Goal: Feedback & Contribution: Submit feedback/report problem

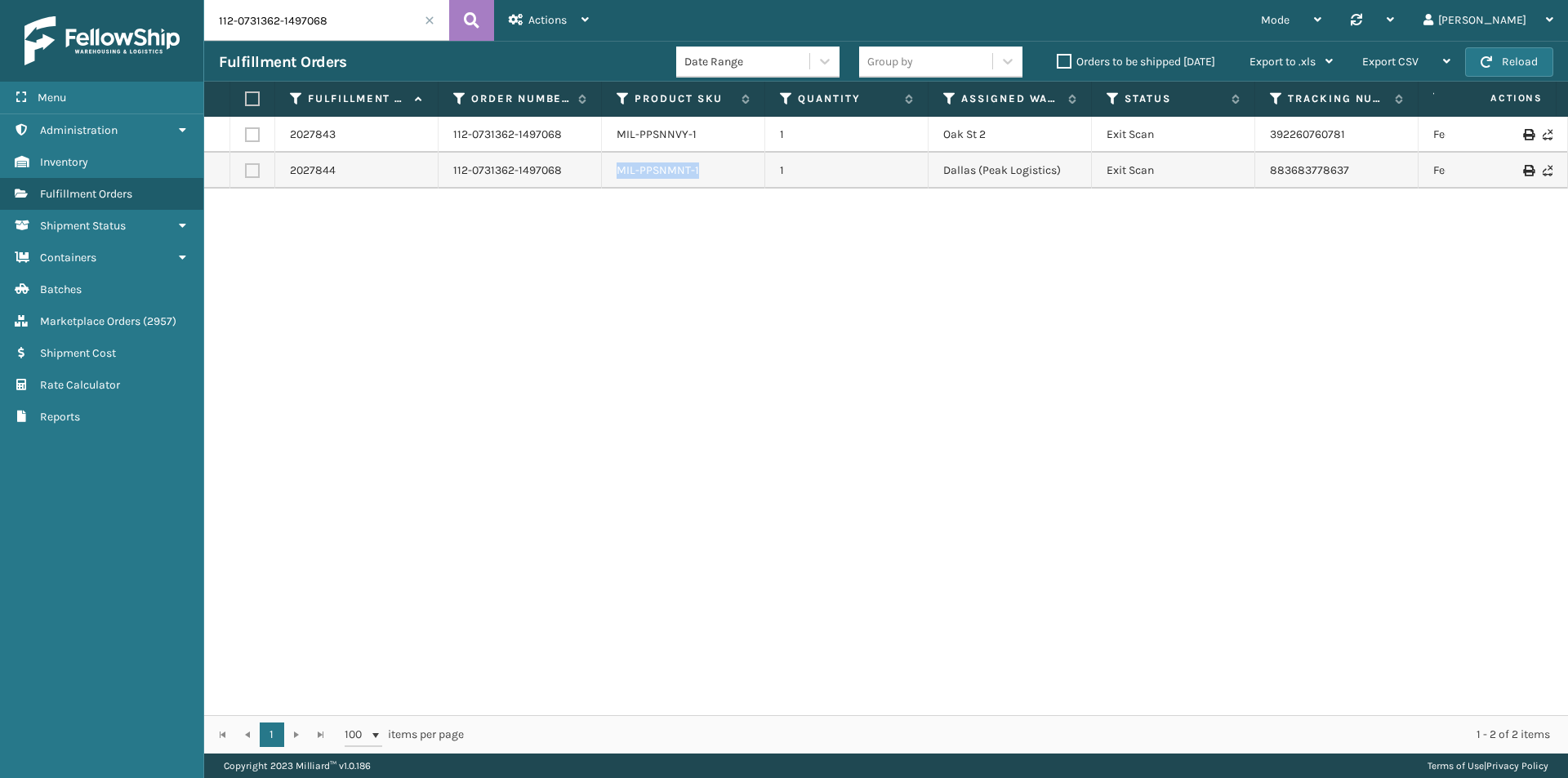
drag, startPoint x: 731, startPoint y: 174, endPoint x: 609, endPoint y: 178, distance: 122.1
click at [609, 178] on td "MIL-PPSNMNT-1" at bounding box center [683, 171] width 163 height 36
copy link "MIL-PPSNMNT-1"
click at [339, 22] on input "112-0731362-1497068" at bounding box center [327, 20] width 245 height 41
paste input "3-3988809-5877824"
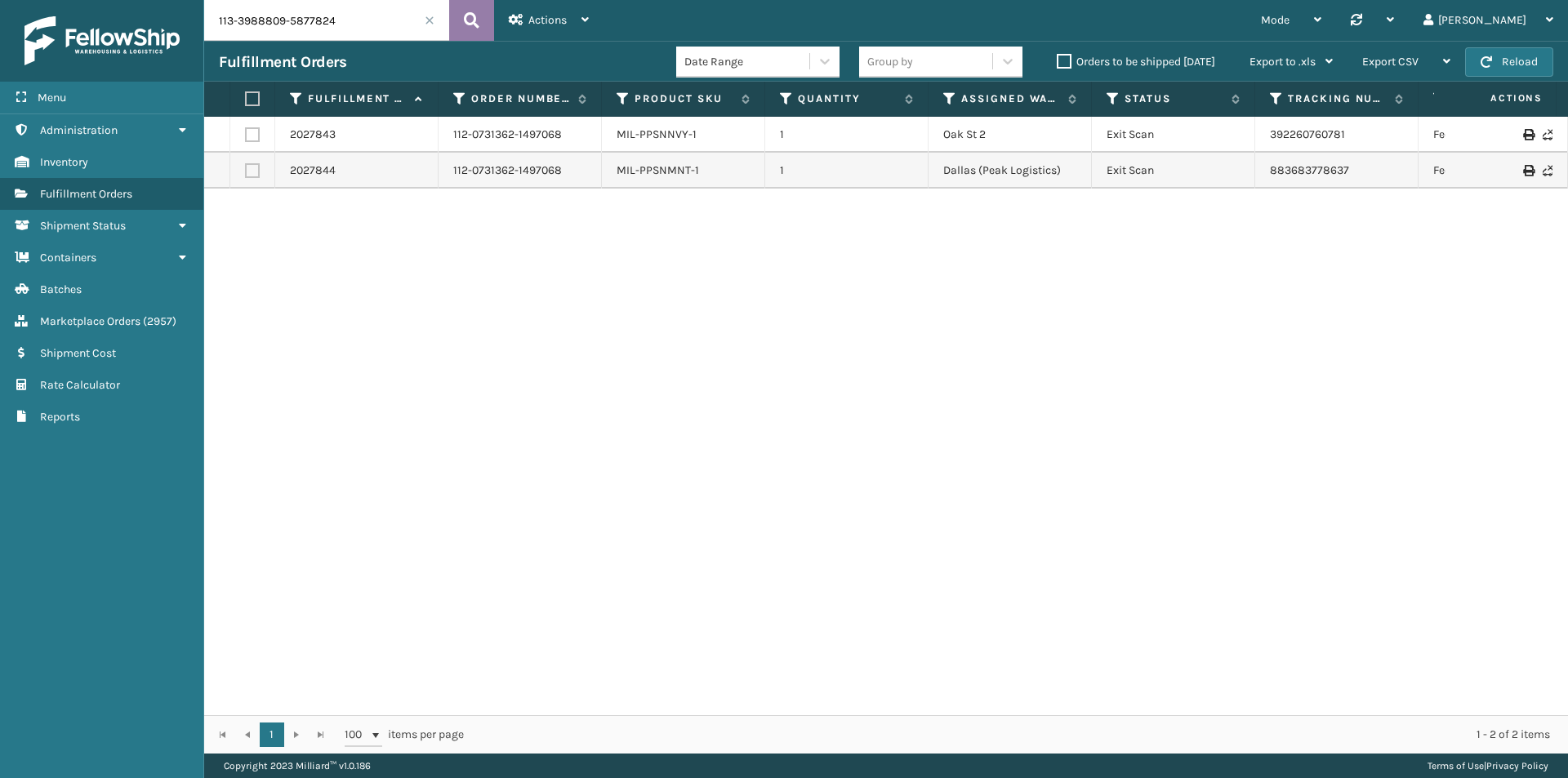
click at [471, 24] on icon at bounding box center [471, 20] width 15 height 24
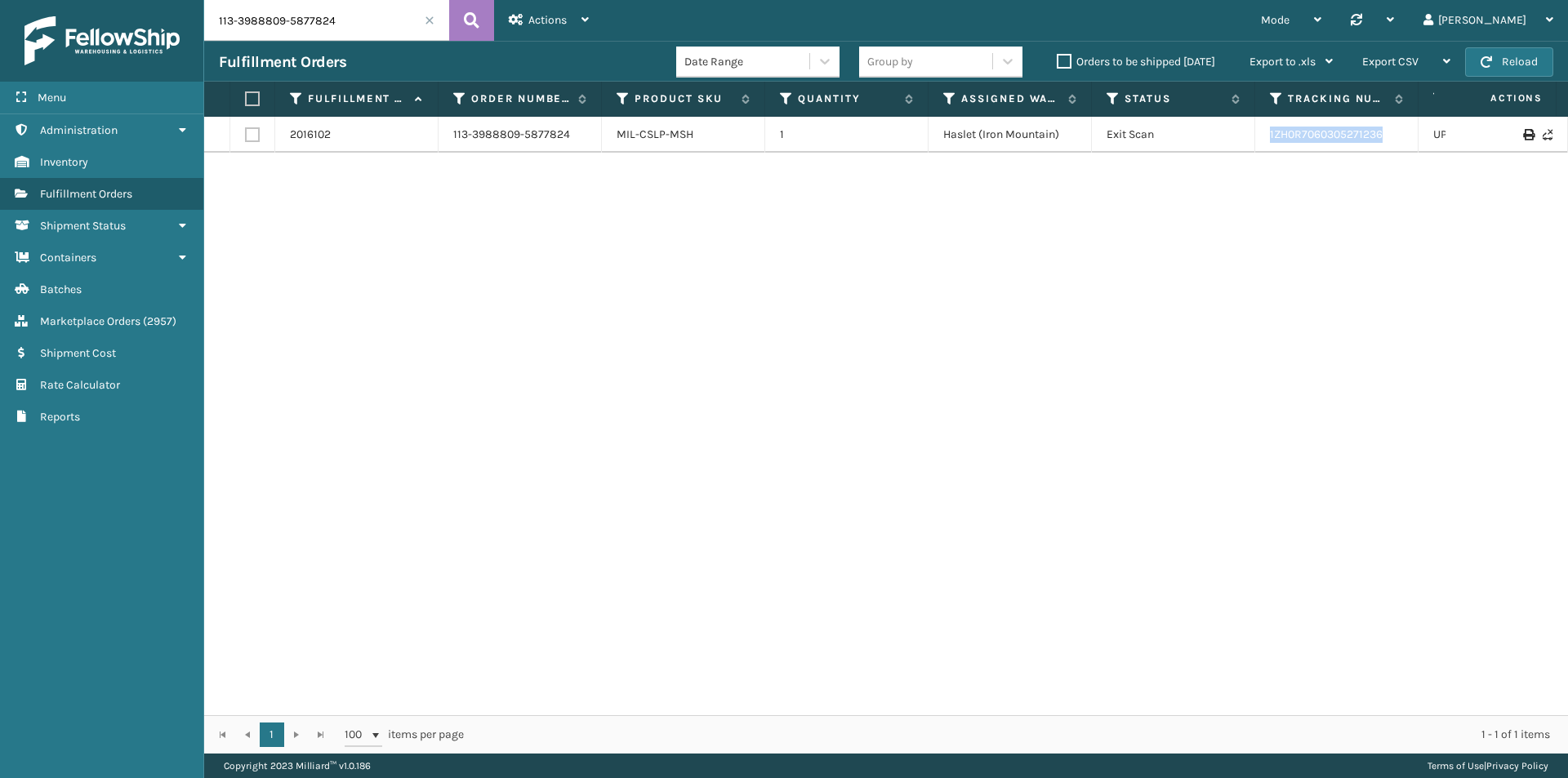
drag, startPoint x: 1402, startPoint y: 140, endPoint x: 1239, endPoint y: 140, distance: 163.0
click at [1239, 140] on tr "2016102 113-3988809-5877824 MIL-CSLP-MSH 1 Haslet (Iron Mountain) Exit Scan 1ZH…" at bounding box center [1118, 134] width 1827 height 36
copy tr "1ZH0R7060305271236"
click at [386, 38] on input "113-3988809-5877824" at bounding box center [327, 20] width 245 height 41
paste input "1-6593930-2661033"
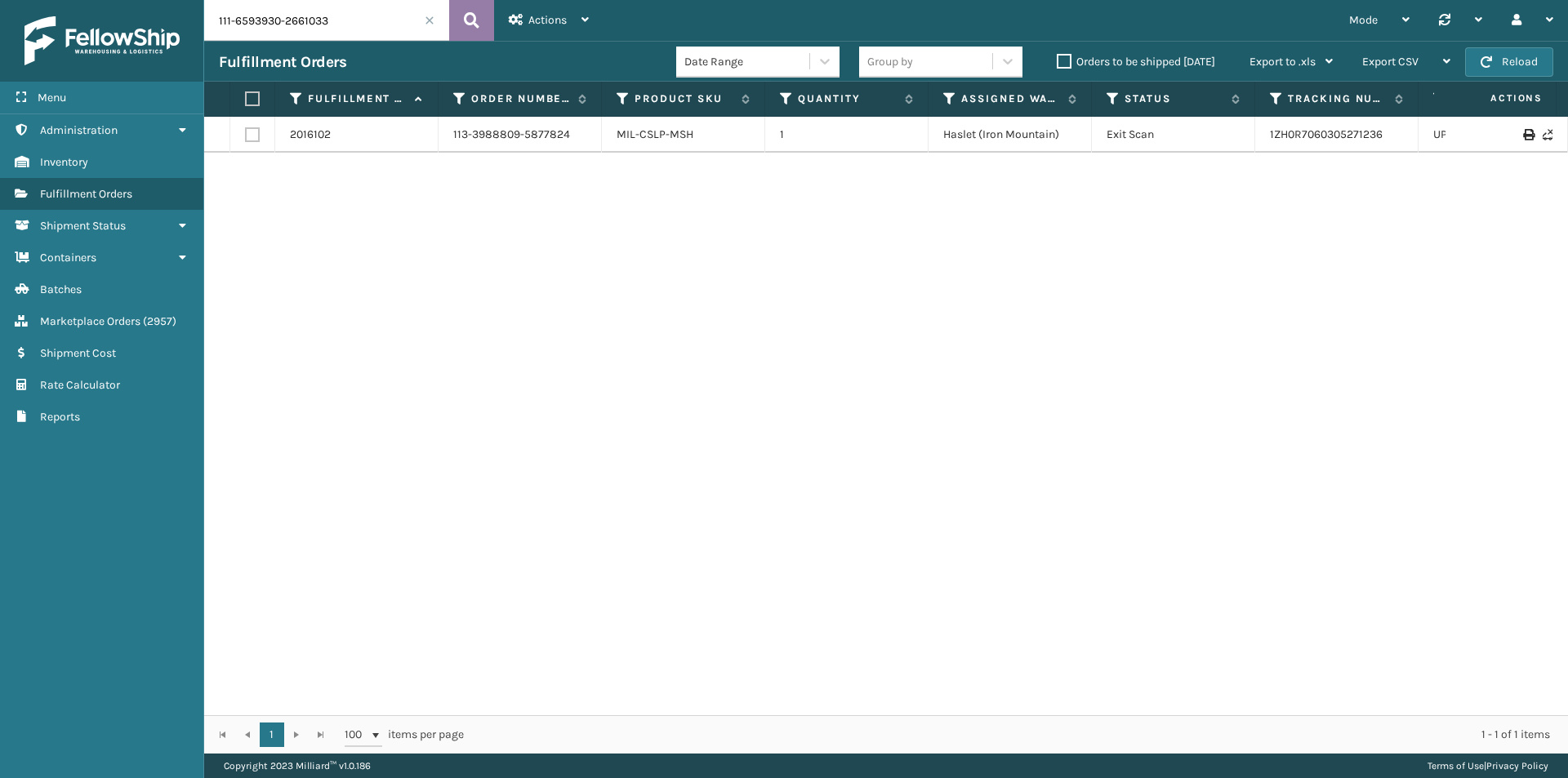
type input "111-6593930-2661033"
click at [487, 32] on button at bounding box center [471, 20] width 45 height 41
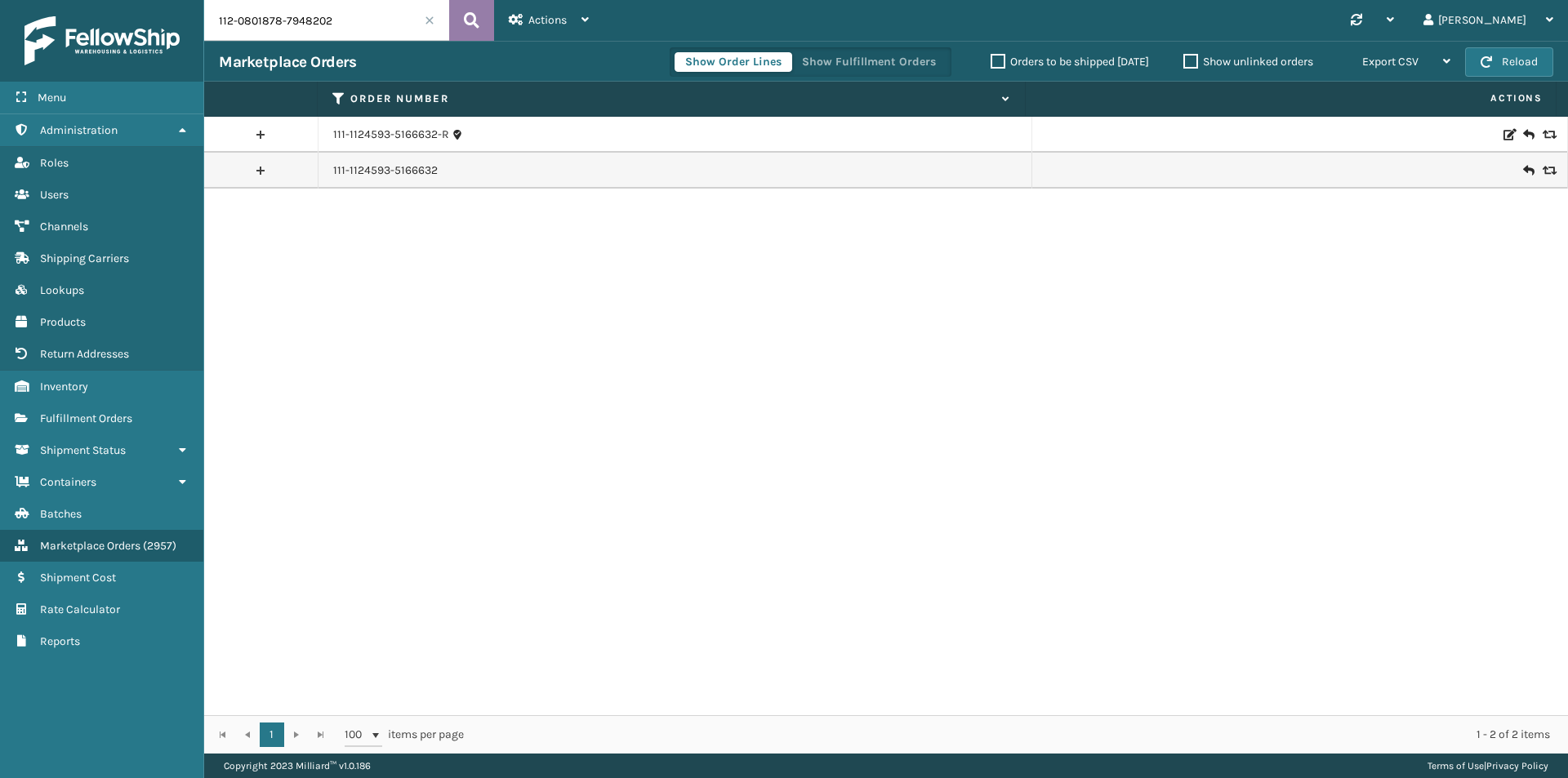
type input "112-0801878-7948202"
click at [481, 16] on button at bounding box center [471, 20] width 45 height 41
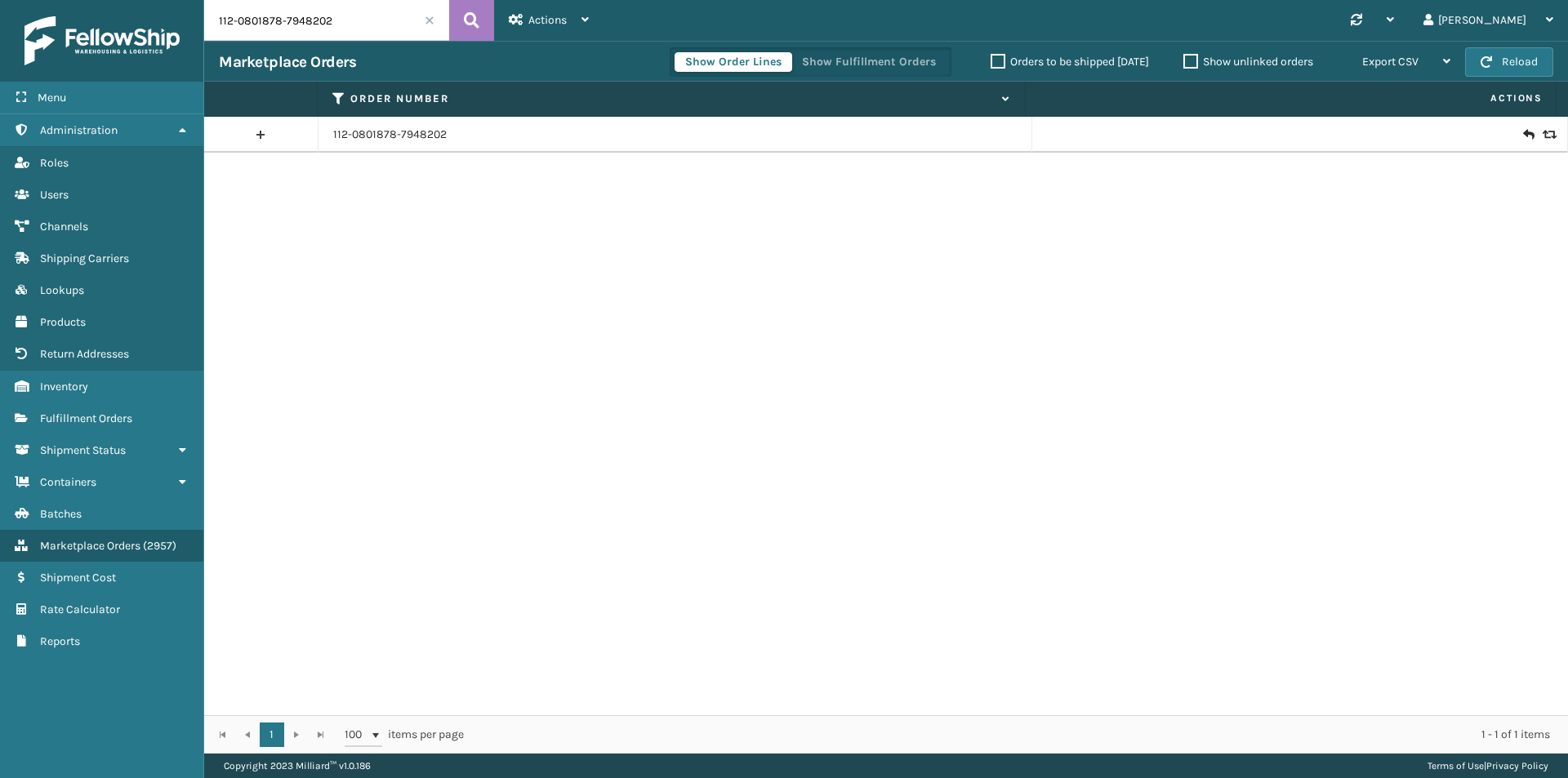
click at [1523, 134] on icon at bounding box center [1528, 134] width 10 height 16
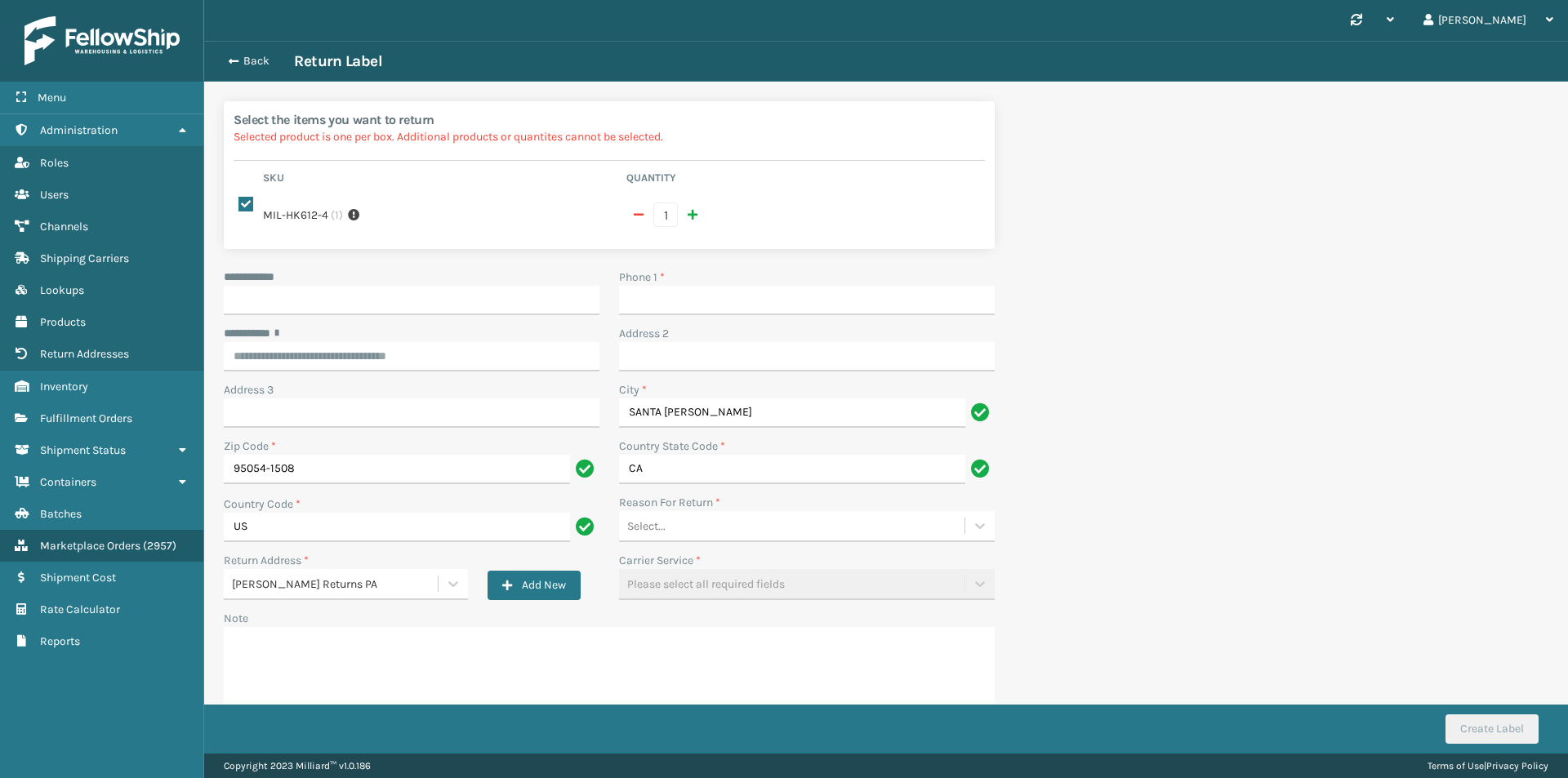
click at [437, 284] on div "**********" at bounding box center [411, 277] width 376 height 17
click at [444, 304] on input "**********" at bounding box center [411, 300] width 376 height 29
paste input "******"
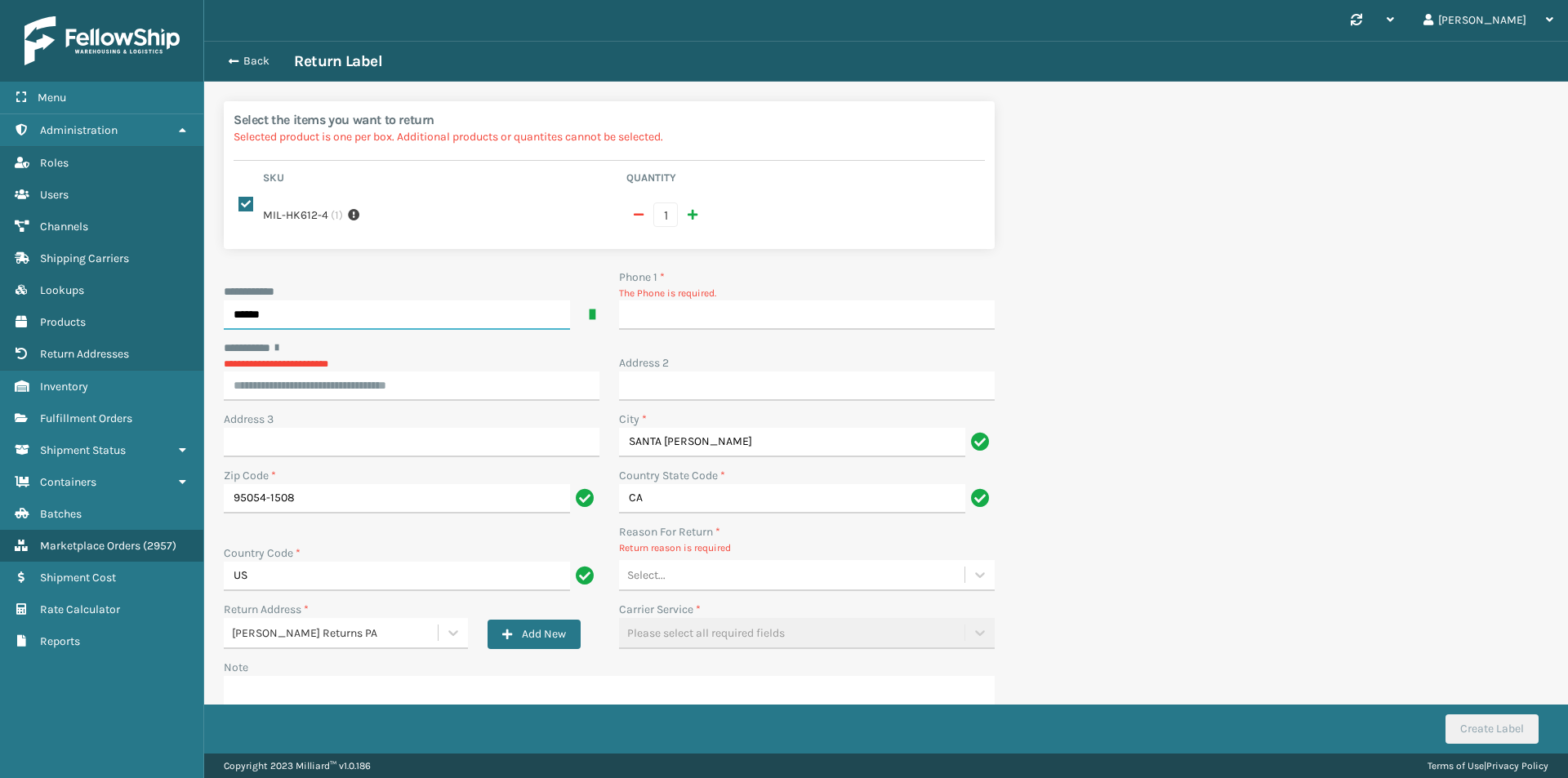
type input "******"
click at [650, 308] on input "Phone 1 *" at bounding box center [807, 315] width 376 height 29
type input "9999999999"
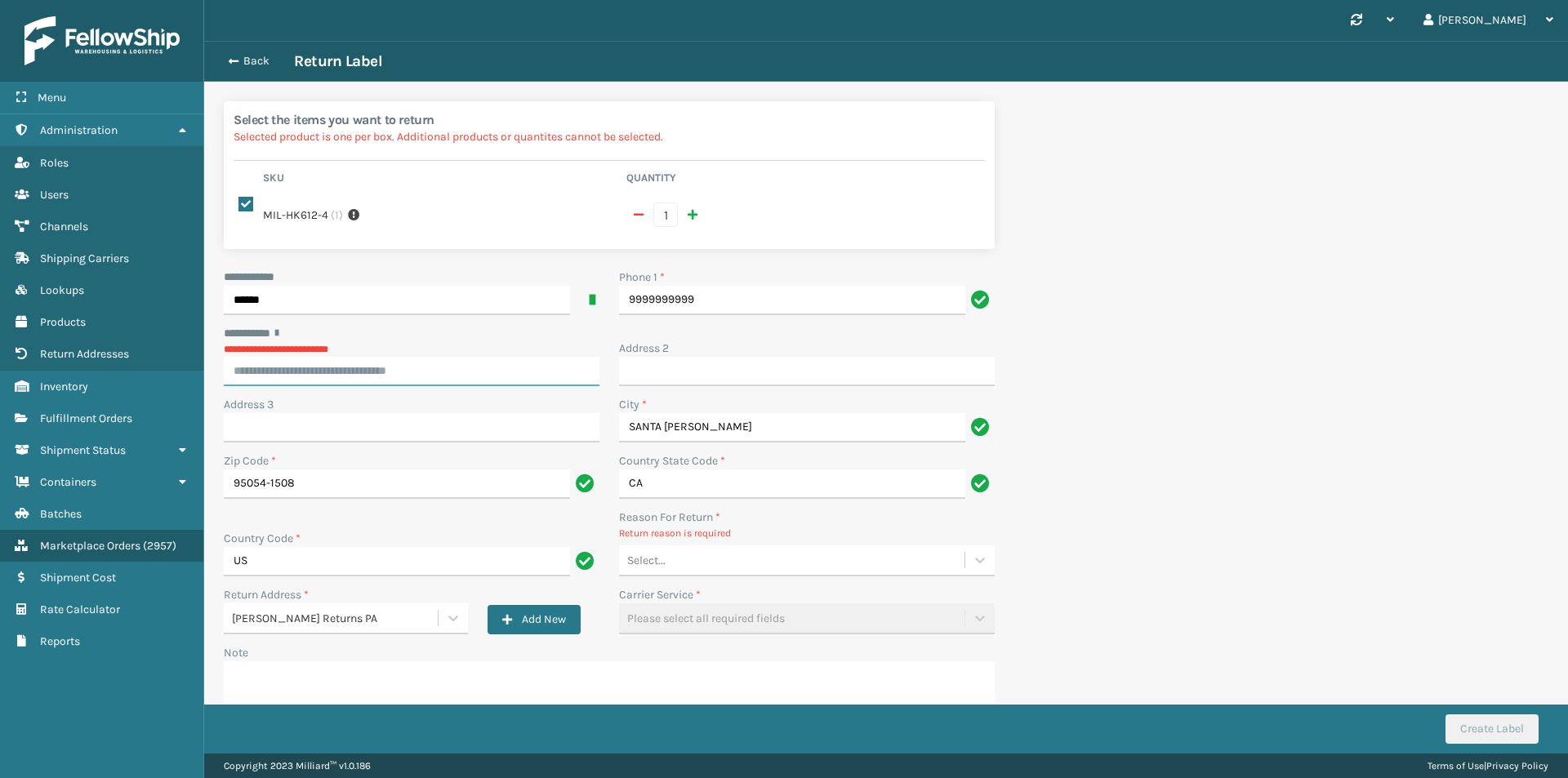
click at [401, 373] on div "**********" at bounding box center [411, 355] width 376 height 61
paste input "**********"
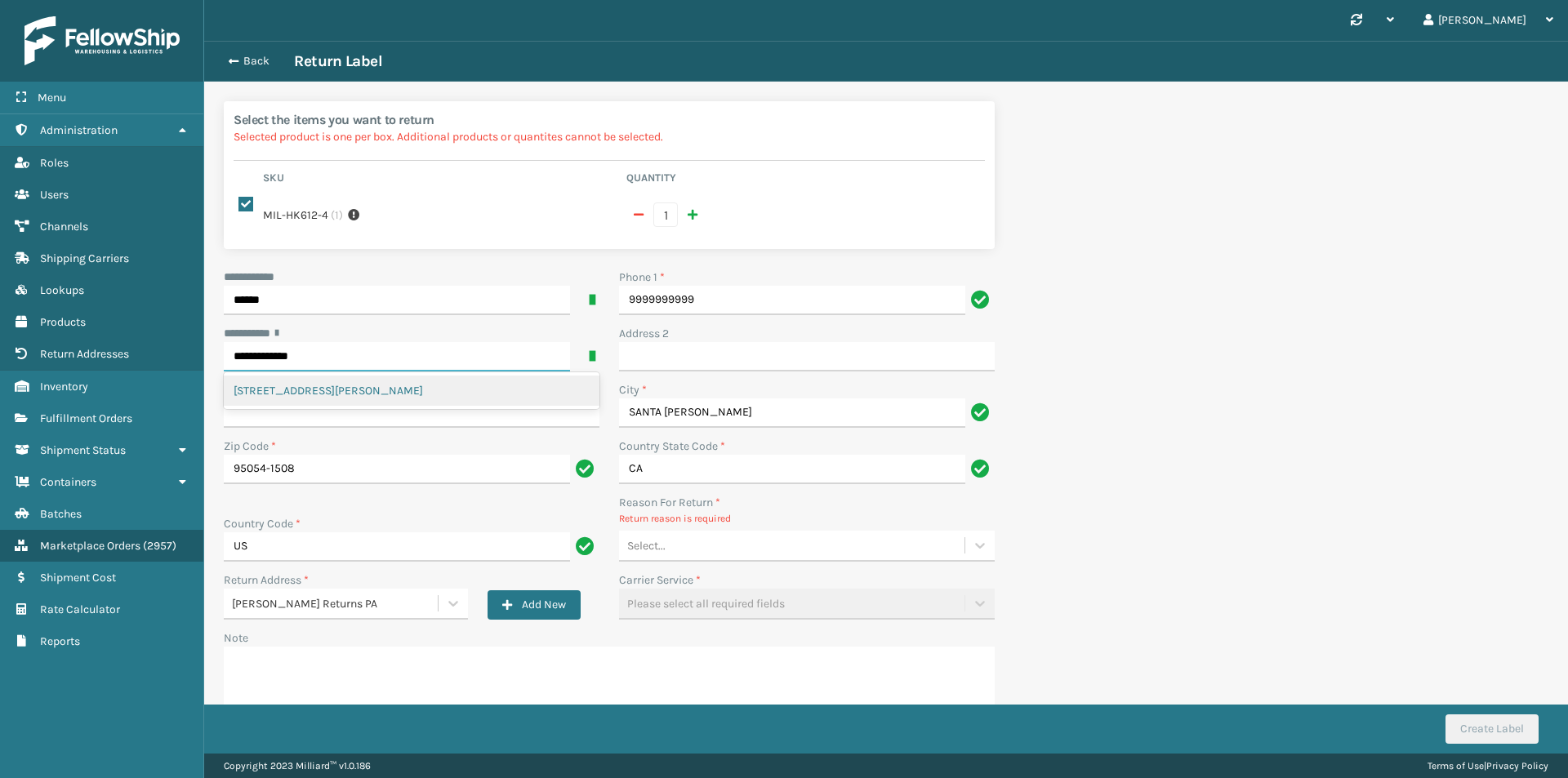
click at [465, 381] on div "2200 AGNEW RD, SANTA CLARA, CA" at bounding box center [411, 391] width 376 height 30
type input "**********"
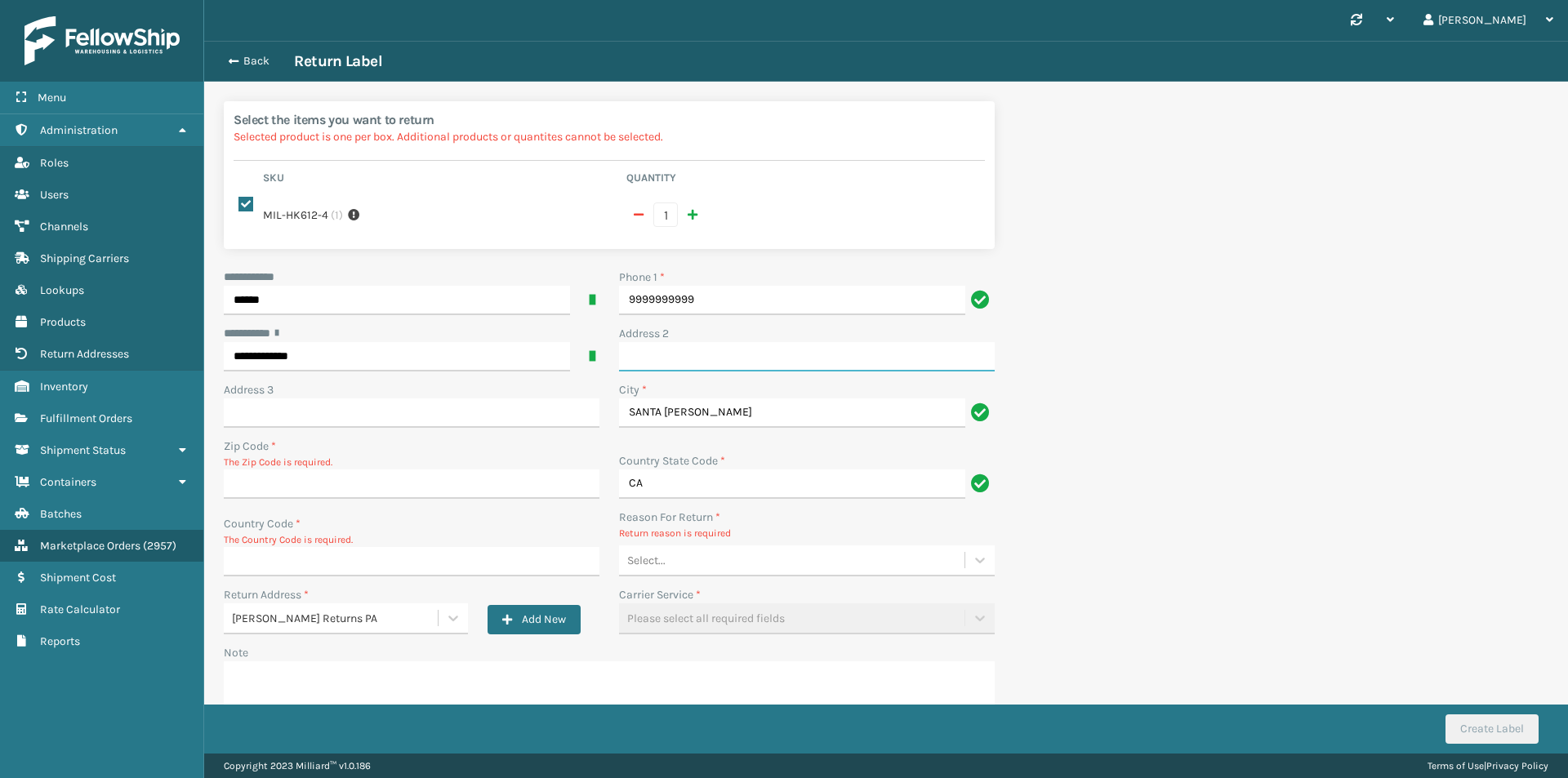
click at [682, 355] on input "Address 2" at bounding box center [807, 356] width 376 height 29
paste input "Apt 317"
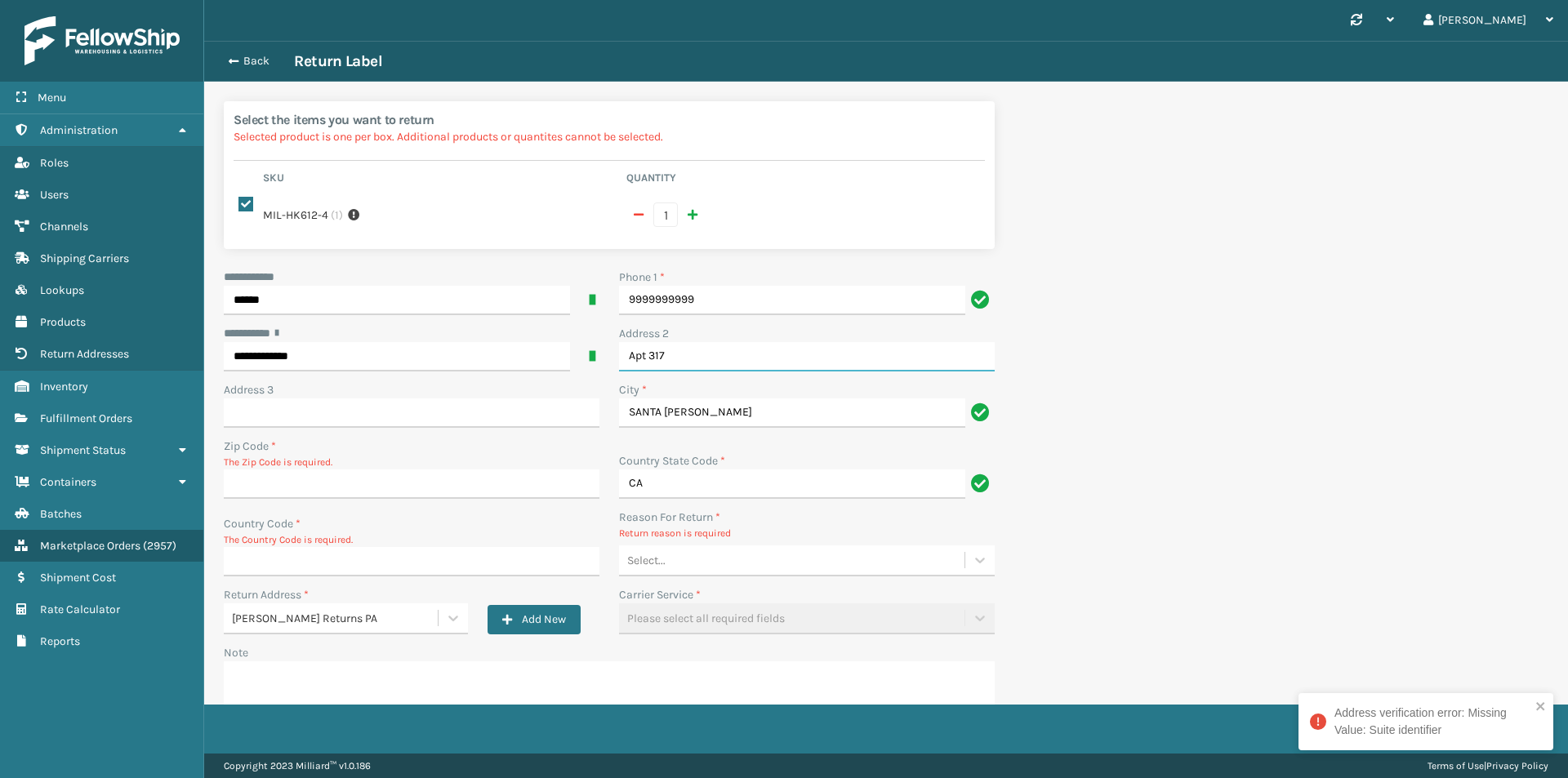
type input "Apt 317"
click at [390, 488] on input "Zip Code *" at bounding box center [411, 484] width 376 height 29
paste input "95054"
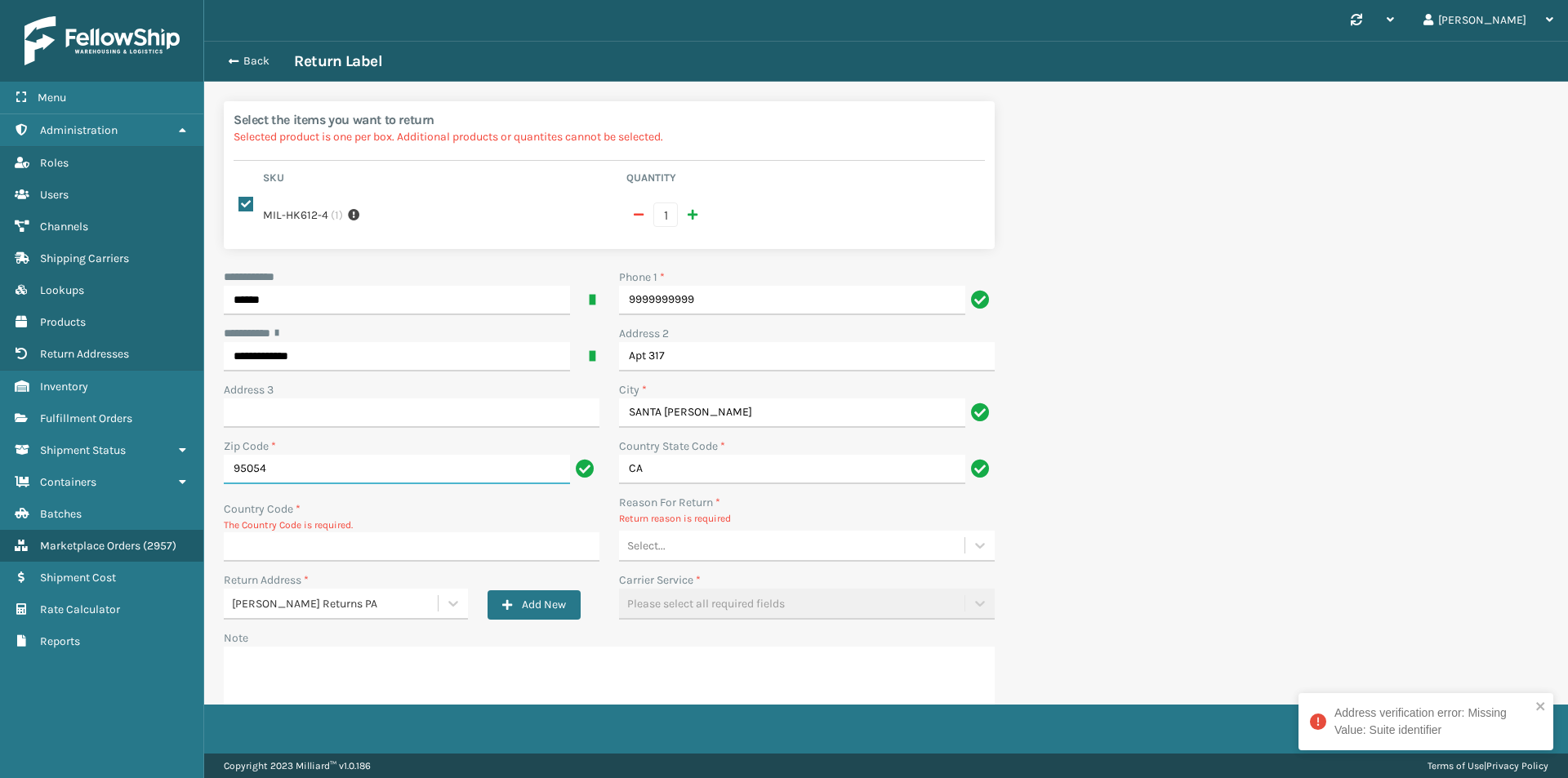
type input "95054"
click at [234, 552] on input "Country Code *" at bounding box center [411, 547] width 376 height 29
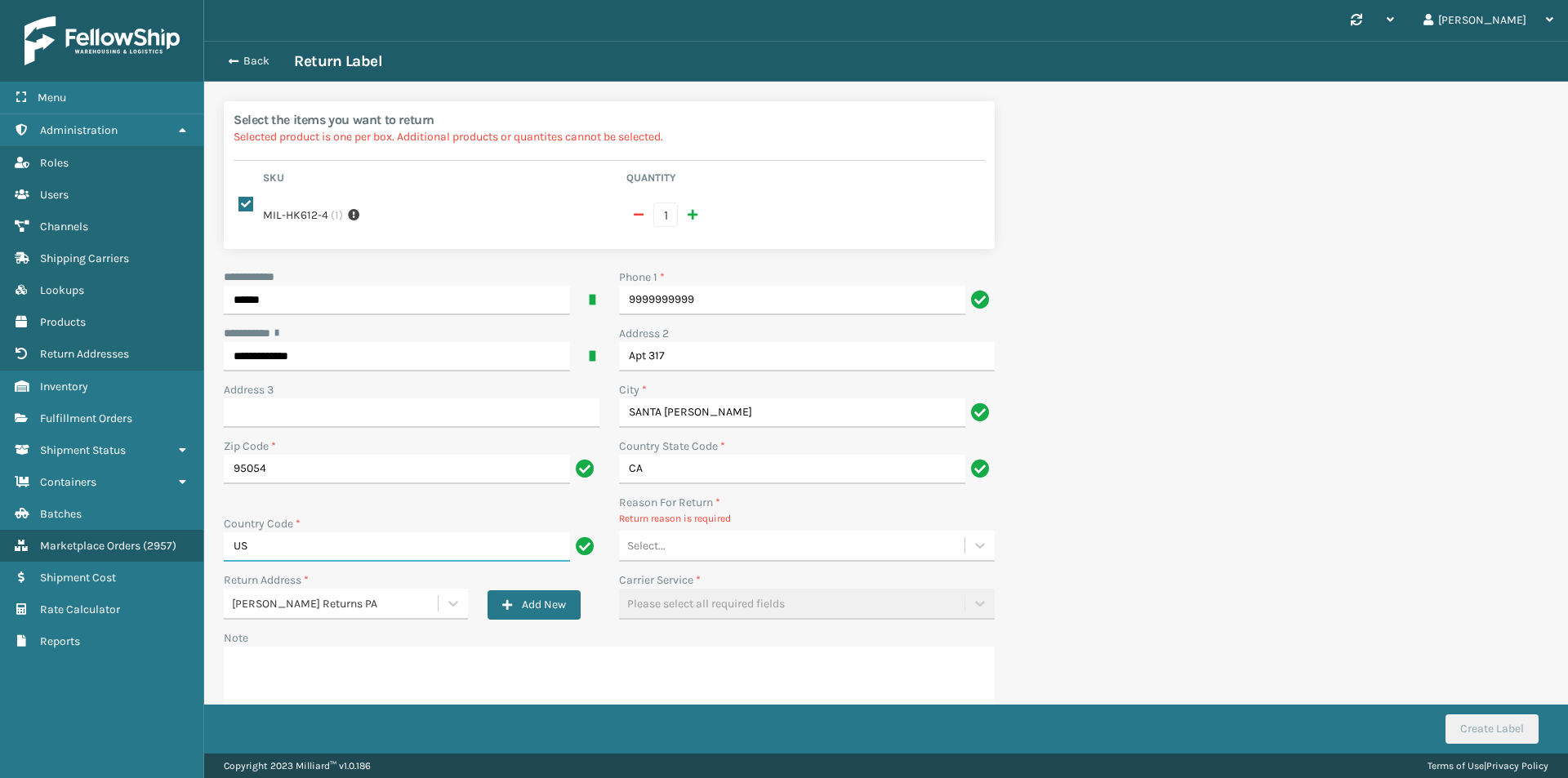
type input "US"
click at [758, 527] on div "Reason For Return * Return reason is required Select..." at bounding box center [807, 528] width 376 height 68
click at [766, 548] on div "Select..." at bounding box center [792, 546] width 345 height 27
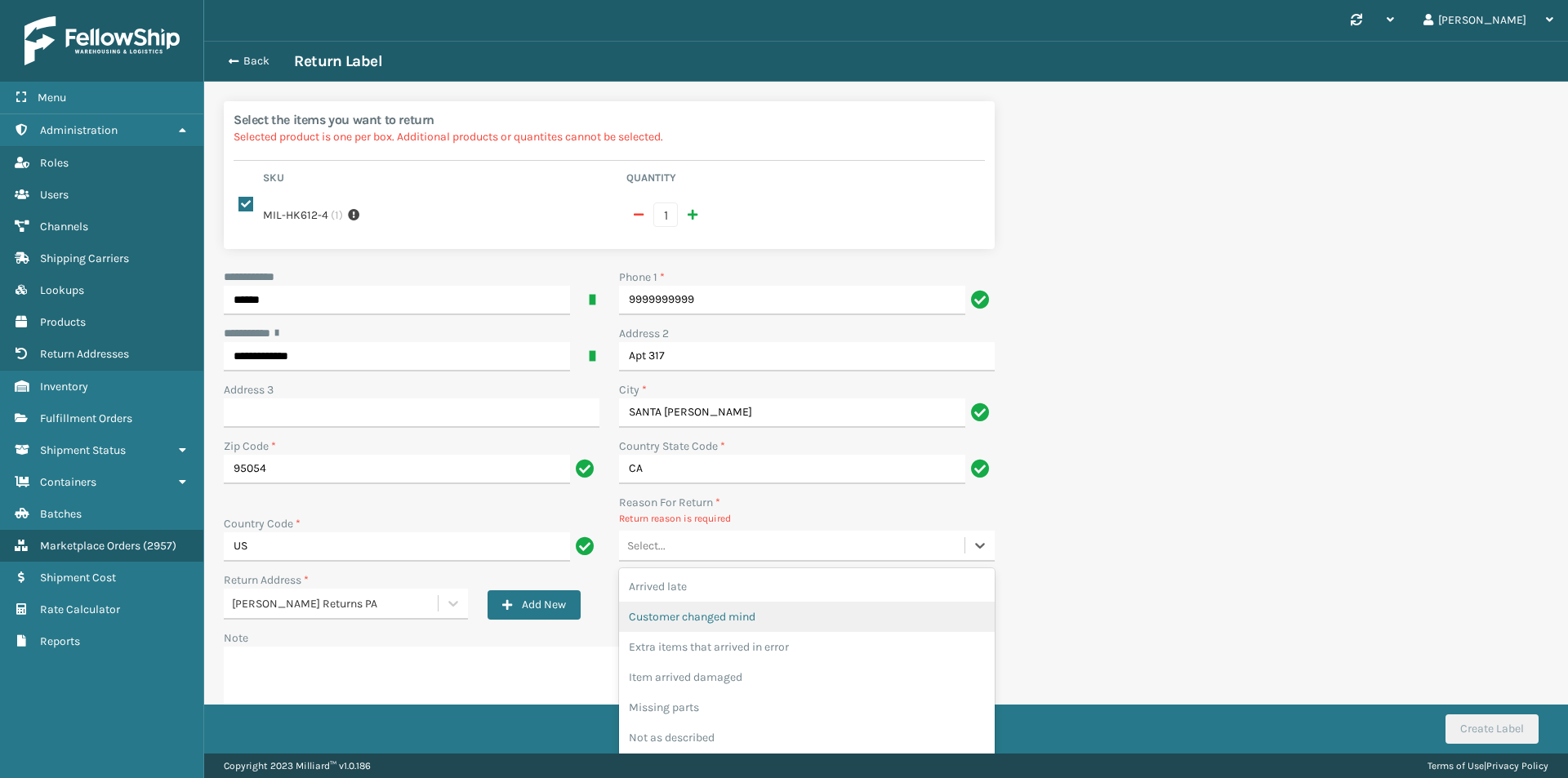
click at [747, 625] on div "Customer changed mind" at bounding box center [807, 617] width 376 height 30
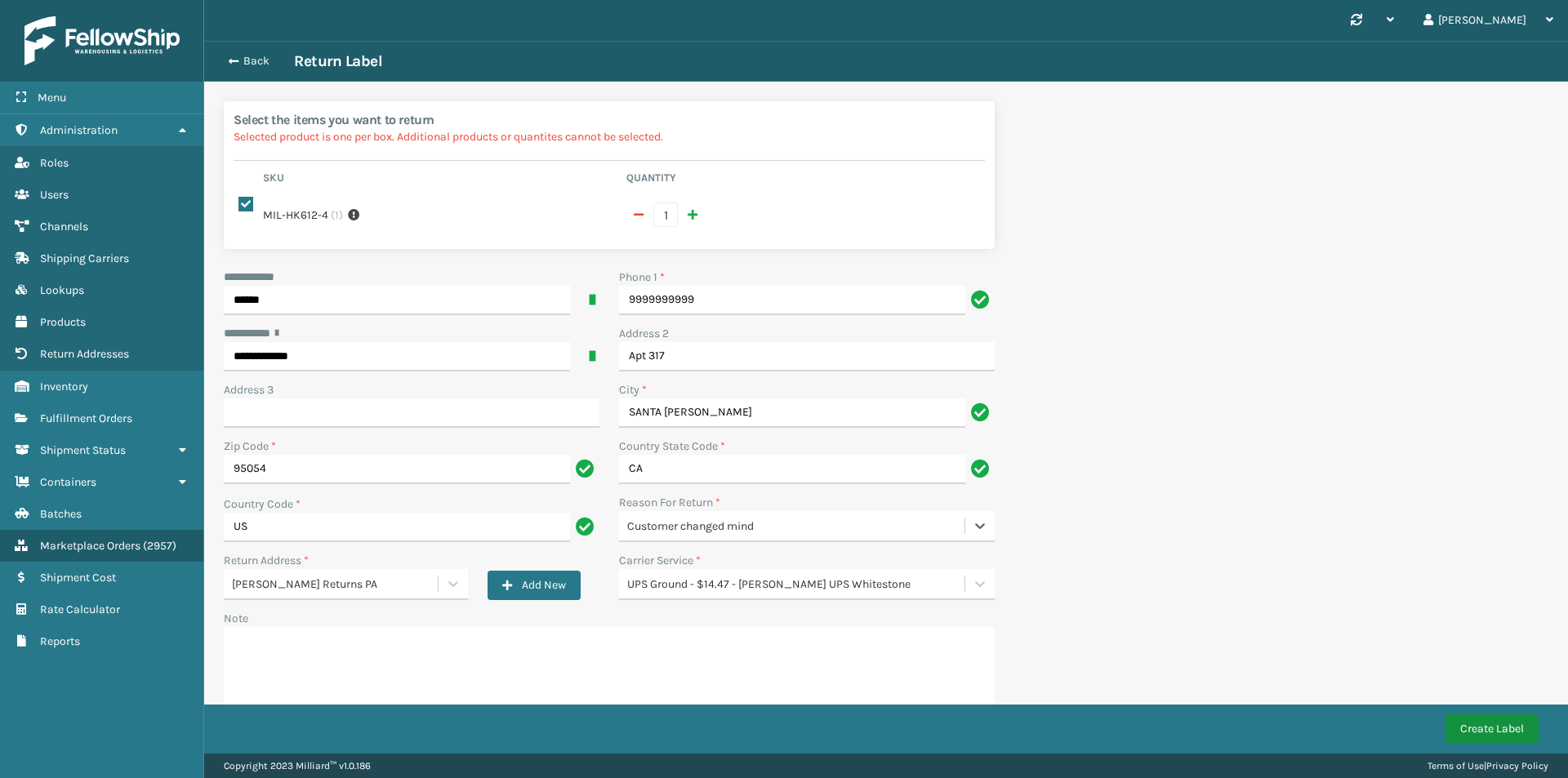
click at [1468, 728] on button "Create Label" at bounding box center [1492, 728] width 93 height 29
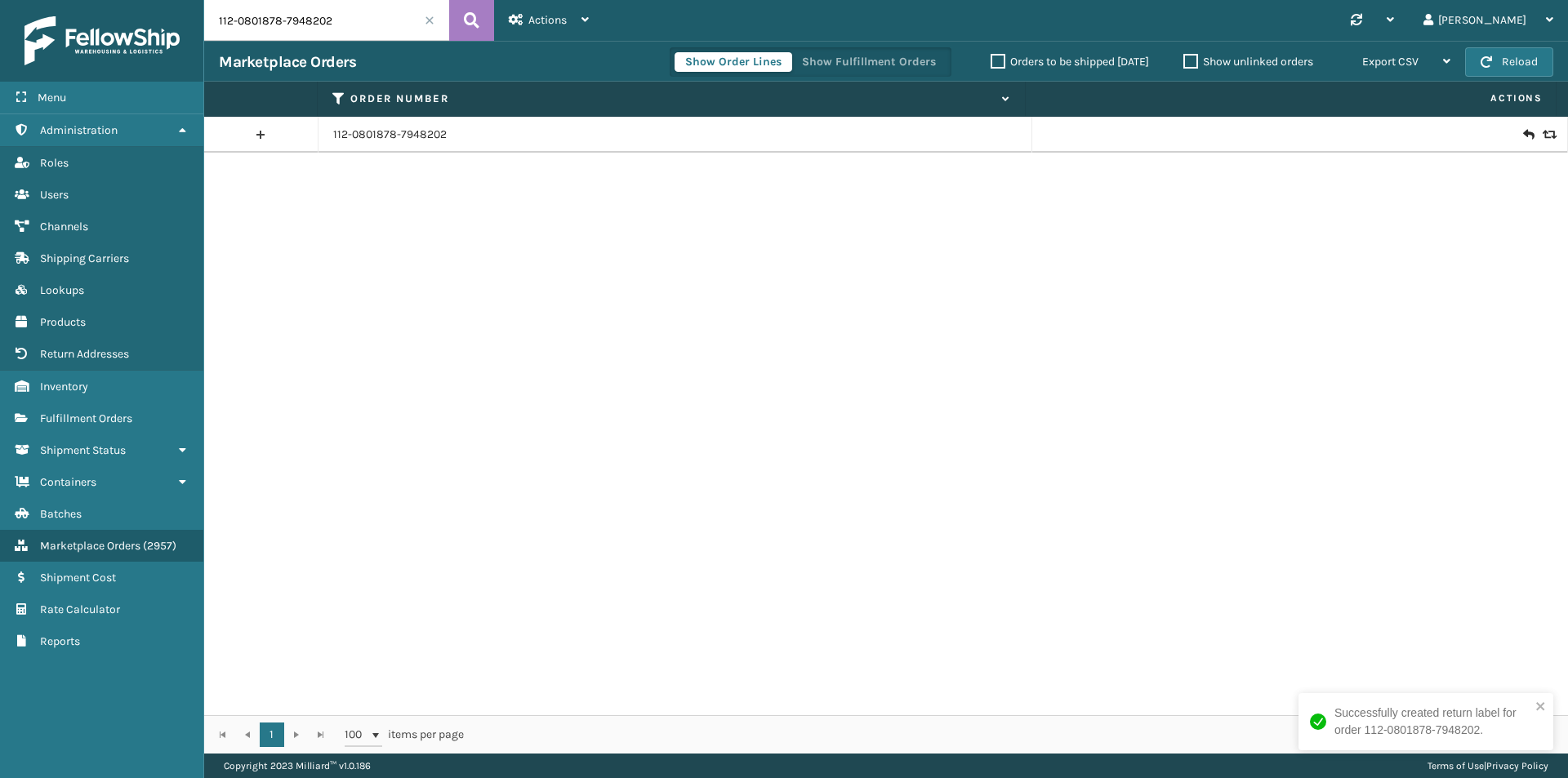
click at [382, 23] on input "112-0801878-7948202" at bounding box center [327, 20] width 245 height 41
paste input "909433-9093860"
type input "112-0909433-9093860"
click at [476, 21] on icon at bounding box center [471, 20] width 15 height 24
click at [1523, 135] on icon at bounding box center [1528, 134] width 10 height 16
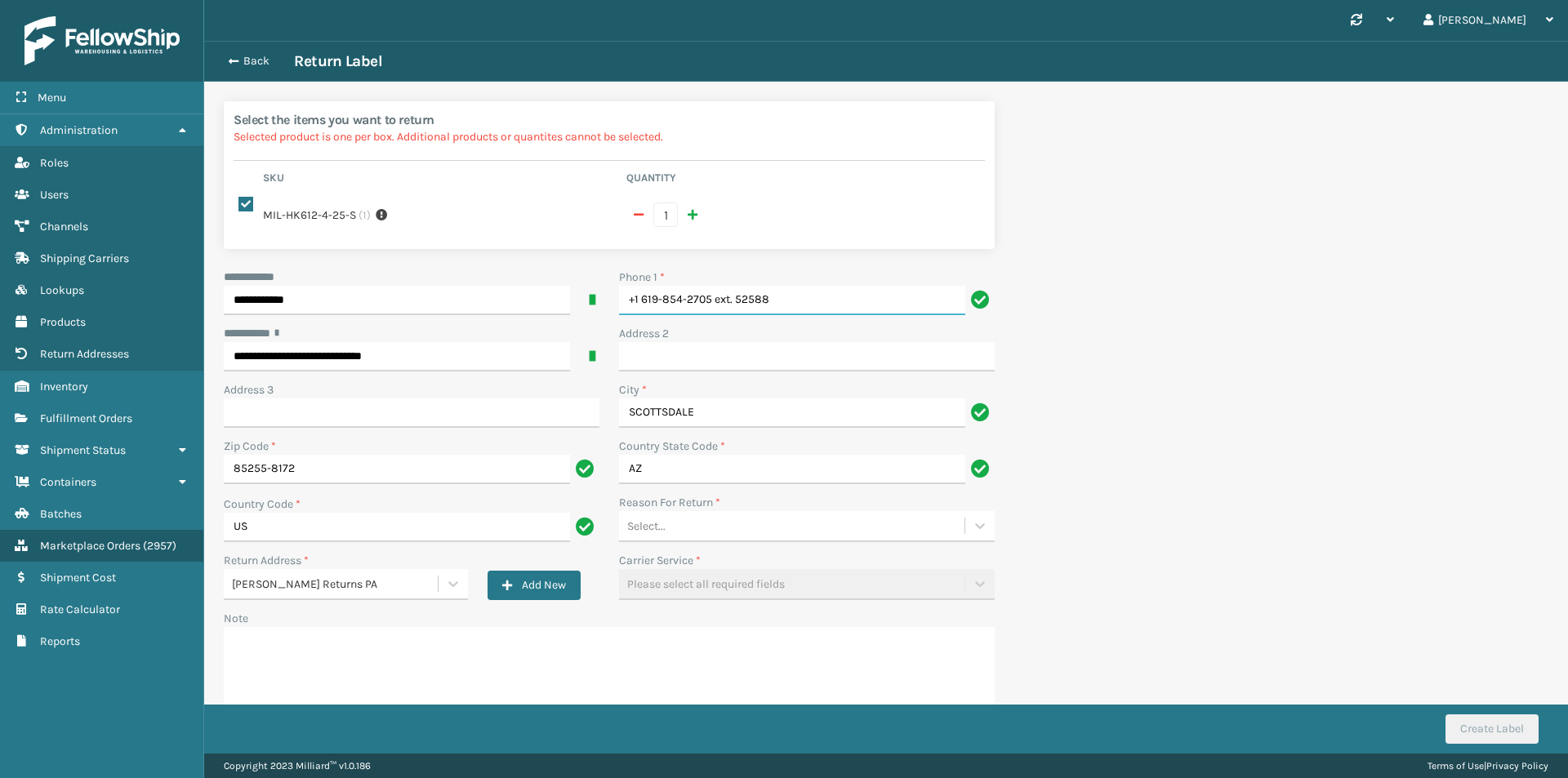
drag, startPoint x: 693, startPoint y: 313, endPoint x: 595, endPoint y: 314, distance: 98.0
click at [595, 314] on div "**********" at bounding box center [609, 505] width 791 height 473
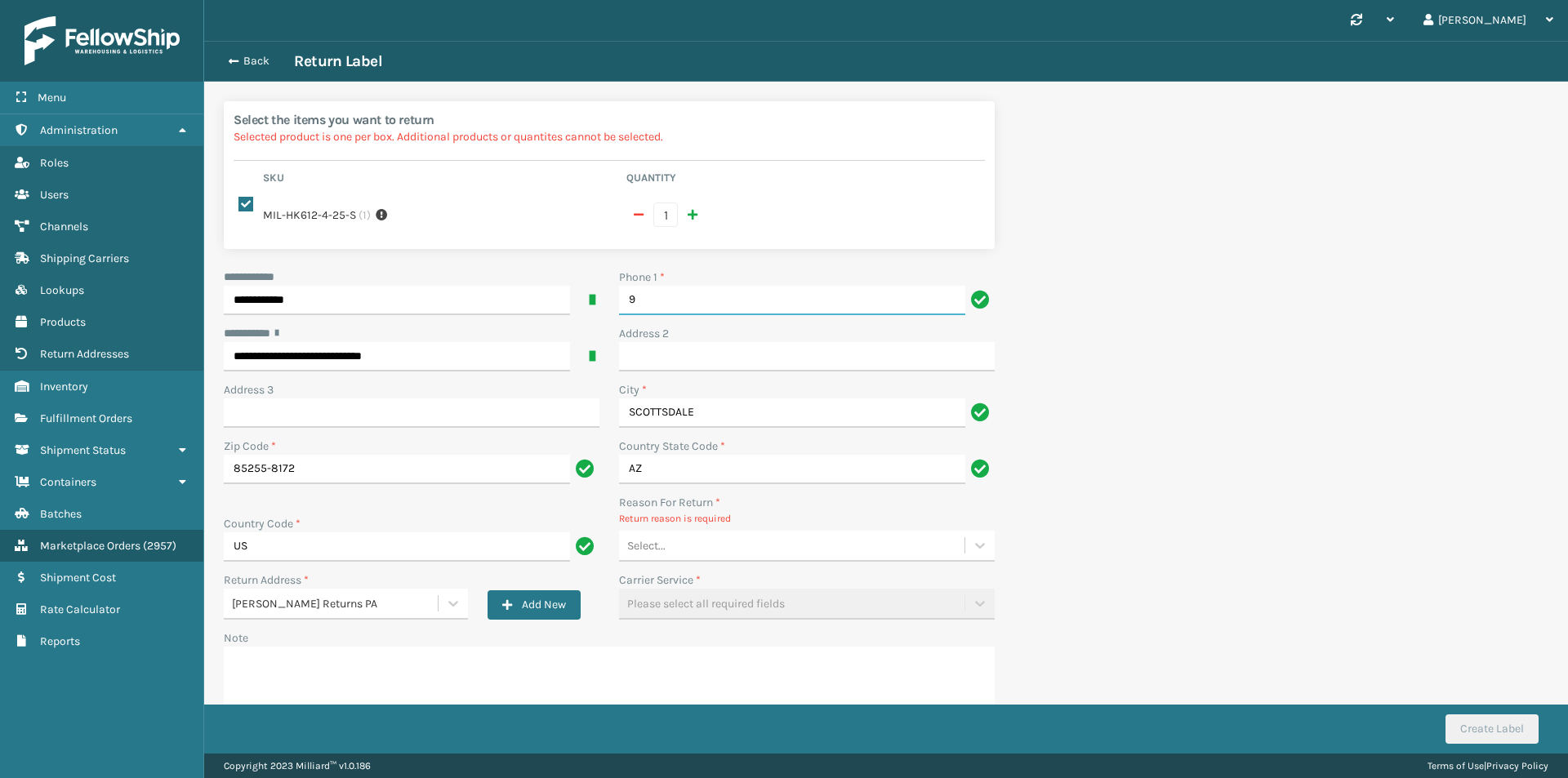
type input "9999999999"
click at [757, 560] on div "Select..." at bounding box center [807, 546] width 376 height 31
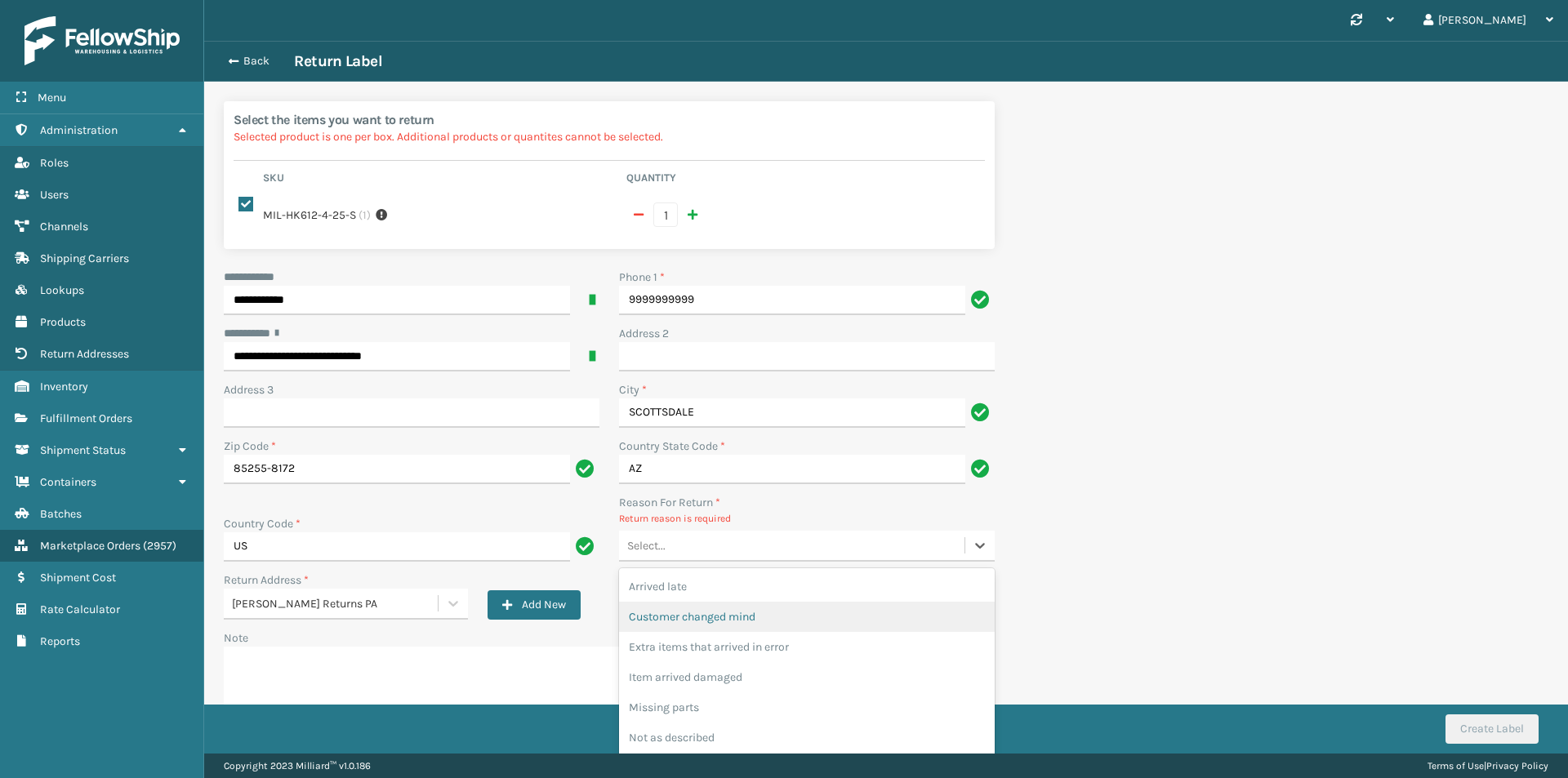
click at [748, 622] on div "Customer changed mind" at bounding box center [807, 617] width 376 height 30
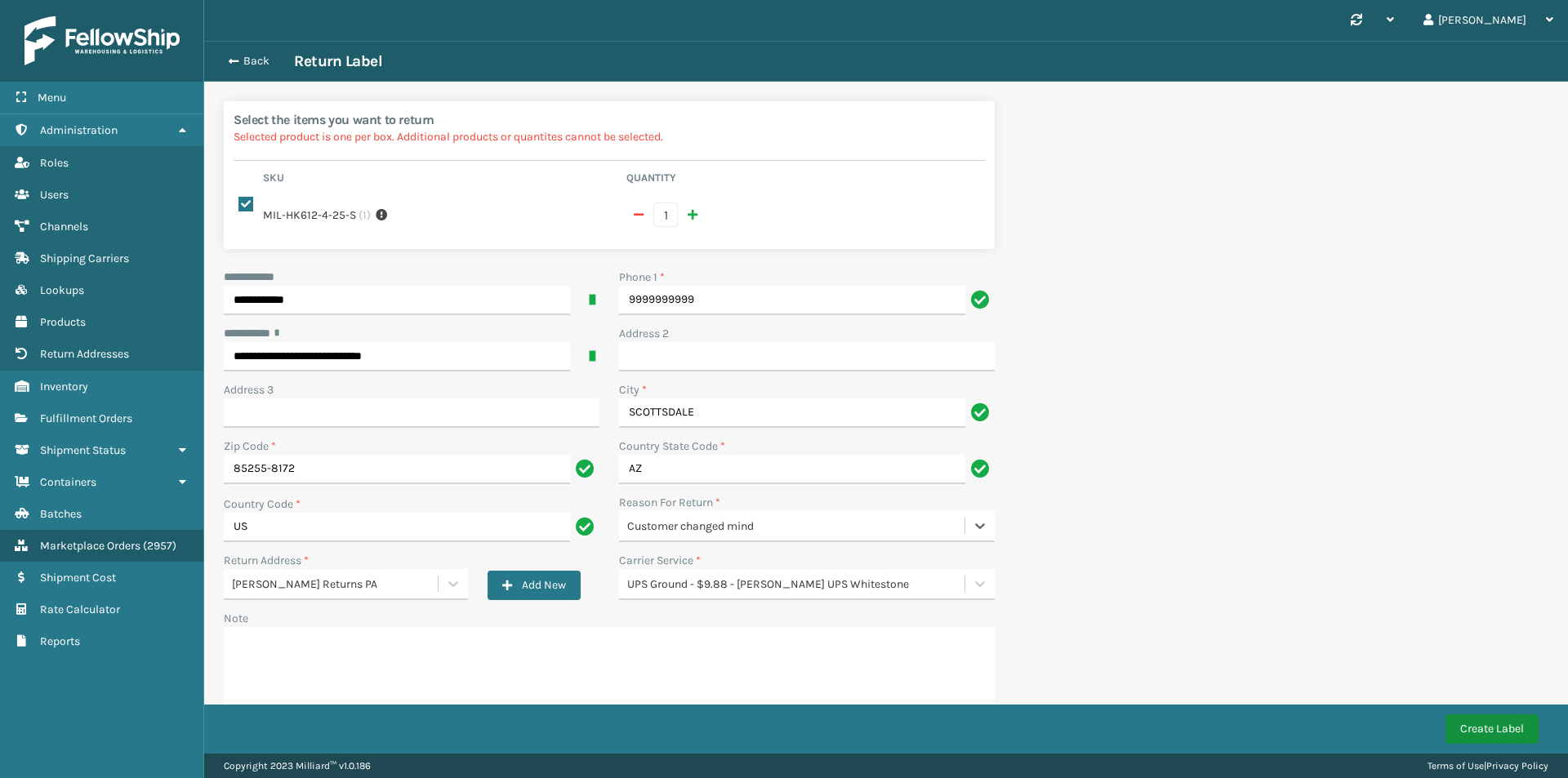
click at [1491, 723] on button "Create Label" at bounding box center [1492, 728] width 93 height 29
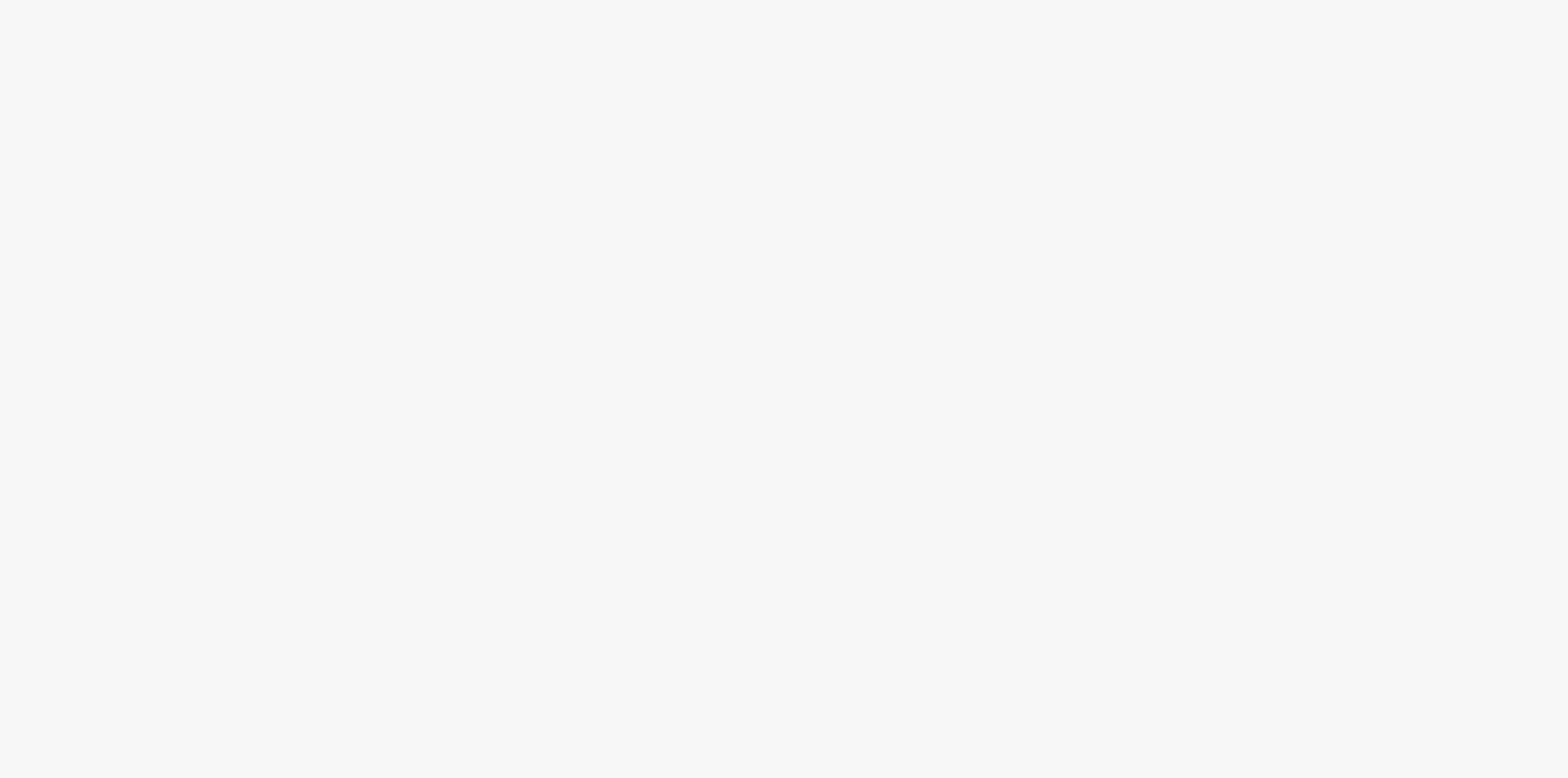
click at [399, 123] on body at bounding box center [784, 389] width 1568 height 778
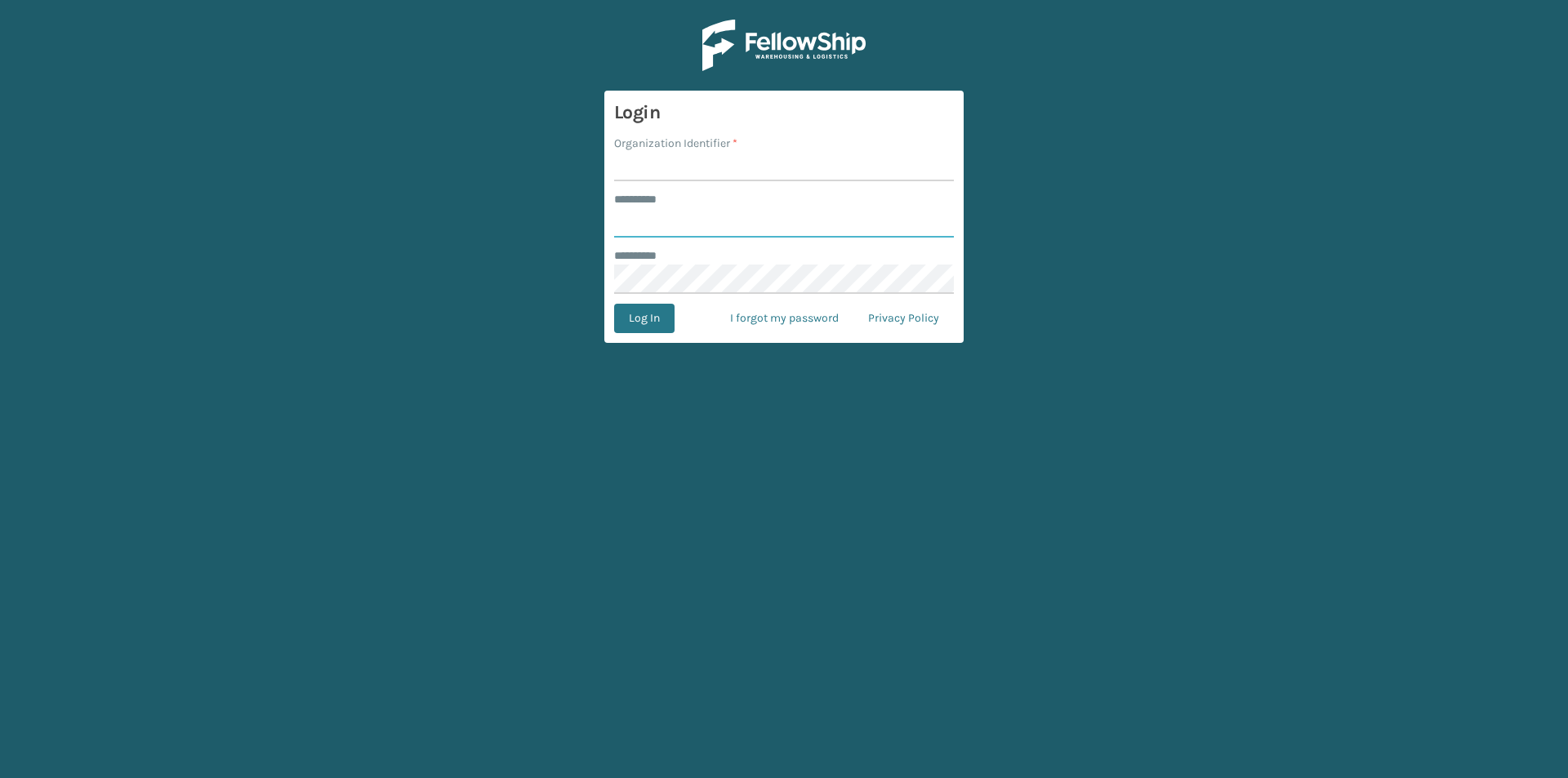
type input "******"
click at [708, 170] on input "Organization Identifier *" at bounding box center [784, 166] width 339 height 29
type input "milliard"
drag, startPoint x: 645, startPoint y: 339, endPoint x: 650, endPoint y: 323, distance: 16.8
click at [645, 337] on form "Login Organization Identifier * milliard ******** * ****** ******** * Log In I …" at bounding box center [784, 217] width 360 height 252
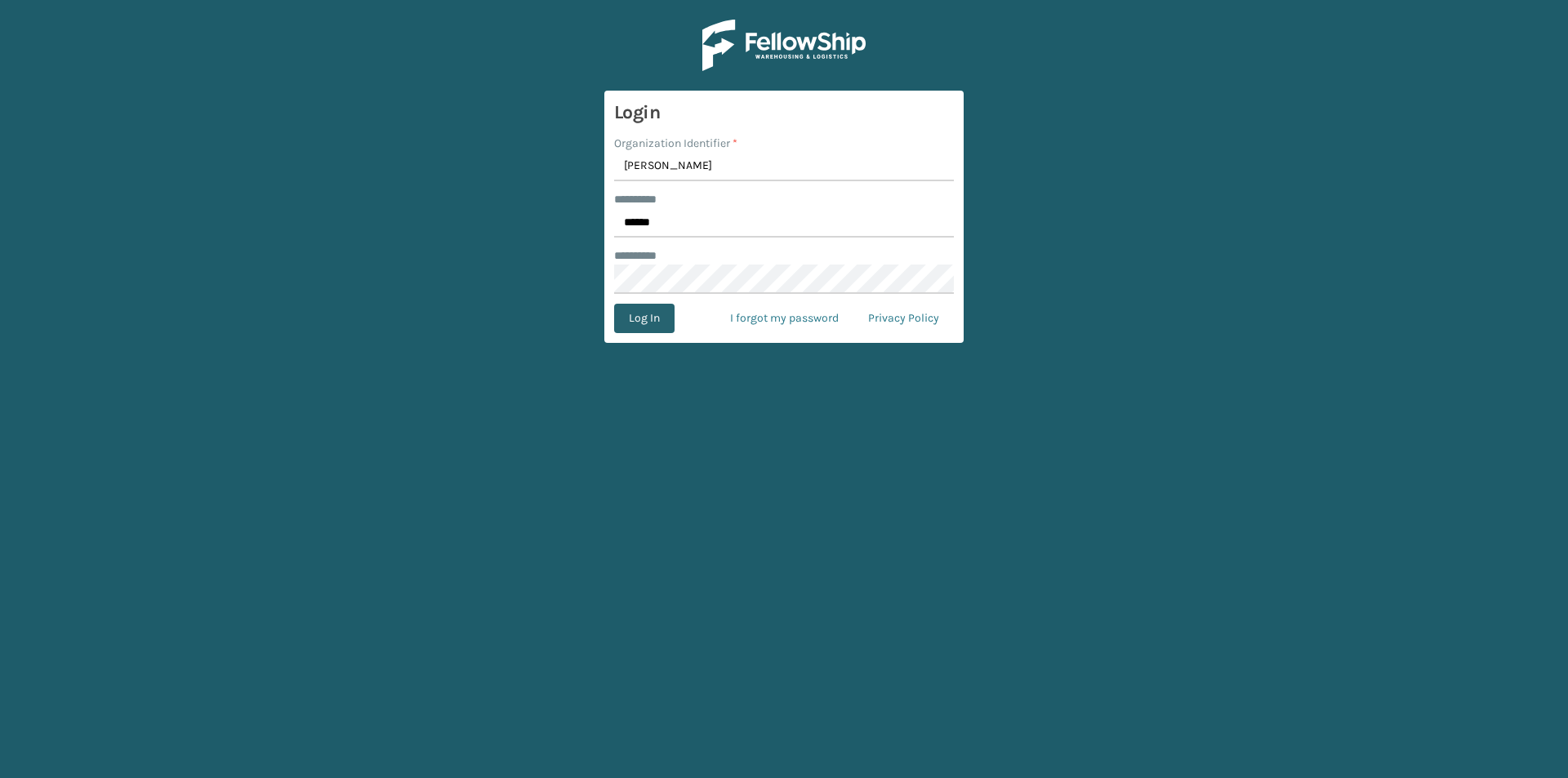
click at [650, 323] on button "Log In" at bounding box center [645, 318] width 61 height 29
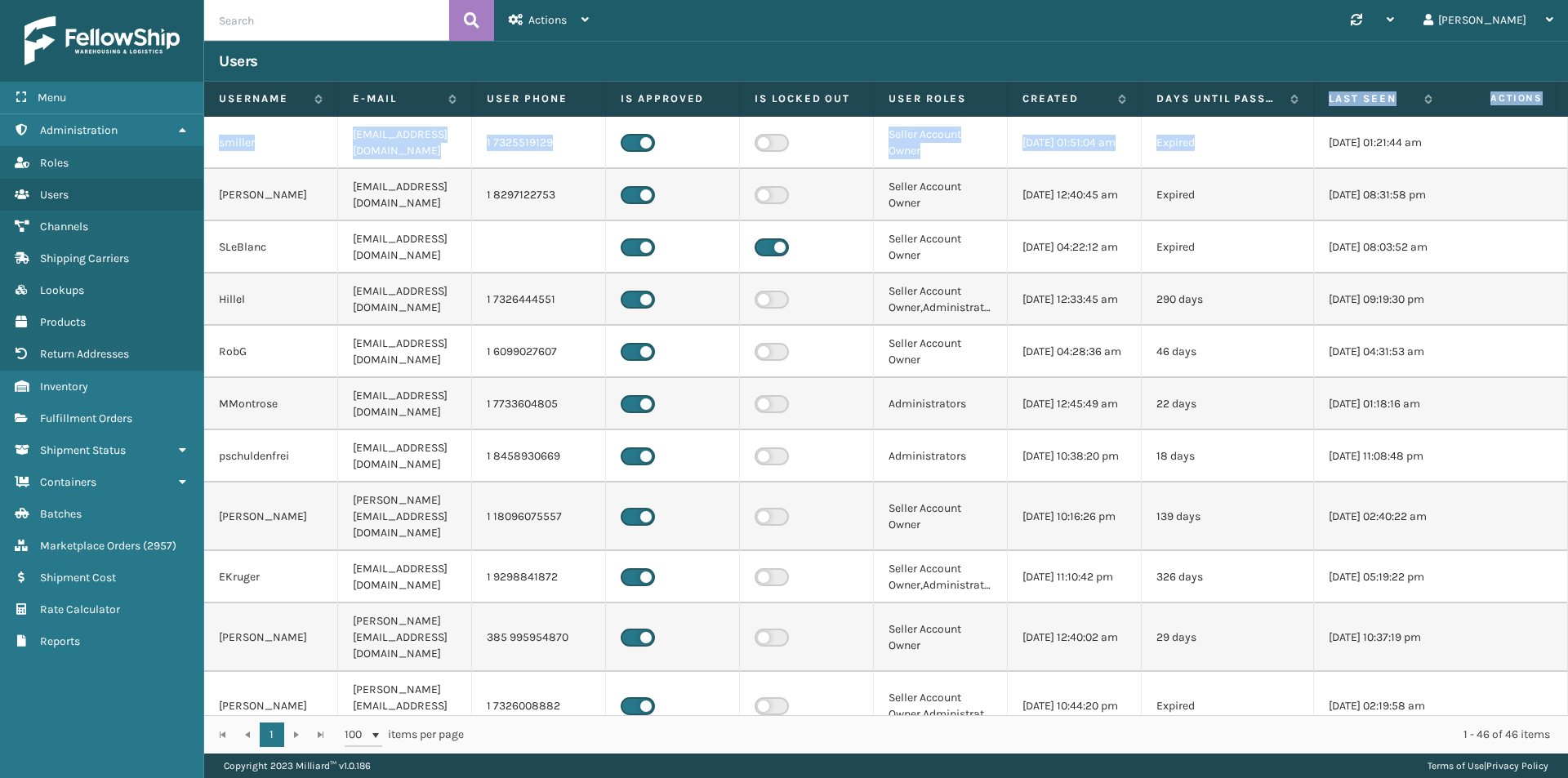
drag, startPoint x: 1293, startPoint y: 93, endPoint x: 1311, endPoint y: 123, distance: 35.0
click at [1311, 123] on div "Username E-mail User phone Is Approved Is Locked Out User Roles Created Days un…" at bounding box center [886, 418] width 1364 height 672
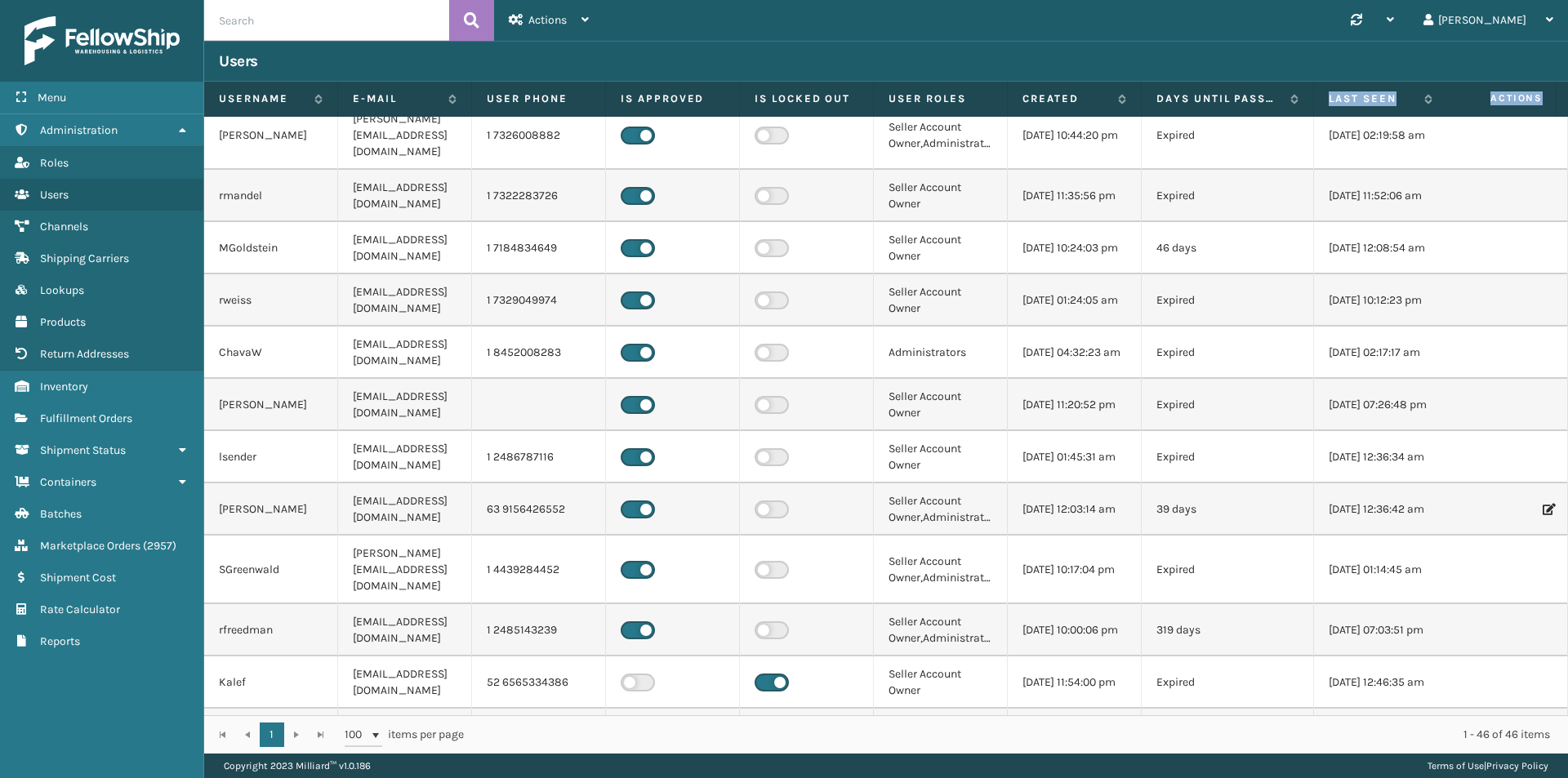
scroll to position [571, 0]
click at [1543, 503] on icon at bounding box center [1548, 509] width 10 height 12
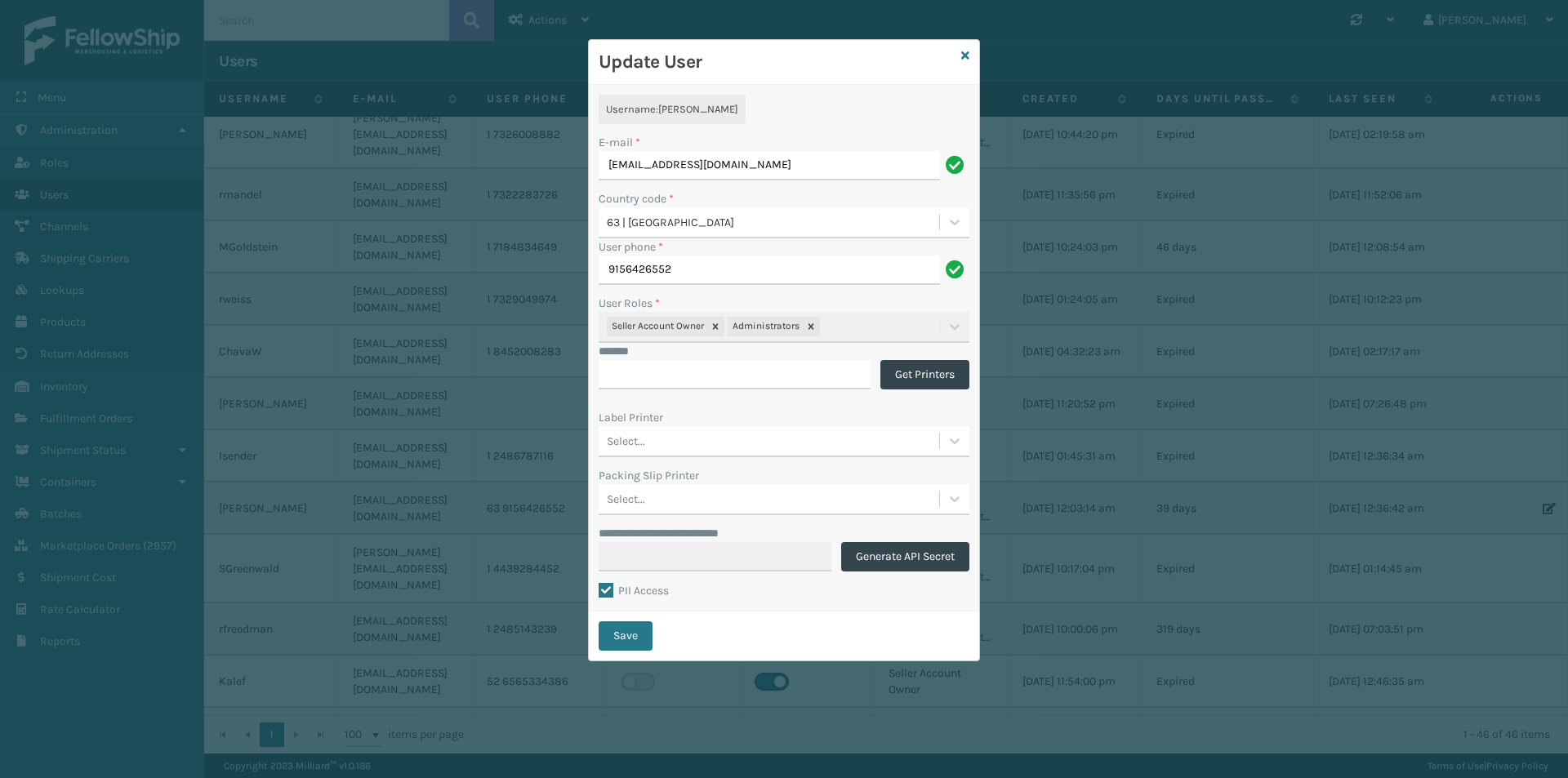
click at [969, 59] on div "Update User" at bounding box center [784, 62] width 390 height 45
click at [968, 55] on icon at bounding box center [966, 55] width 8 height 12
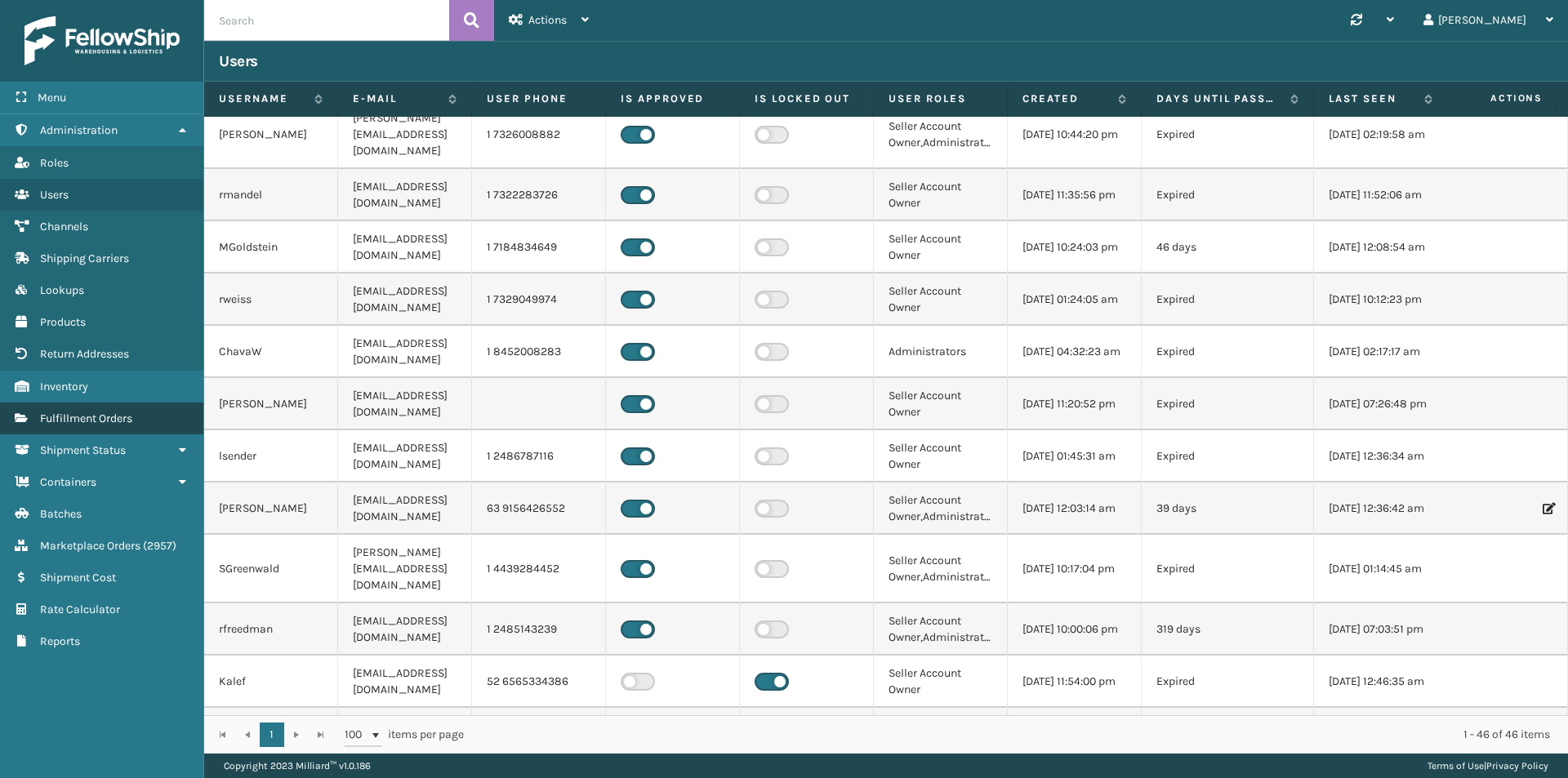
click at [139, 418] on link "Fulfillment Orders" at bounding box center [102, 418] width 203 height 32
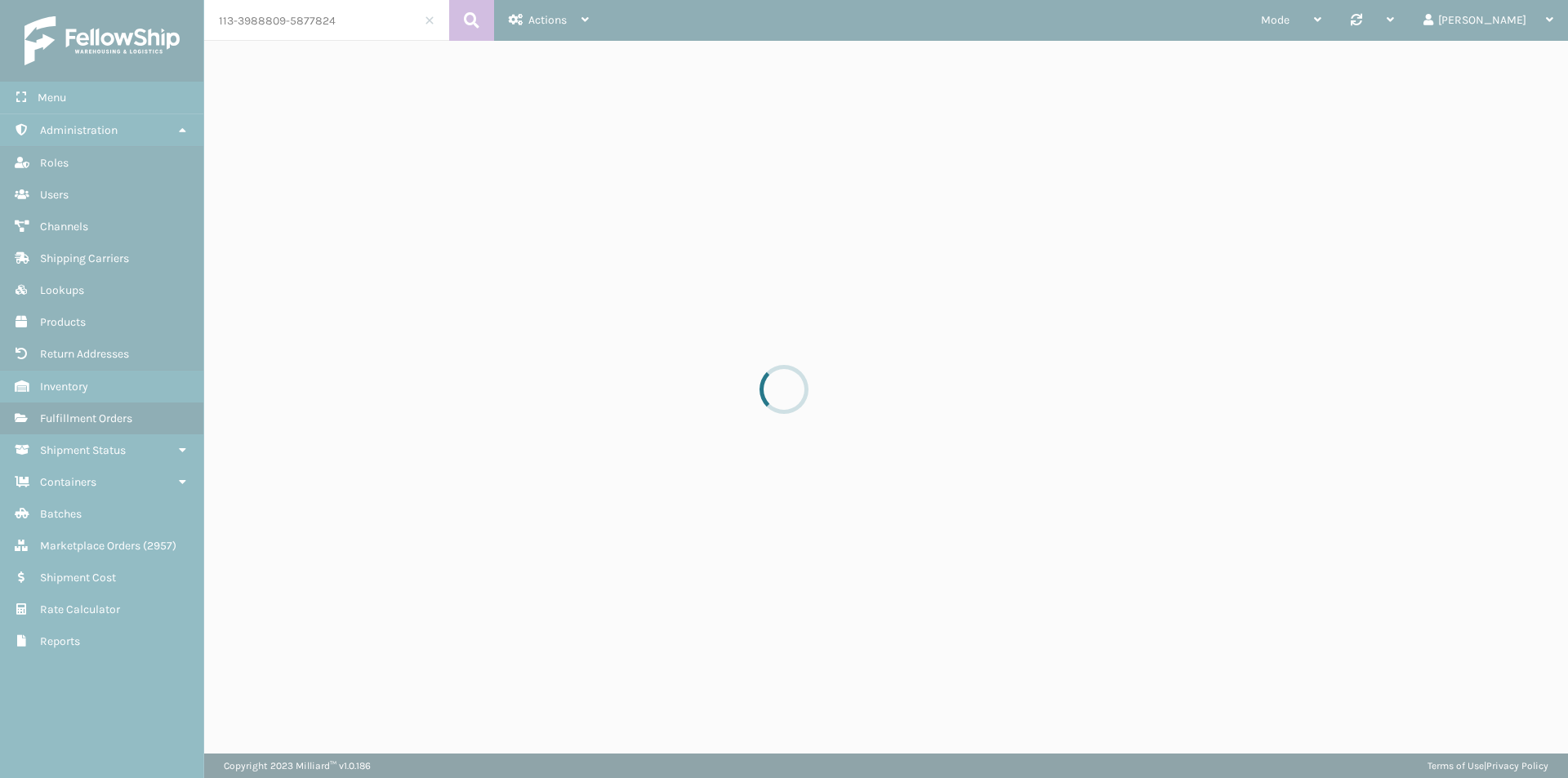
click at [303, 8] on div at bounding box center [784, 389] width 1568 height 778
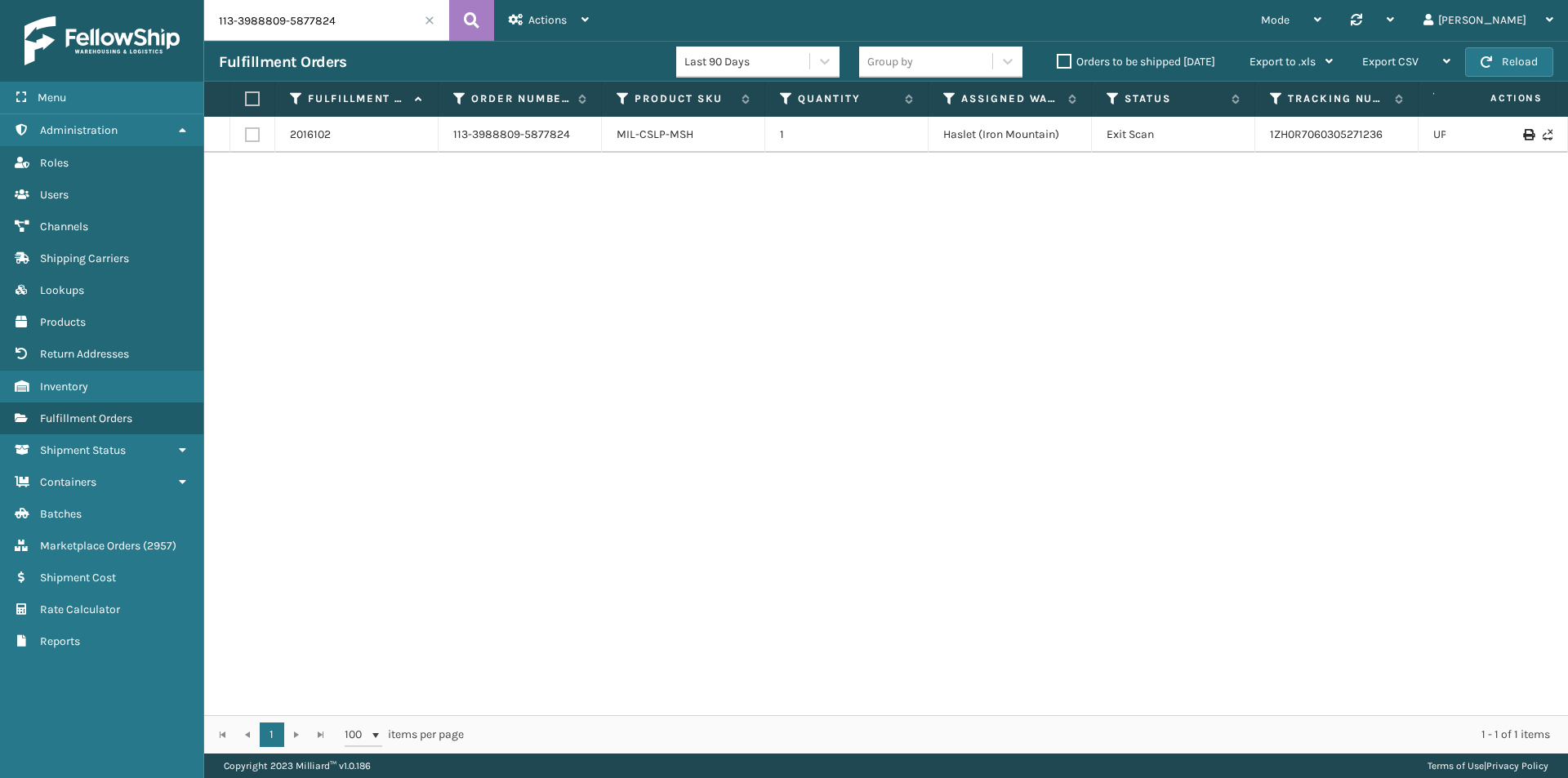
click at [335, 32] on input "113-3988809-5877824" at bounding box center [327, 20] width 245 height 41
paste input "1-6593930-2661033"
type input "111-6593930-2661033"
click at [470, 29] on icon at bounding box center [471, 20] width 15 height 24
drag, startPoint x: 1393, startPoint y: 142, endPoint x: 1223, endPoint y: 142, distance: 170.0
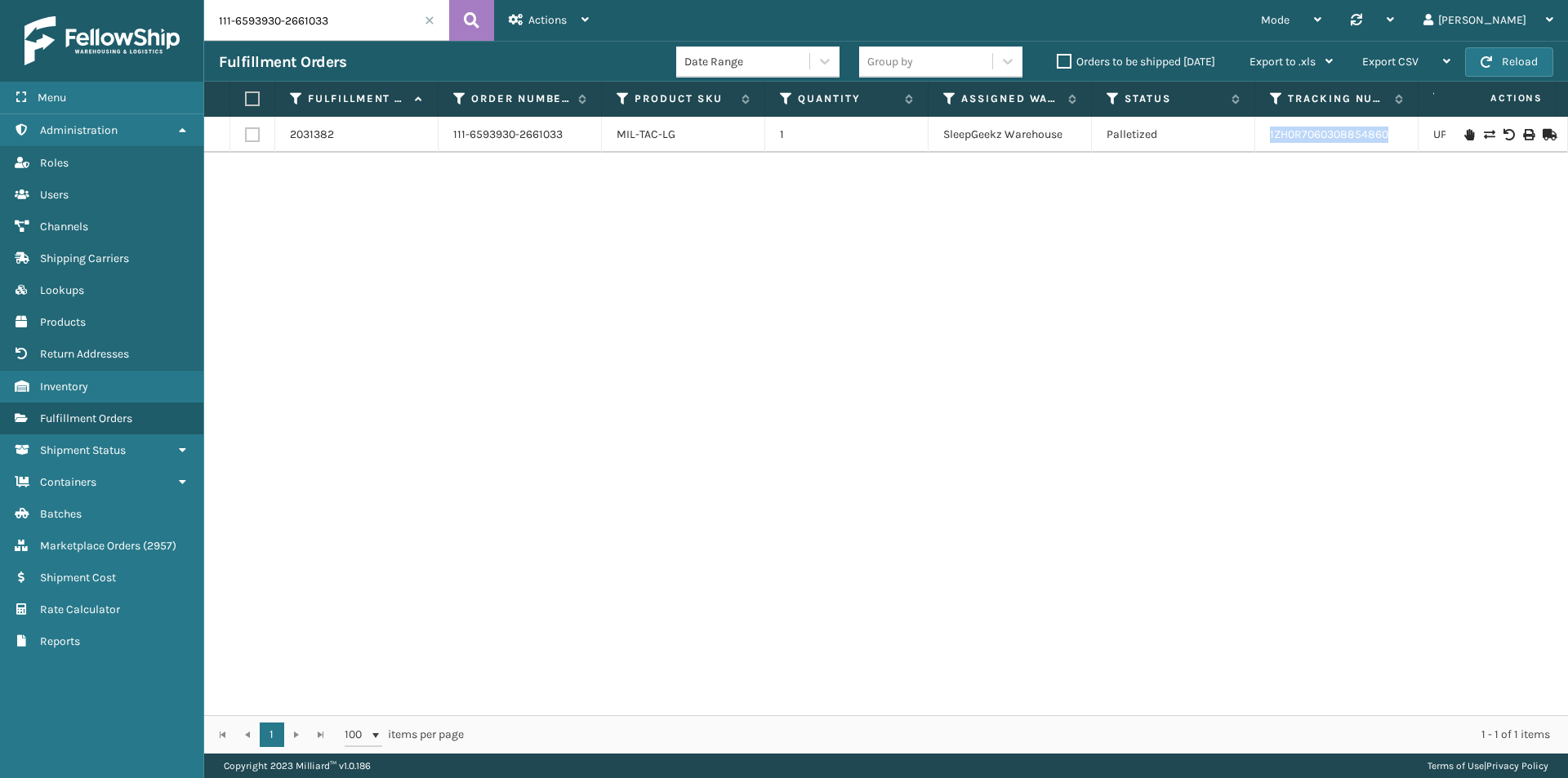
click at [1223, 142] on tr "2031382 111-6593930-2661033 MIL-TAC-LG 1 SleepGeekz Warehouse Palletized 1ZH0R7…" at bounding box center [1118, 134] width 1827 height 36
copy tr "1ZH0R7060308854860"
click at [329, 21] on input "111-6593930-2661033" at bounding box center [327, 20] width 245 height 41
click at [449, 18] on button at bounding box center [471, 20] width 45 height 41
drag, startPoint x: 1413, startPoint y: 137, endPoint x: 1244, endPoint y: 137, distance: 169.0
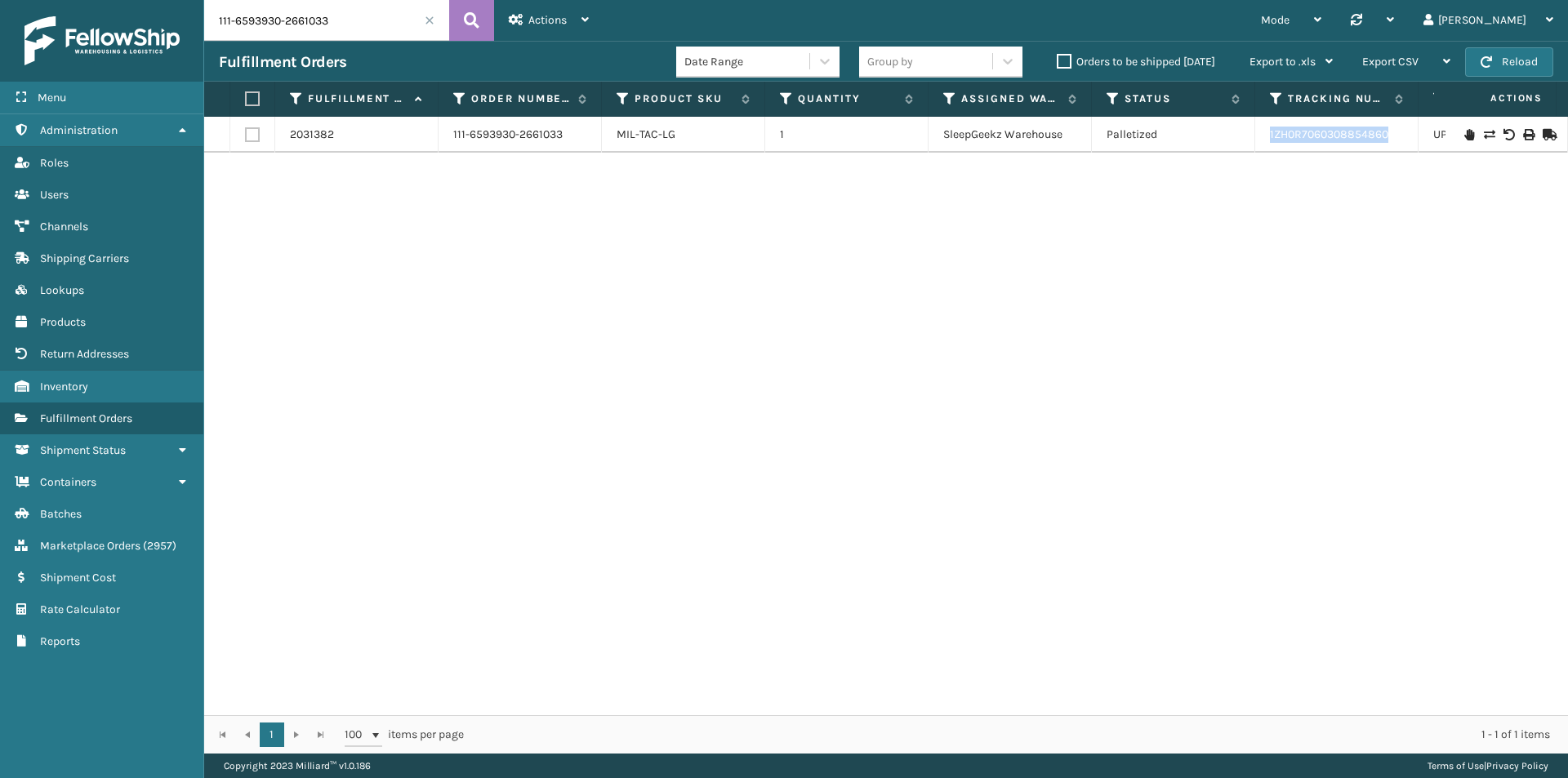
click at [1244, 137] on tr "2031382 111-6593930-2661033 MIL-TAC-LG 1 SleepGeekz Warehouse Palletized 1ZH0R7…" at bounding box center [1118, 134] width 1827 height 36
copy tr "1ZH0R7060308854860"
click at [342, 24] on input "111-6593930-2661033" at bounding box center [327, 20] width 245 height 41
paste input "2-3546818-3940227"
type input "112-3546818-3940227"
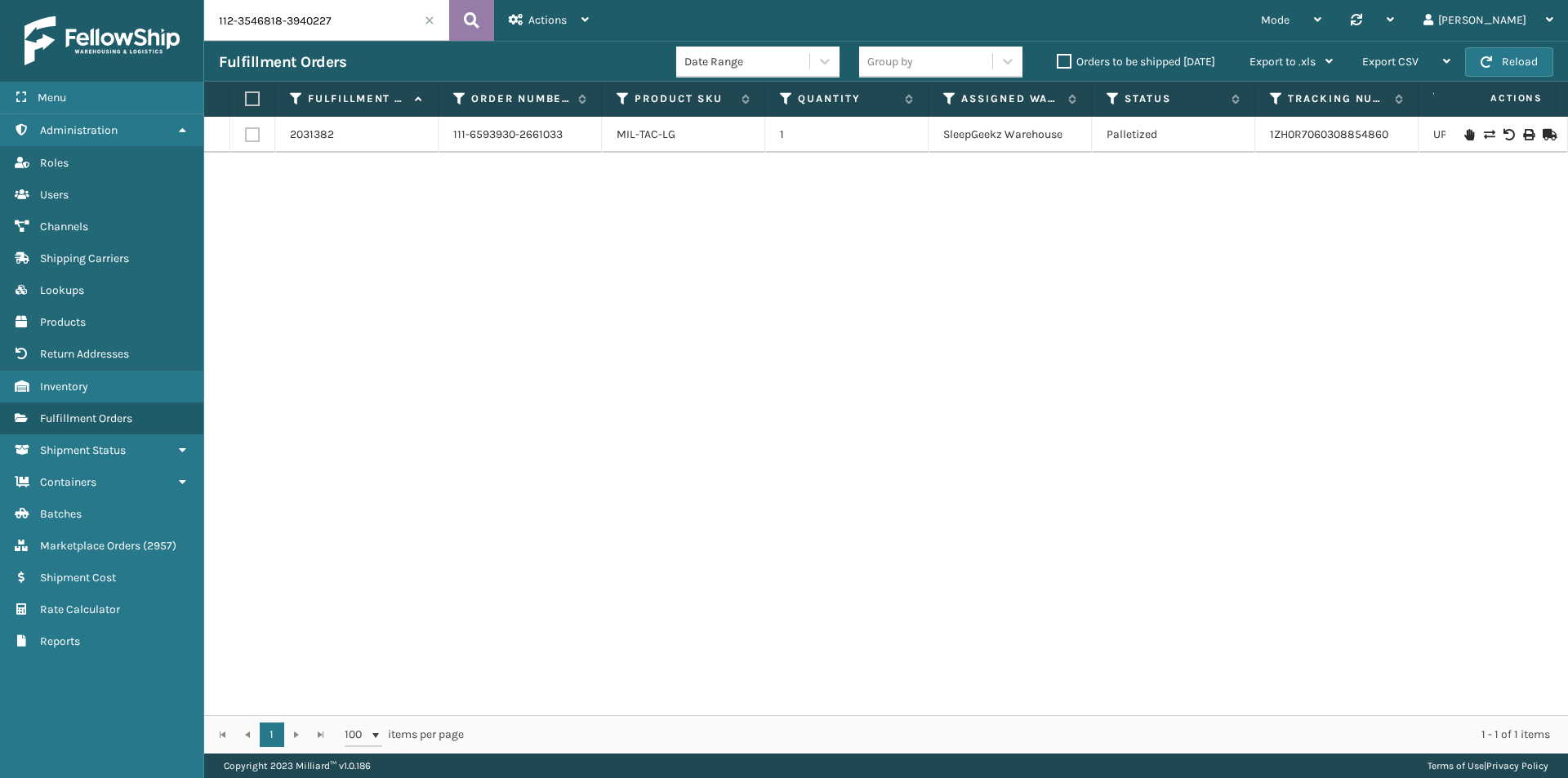
click at [473, 19] on icon at bounding box center [471, 20] width 15 height 24
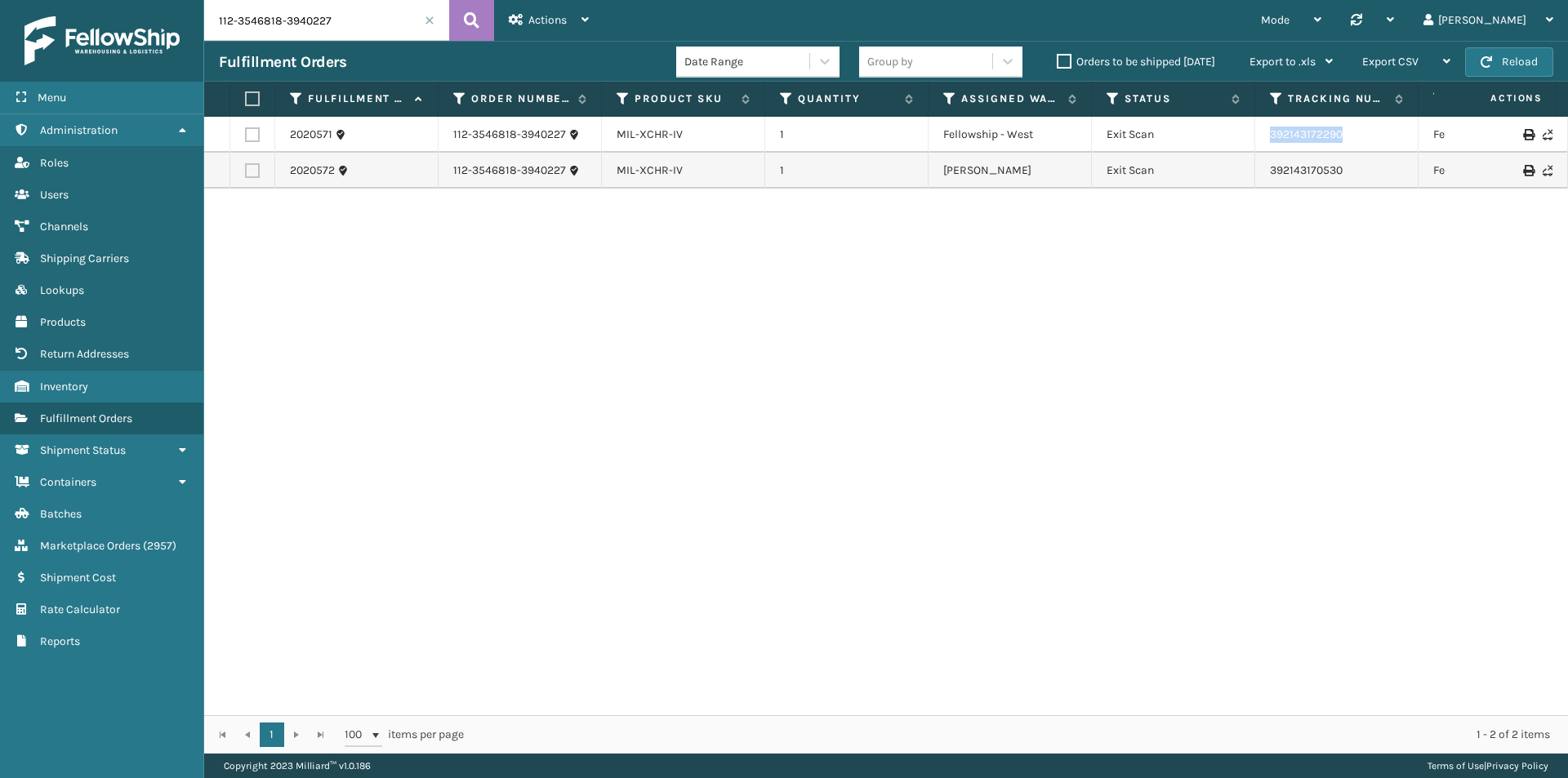
drag, startPoint x: 1381, startPoint y: 141, endPoint x: 1255, endPoint y: 139, distance: 126.0
click at [1255, 139] on tr "2020571 112-3546818-3940227 MIL-XCHR-IV 1 Fellowship - West Exit Scan 392143172…" at bounding box center [1118, 134] width 1827 height 36
copy tr "392143172290"
drag, startPoint x: 1402, startPoint y: 171, endPoint x: 1230, endPoint y: 171, distance: 172.0
click at [1230, 171] on tr "2020572 112-3546818-3940227 MIL-XCHR-IV 1 Milliard LV Exit Scan 392143170530 Fe…" at bounding box center [1118, 171] width 1827 height 36
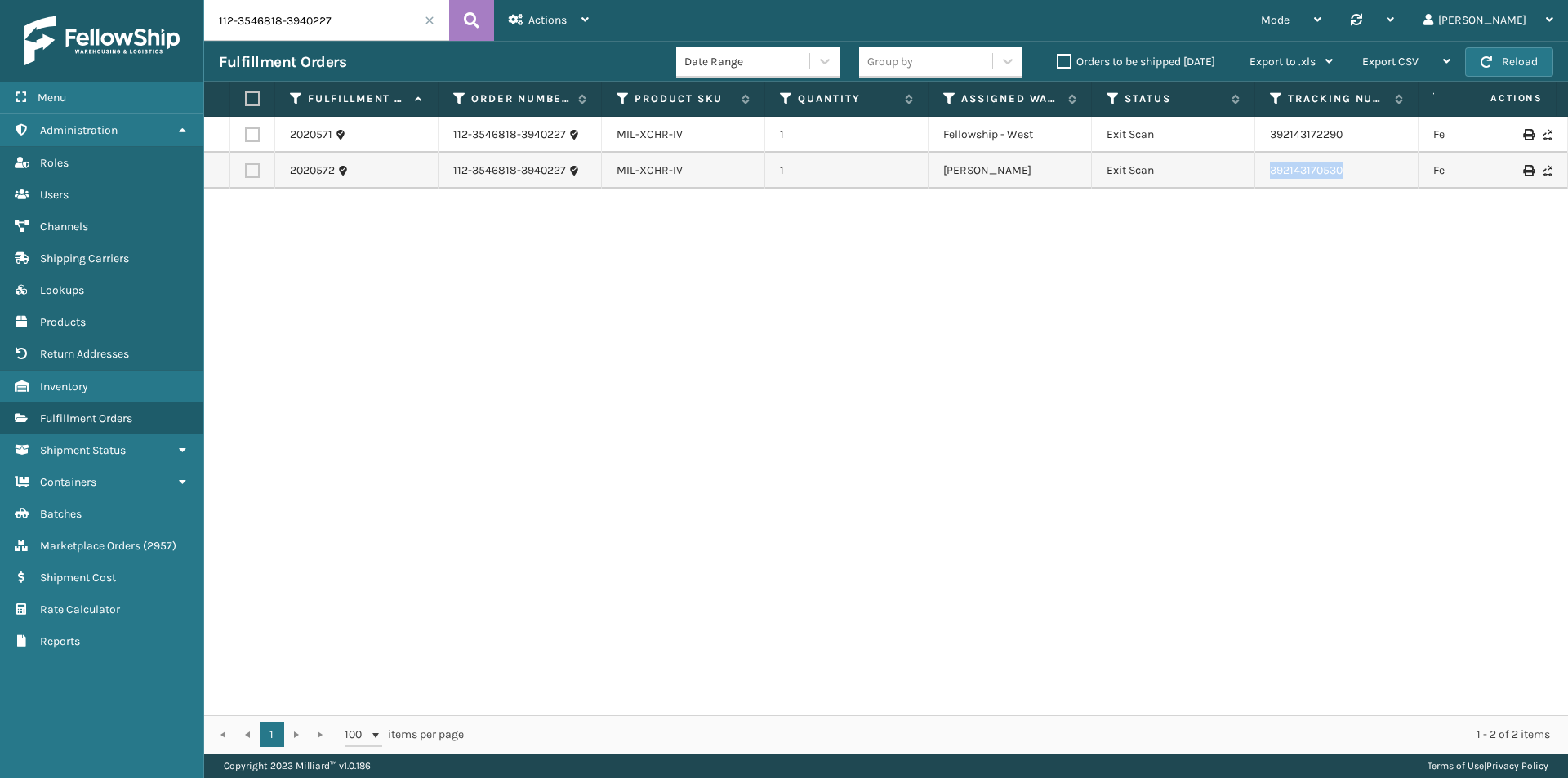
copy tr "392143170530"
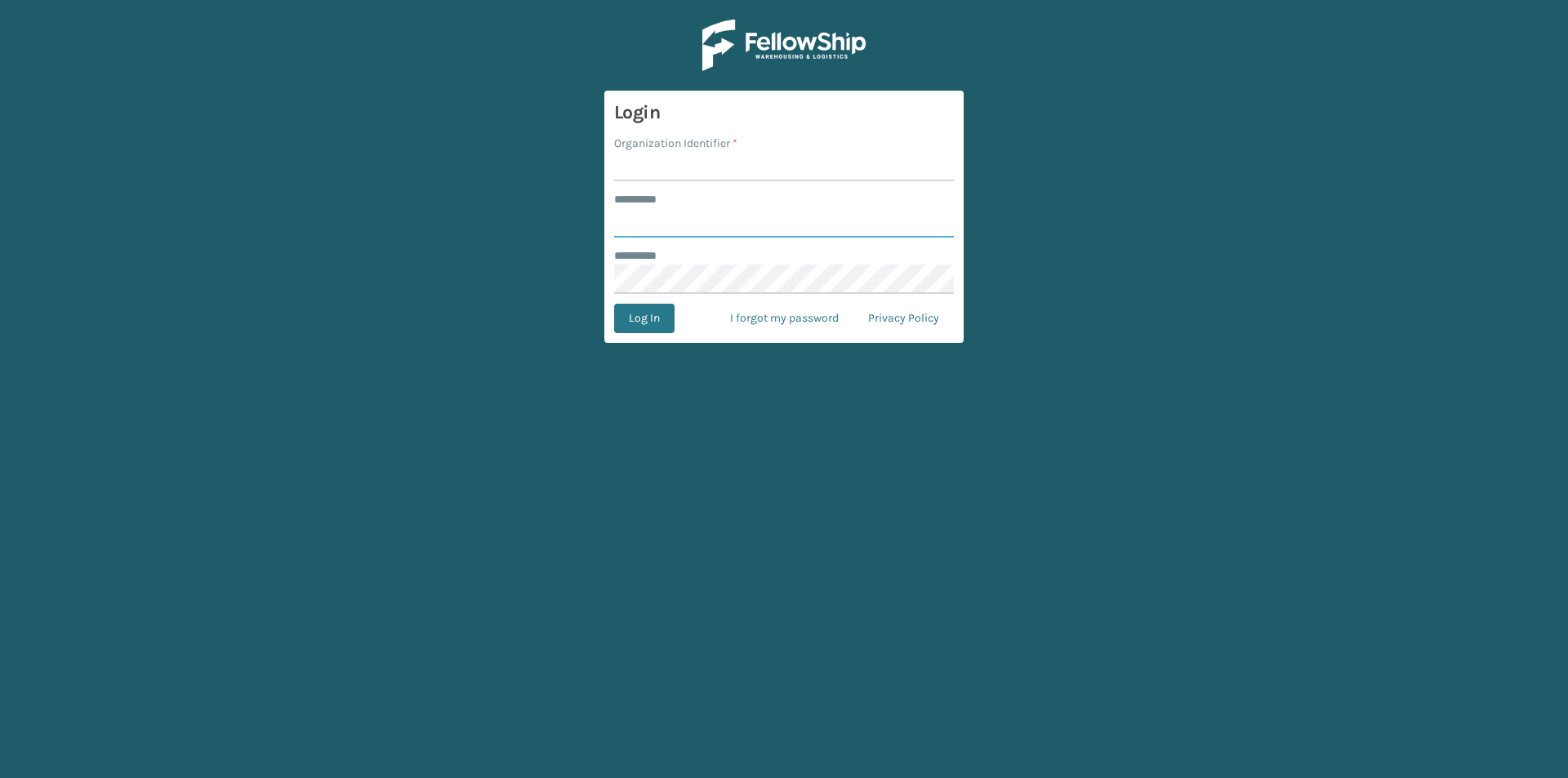
type input "******"
click at [669, 175] on input "Organization Identifier *" at bounding box center [784, 166] width 339 height 29
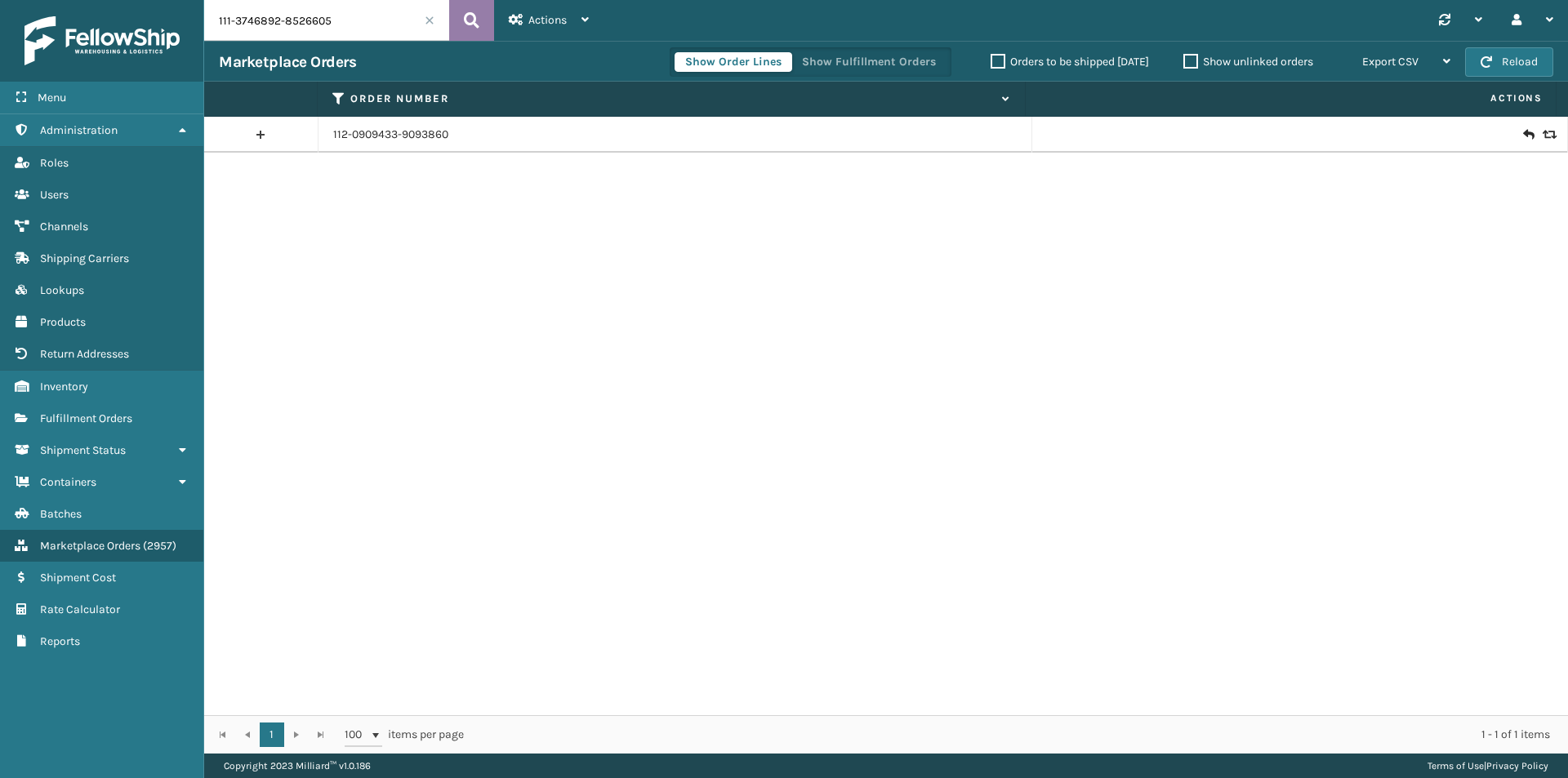
type input "111-3746892-8526605"
click at [471, 20] on icon at bounding box center [471, 20] width 15 height 24
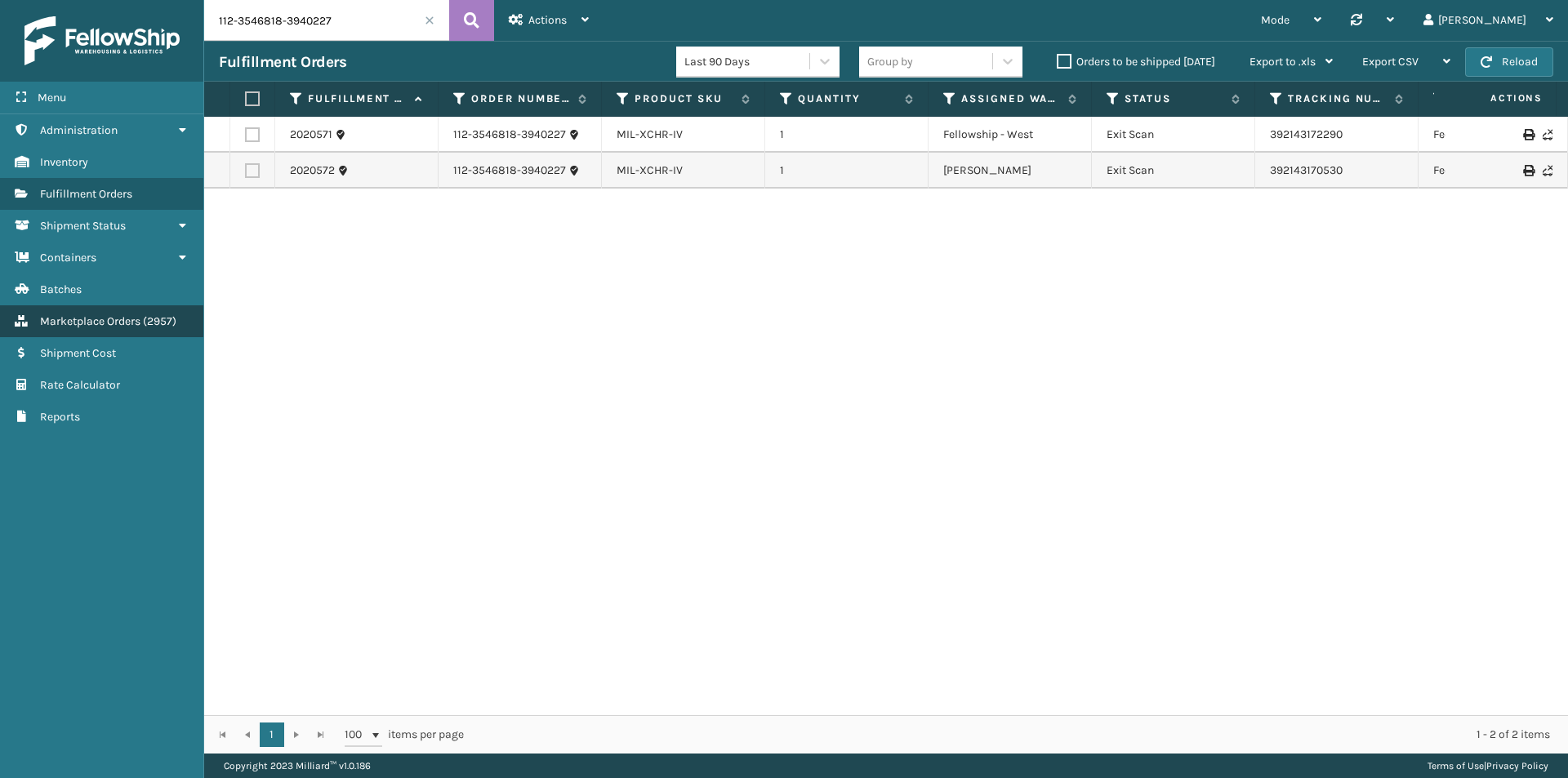
click at [136, 316] on span "Marketplace Orders" at bounding box center [91, 321] width 101 height 14
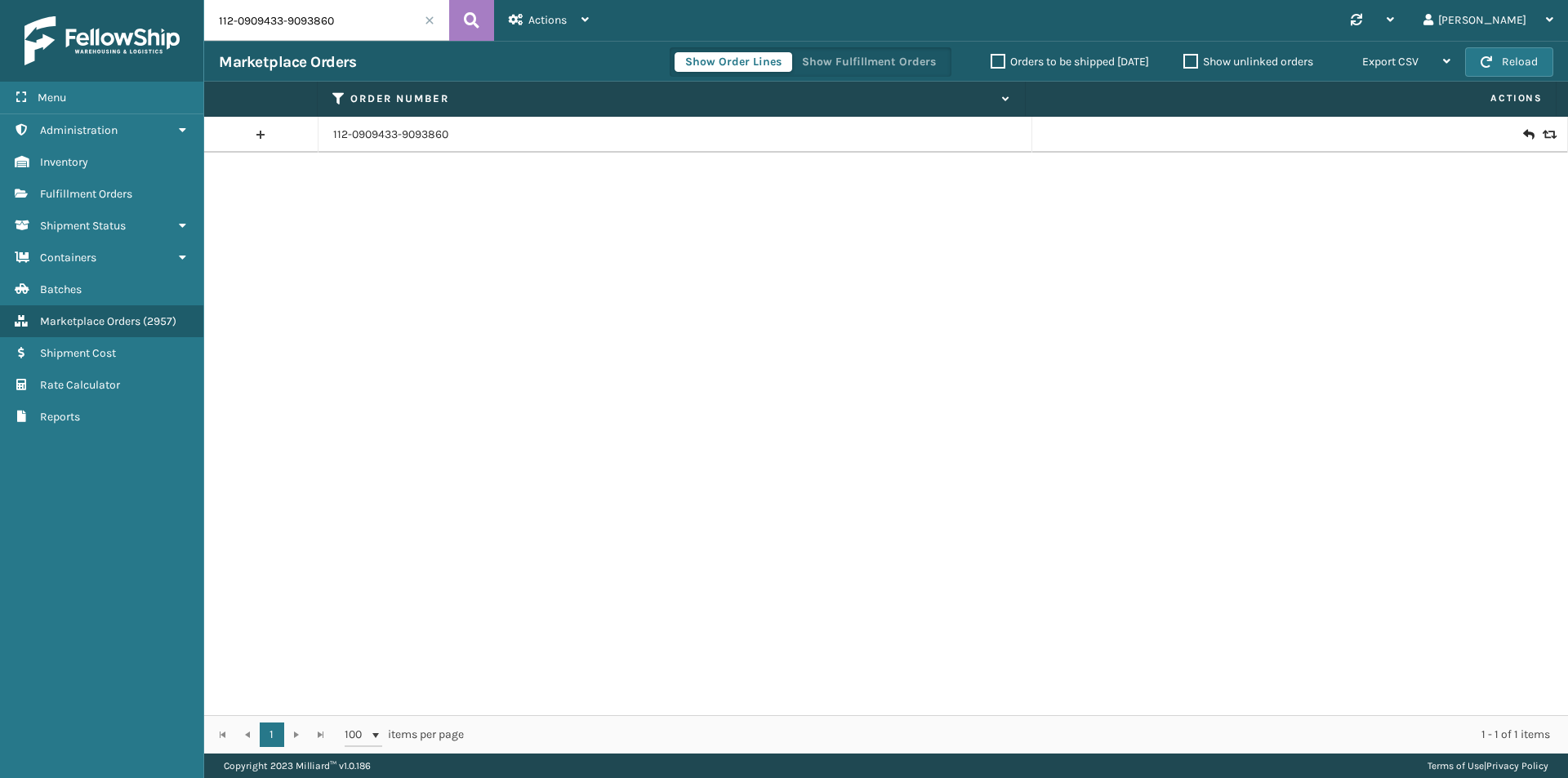
click at [326, 49] on div "Marketplace Orders Show Order Lines Show Fulfillment Orders Orders to be shippe…" at bounding box center [886, 61] width 1364 height 41
click at [383, 11] on input "112-0909433-9093860" at bounding box center [327, 20] width 245 height 41
paste input "1ZH0R7060337356700 UPS Ground Illinois"
click at [470, 21] on icon at bounding box center [471, 20] width 15 height 24
type input "1ZH0R7060337356700 UPS Ground Illinois"
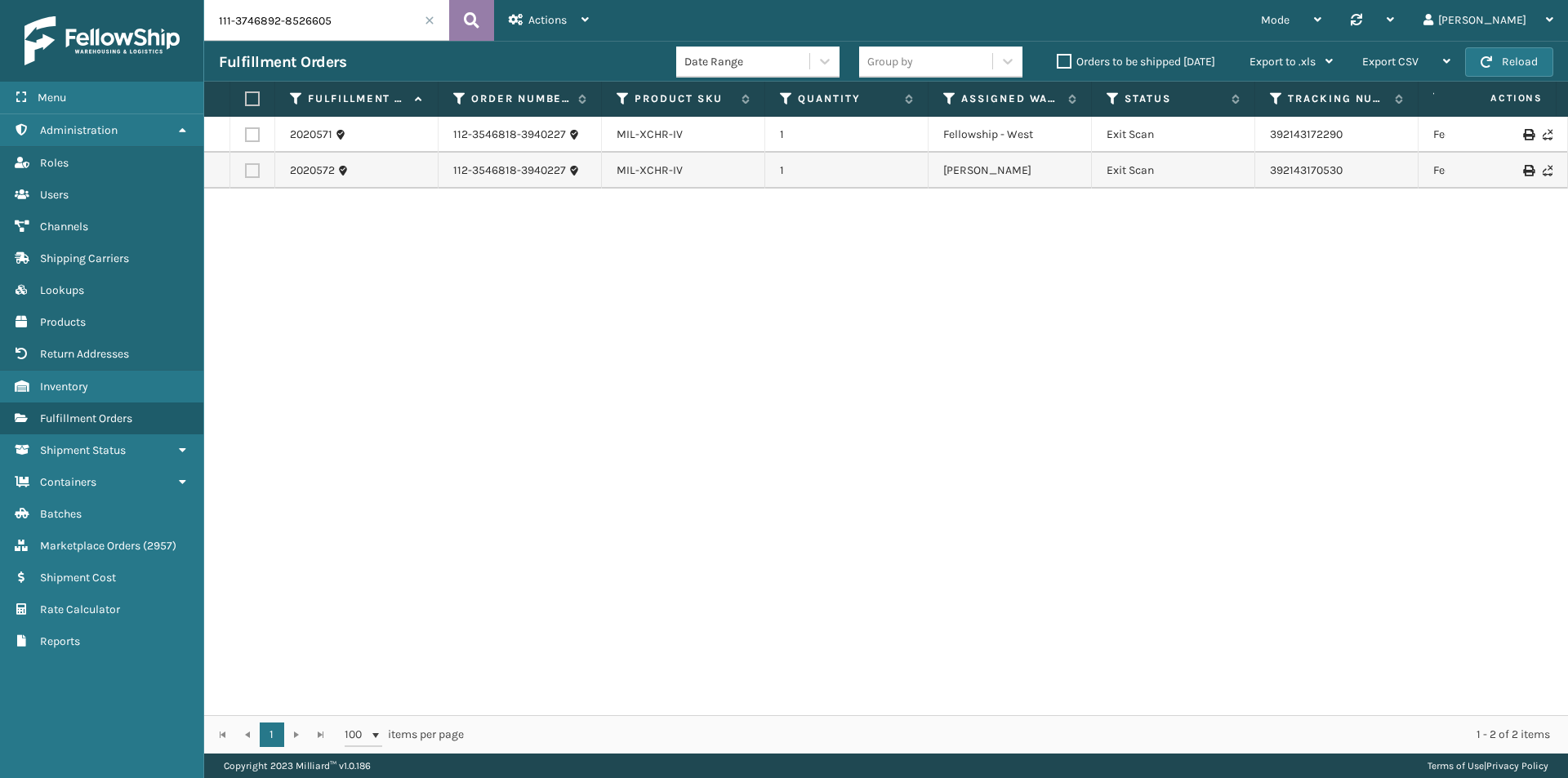
type input "111-3746892-8526605"
click at [474, 19] on icon at bounding box center [471, 20] width 15 height 24
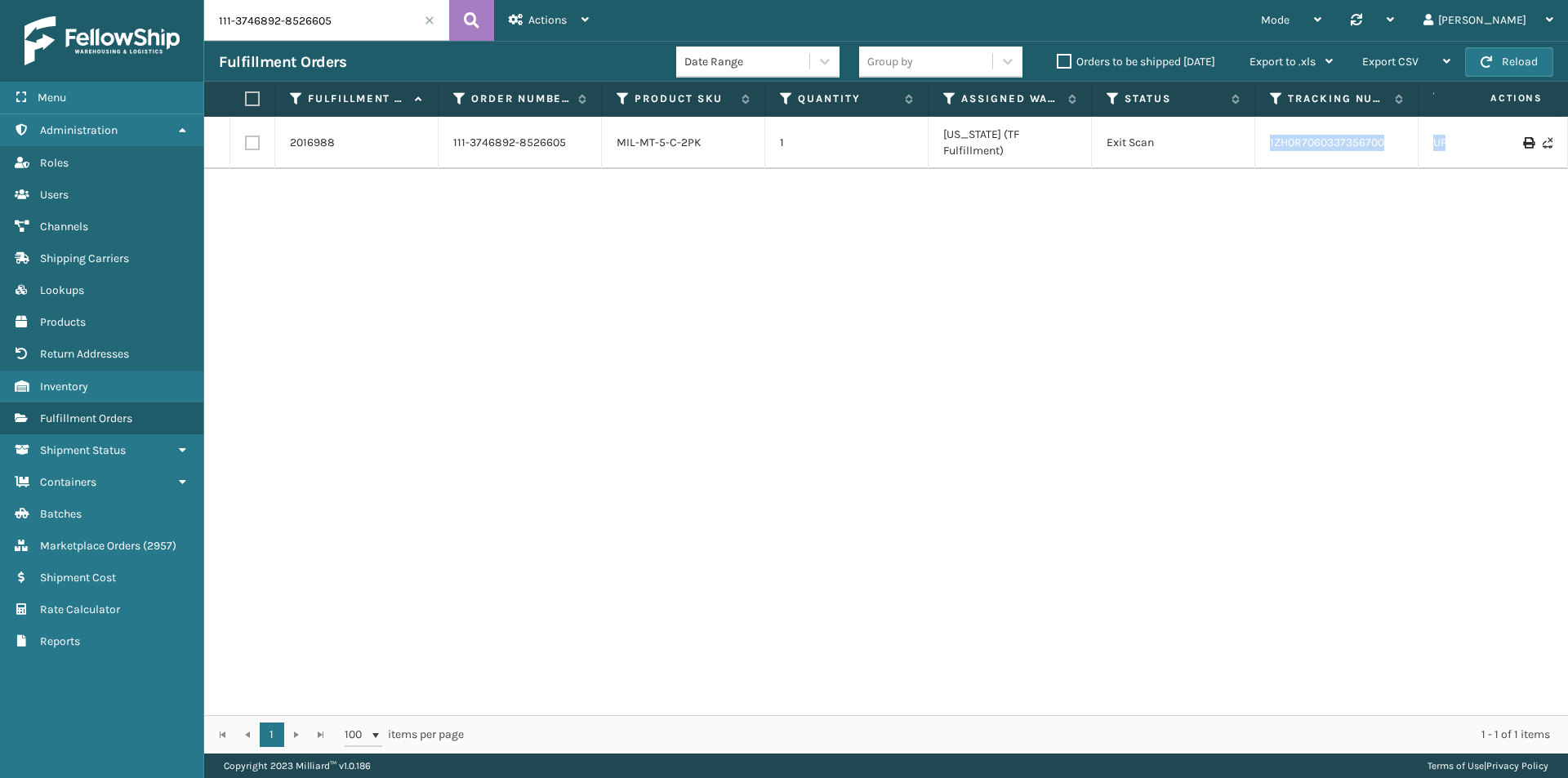
drag, startPoint x: 1439, startPoint y: 139, endPoint x: 1247, endPoint y: 145, distance: 192.1
click at [1247, 145] on tr "2016988 111-3746892-8526605 MIL-MT-5-C-2PK 1 Indiana (TF Fulfillment) Exit Scan…" at bounding box center [1118, 143] width 1827 height 52
copy tr "1ZH0R7060337356700 UPS Ground Illinois"
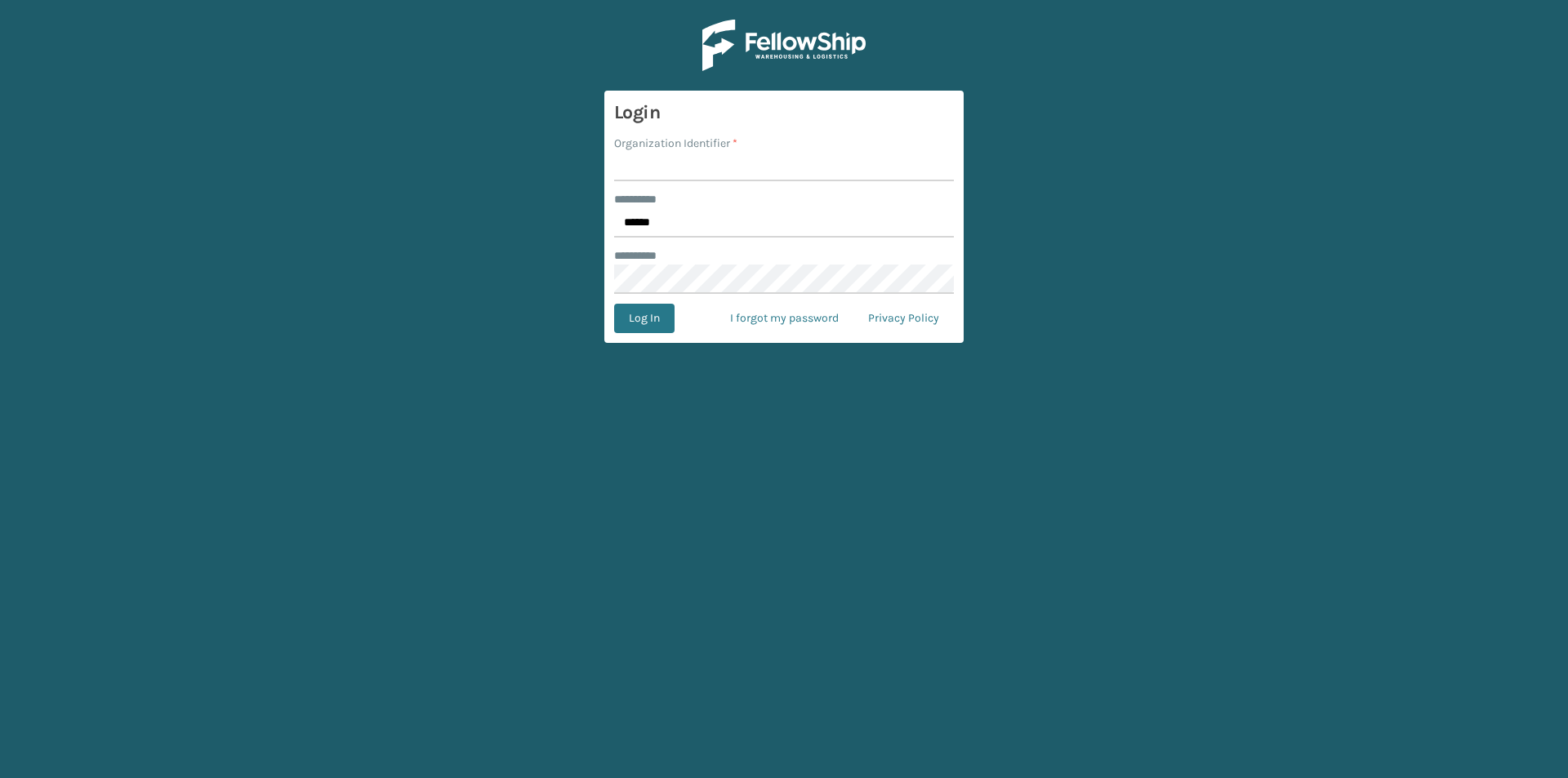
click at [752, 184] on form "Login Organization Identifier * ******** * ****** ******** * Log In I forgot my…" at bounding box center [784, 217] width 360 height 252
click at [735, 159] on input "Organization Identifier *" at bounding box center [784, 166] width 339 height 29
type input "[PERSON_NAME]"
click at [661, 326] on button "Log In" at bounding box center [645, 318] width 61 height 29
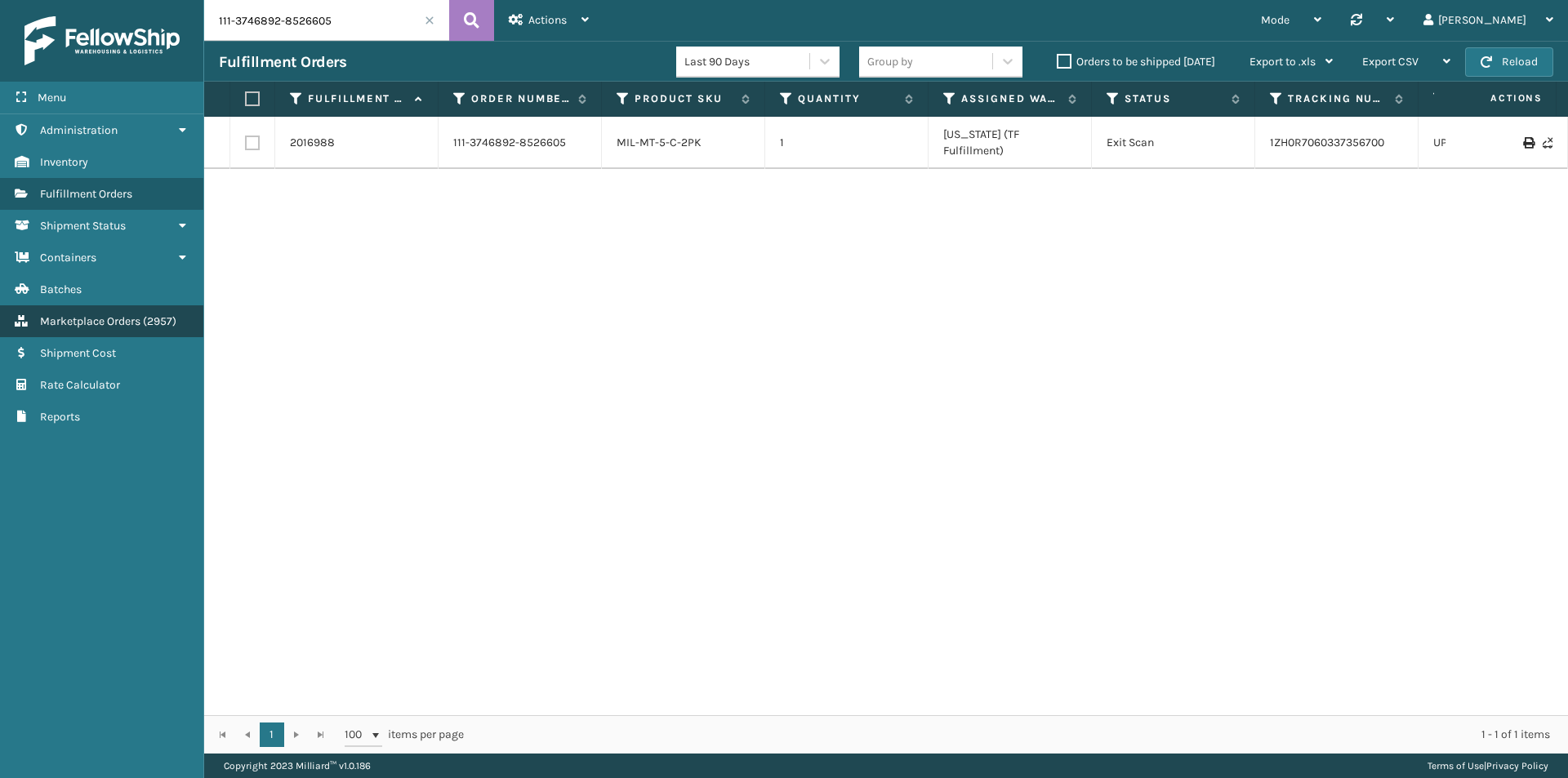
click at [164, 318] on span "( 2957 )" at bounding box center [160, 321] width 34 height 14
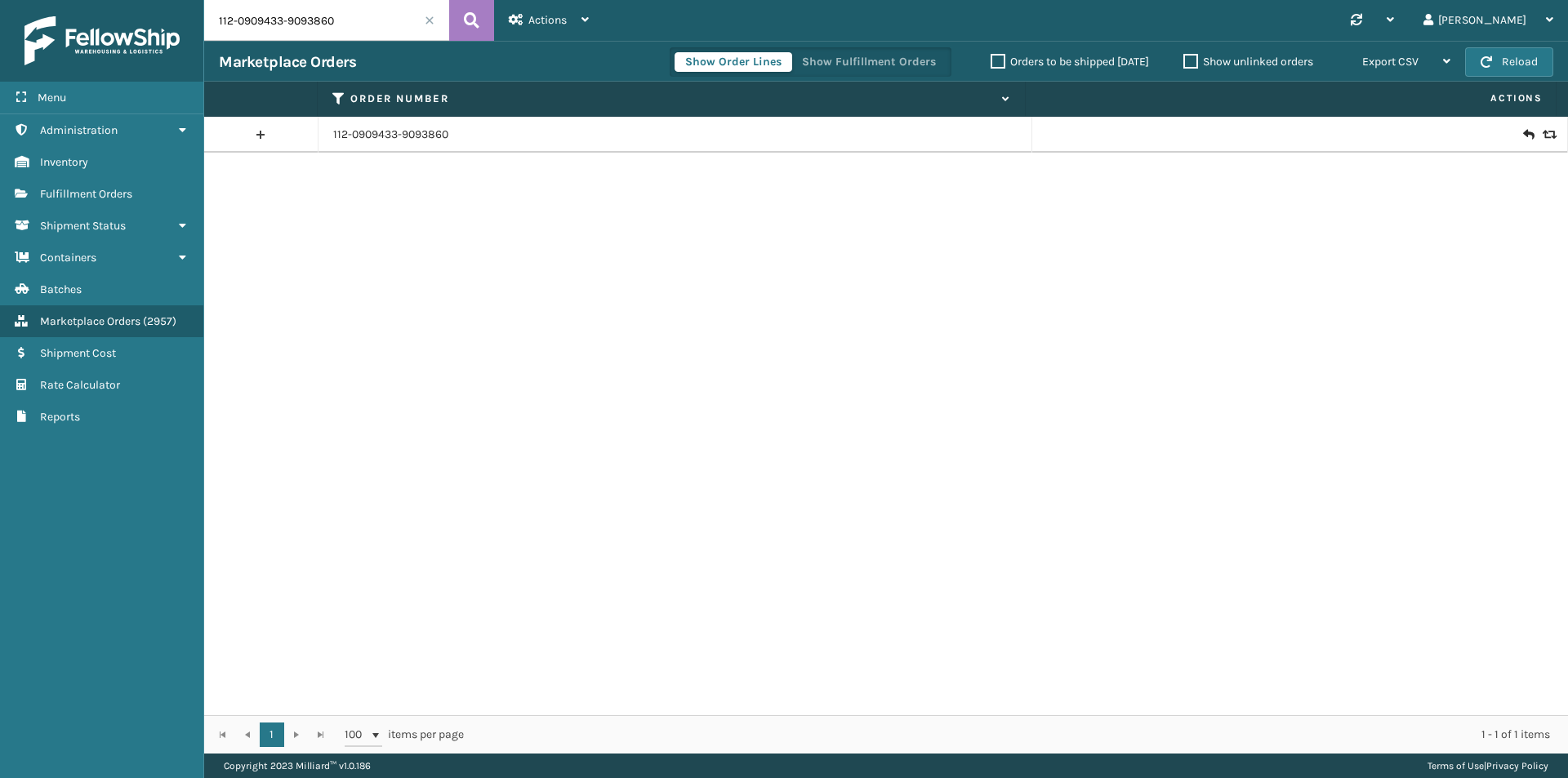
click at [340, 29] on input "112-0909433-9093860" at bounding box center [327, 20] width 245 height 41
click at [339, 29] on input "112-0909433-9093860" at bounding box center [327, 20] width 245 height 41
paste input "1-3746892-8526605"
type input "111-3746892-8526605"
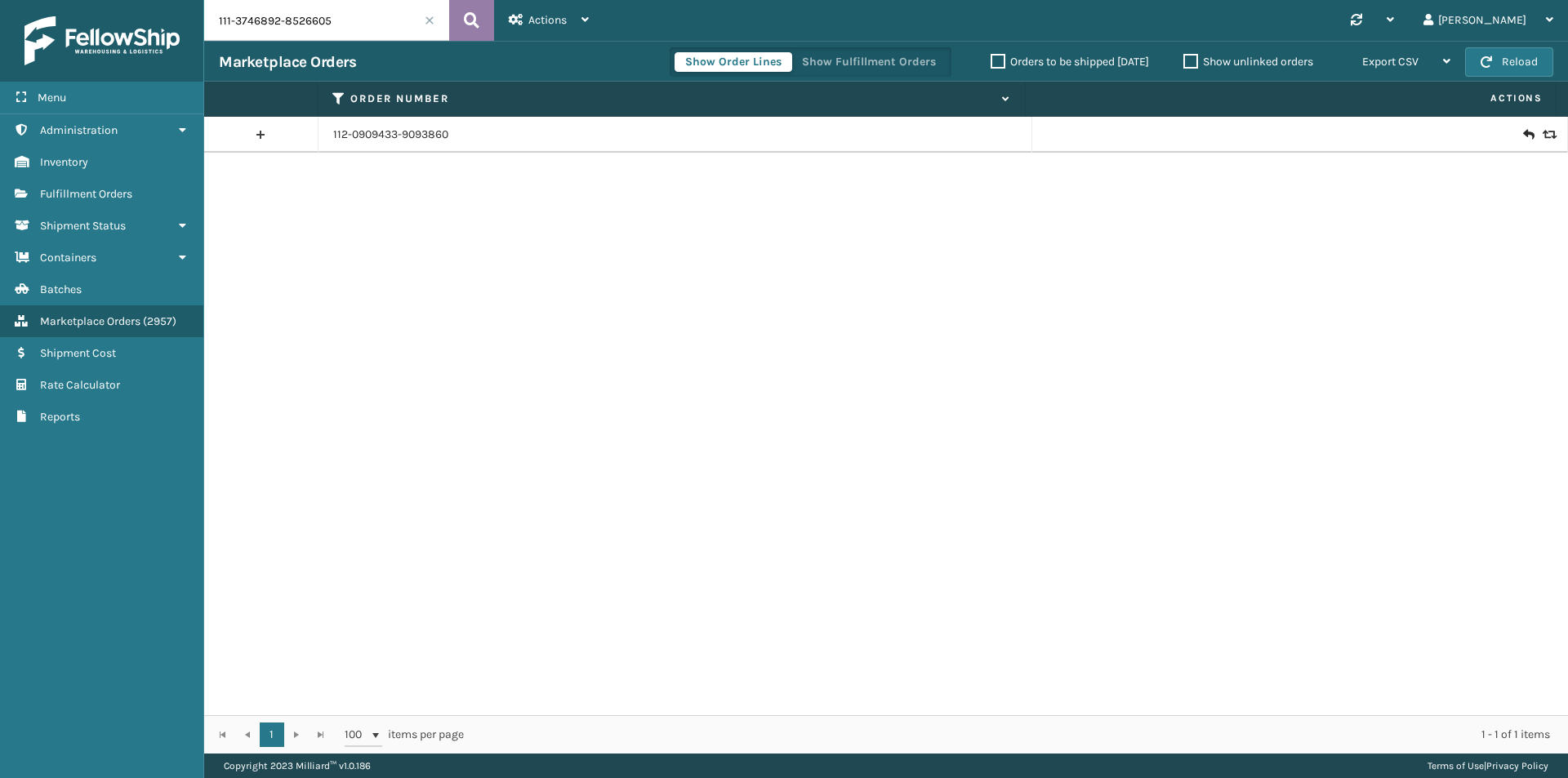
click at [469, 25] on icon at bounding box center [471, 20] width 15 height 24
click at [1523, 135] on icon at bounding box center [1528, 134] width 10 height 16
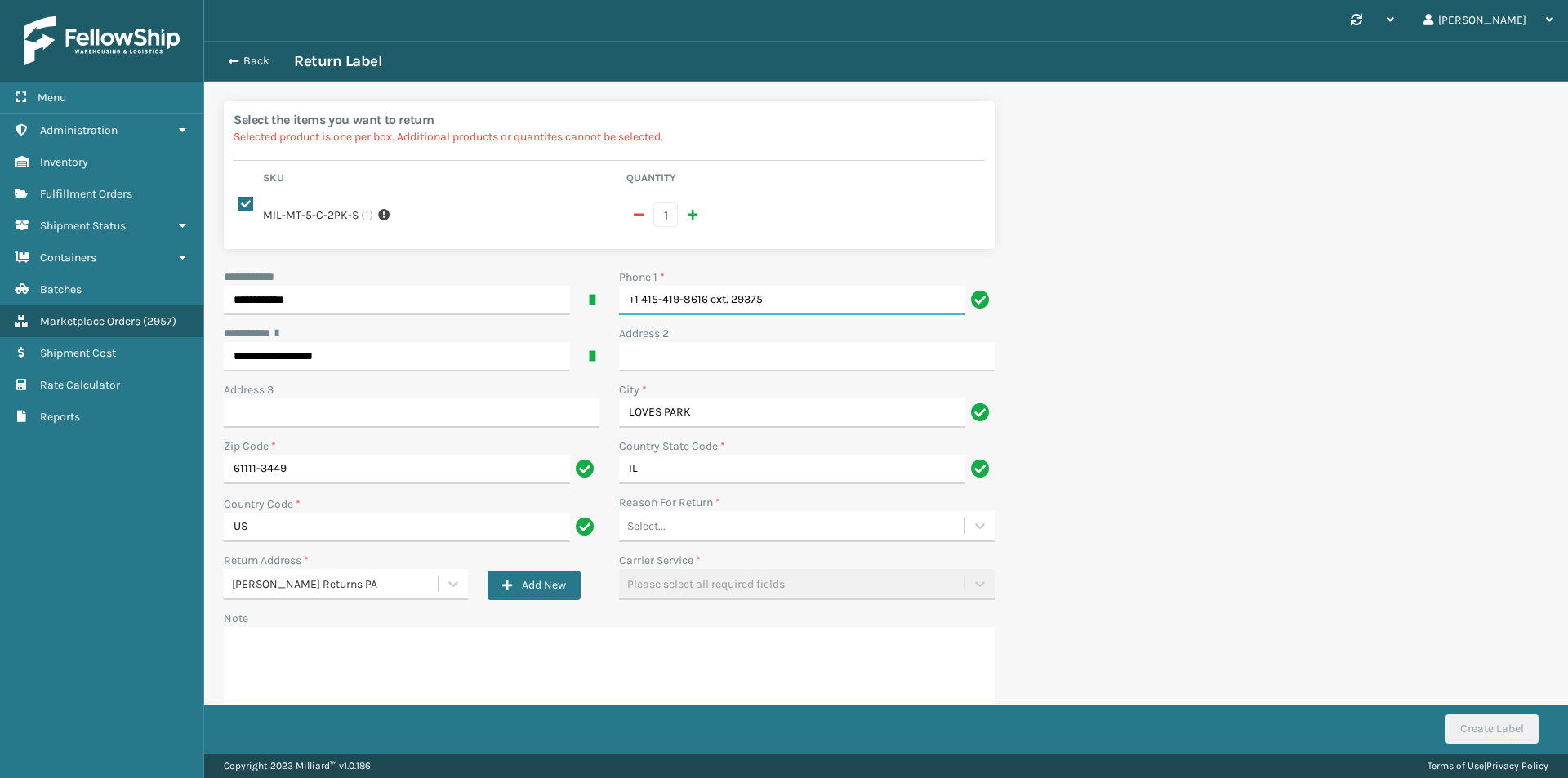
drag, startPoint x: 795, startPoint y: 310, endPoint x: 468, endPoint y: 302, distance: 327.1
click at [468, 302] on div "**********" at bounding box center [609, 505] width 791 height 473
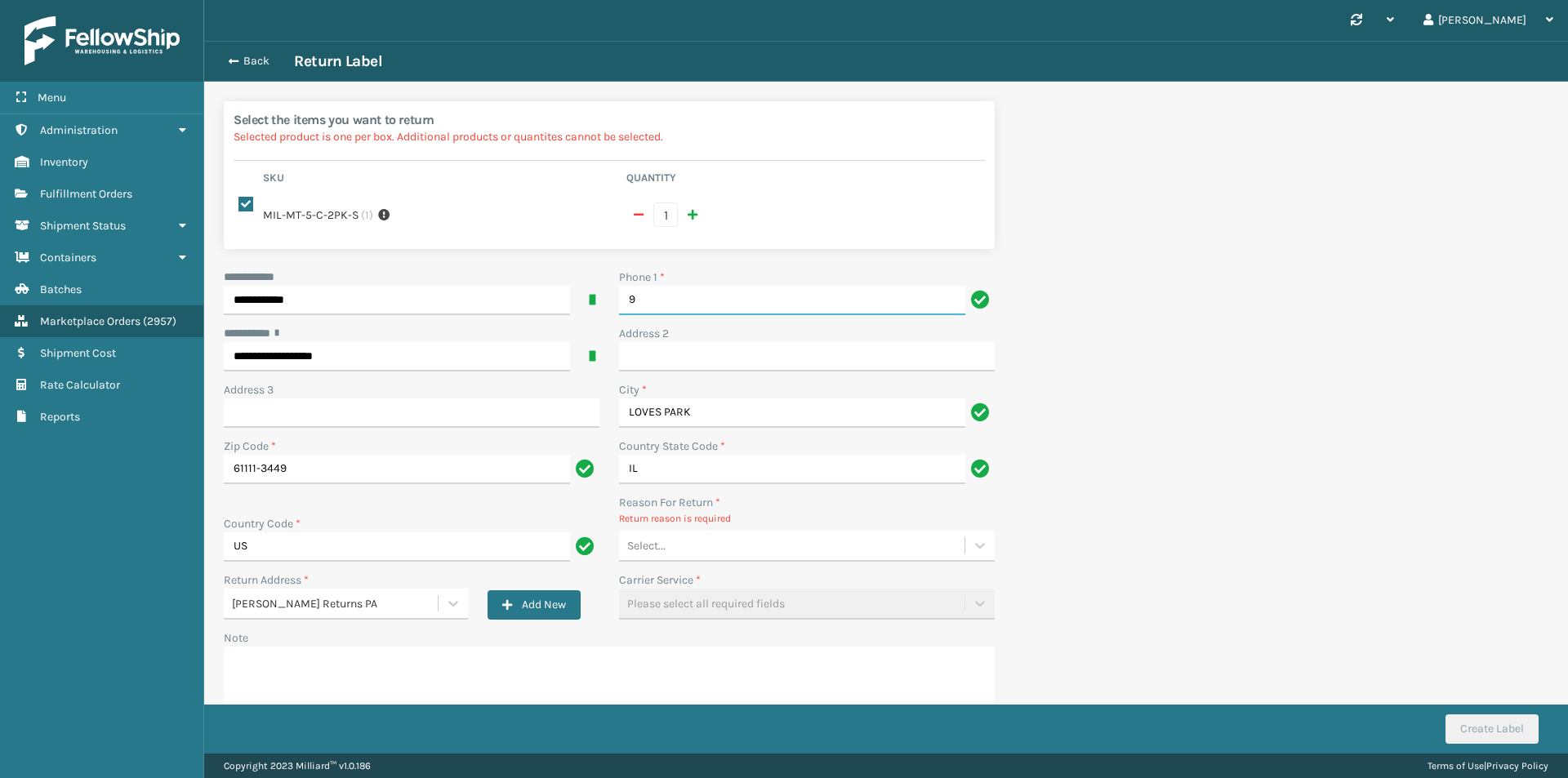
type input "9999999999"
click at [767, 335] on div "Address 2" at bounding box center [807, 334] width 376 height 17
drag, startPoint x: 704, startPoint y: 563, endPoint x: 700, endPoint y: 546, distance: 17.5
click at [704, 562] on div "**********" at bounding box center [609, 515] width 791 height 492
click at [697, 541] on div "Select..." at bounding box center [792, 546] width 345 height 27
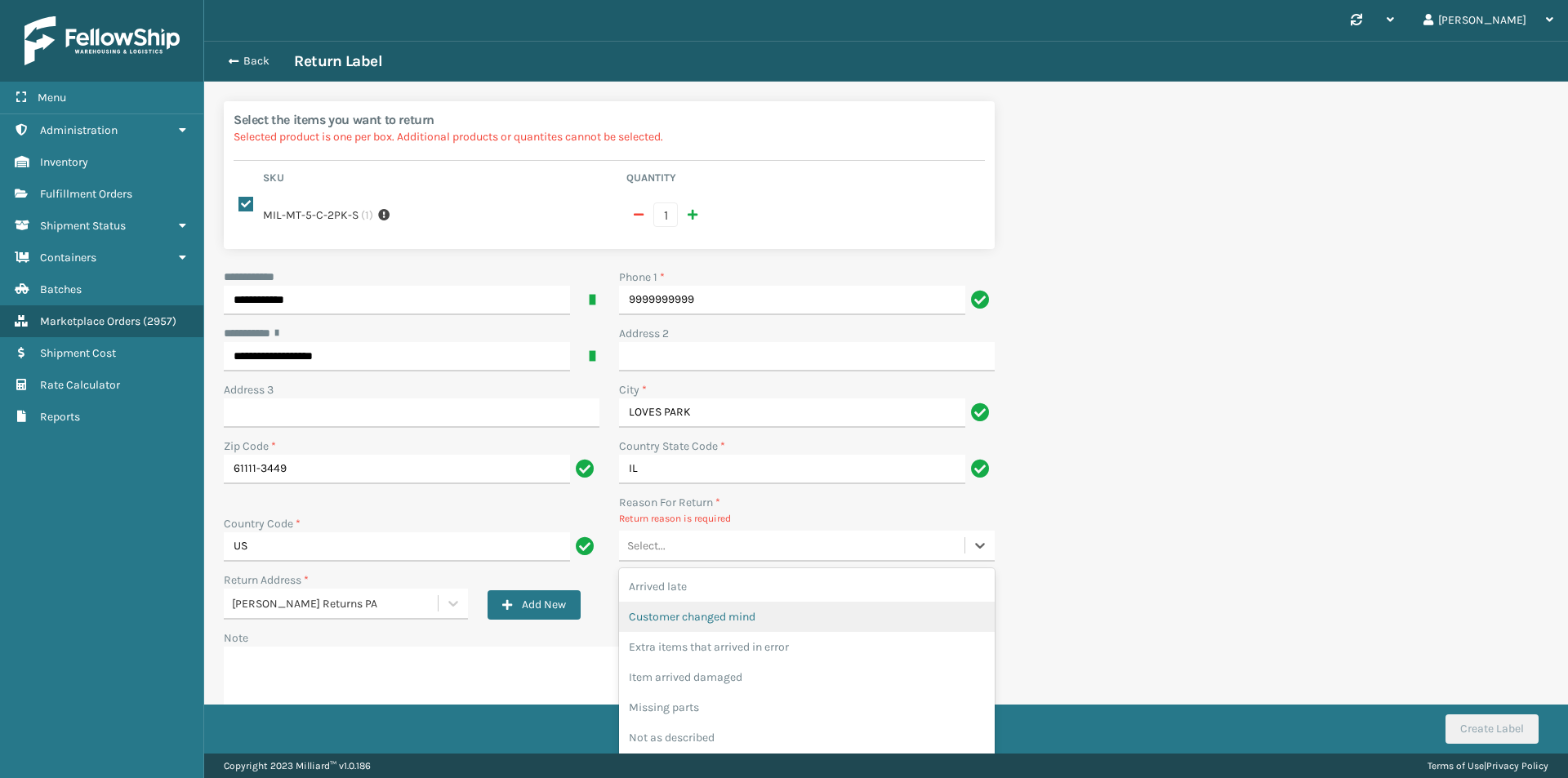
click at [729, 616] on div "Customer changed mind" at bounding box center [807, 617] width 376 height 30
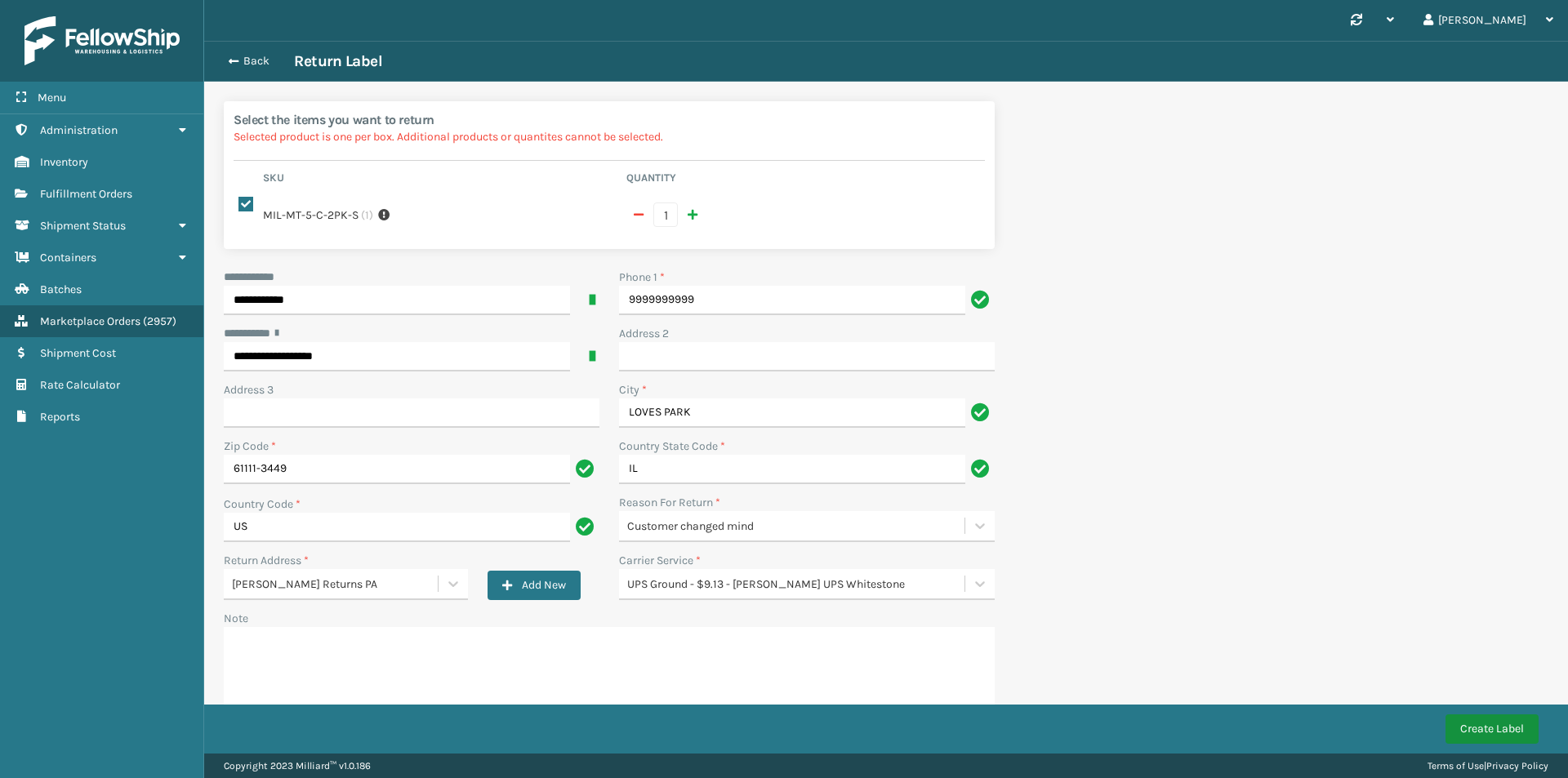
click at [1507, 724] on button "Create Label" at bounding box center [1492, 728] width 93 height 29
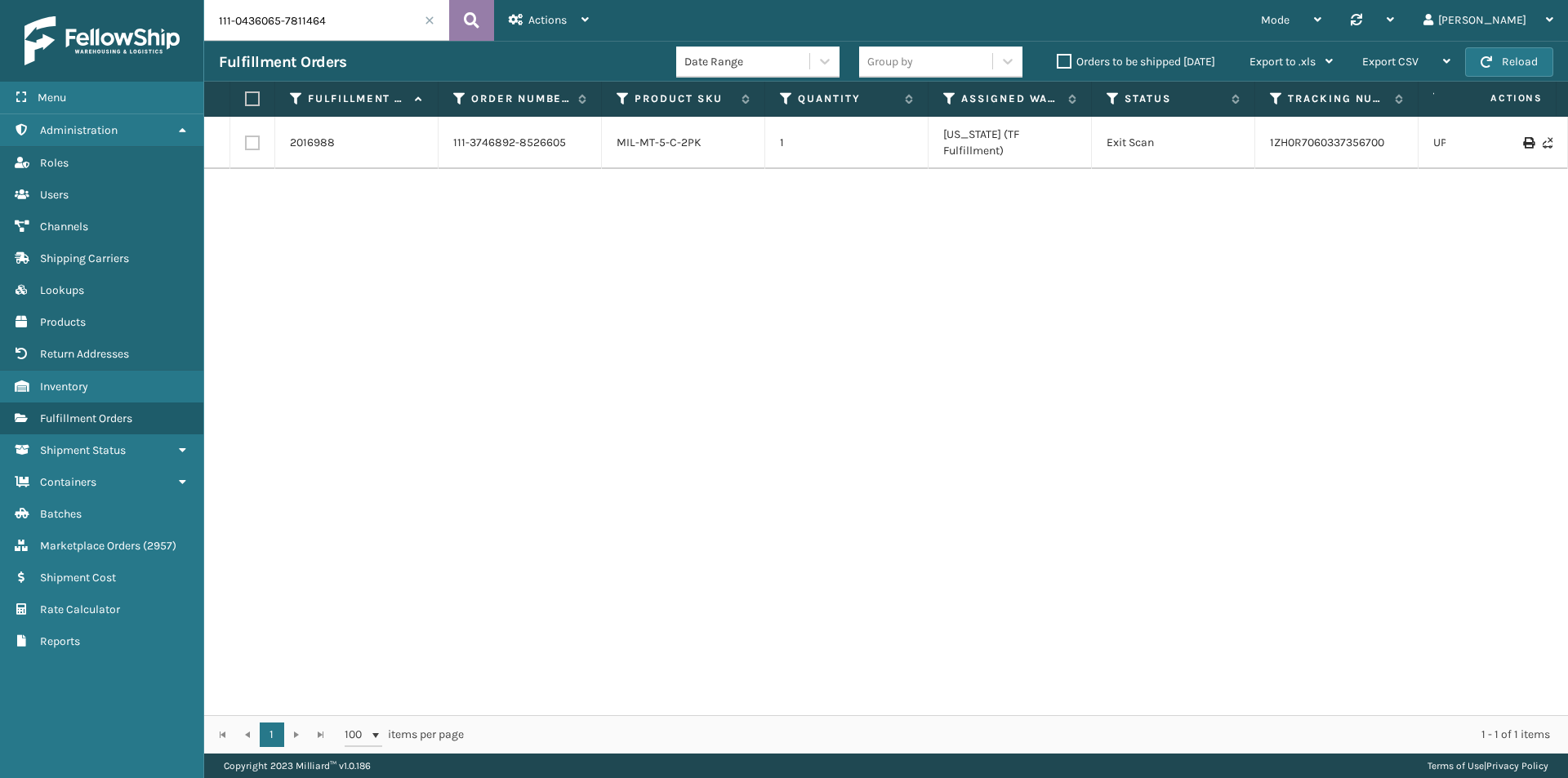
click at [476, 11] on icon at bounding box center [471, 20] width 15 height 24
drag, startPoint x: 1323, startPoint y: 142, endPoint x: 1250, endPoint y: 142, distance: 73.0
click at [1250, 142] on tr "2008580 111-0436065-7811464 MIL-TRNDL-DYB 1 [PERSON_NAME] Exit Scan 39192747046…" at bounding box center [1118, 134] width 1827 height 36
copy tr "391927470468"
click at [376, 34] on input "111-0436065-7811464" at bounding box center [327, 20] width 245 height 41
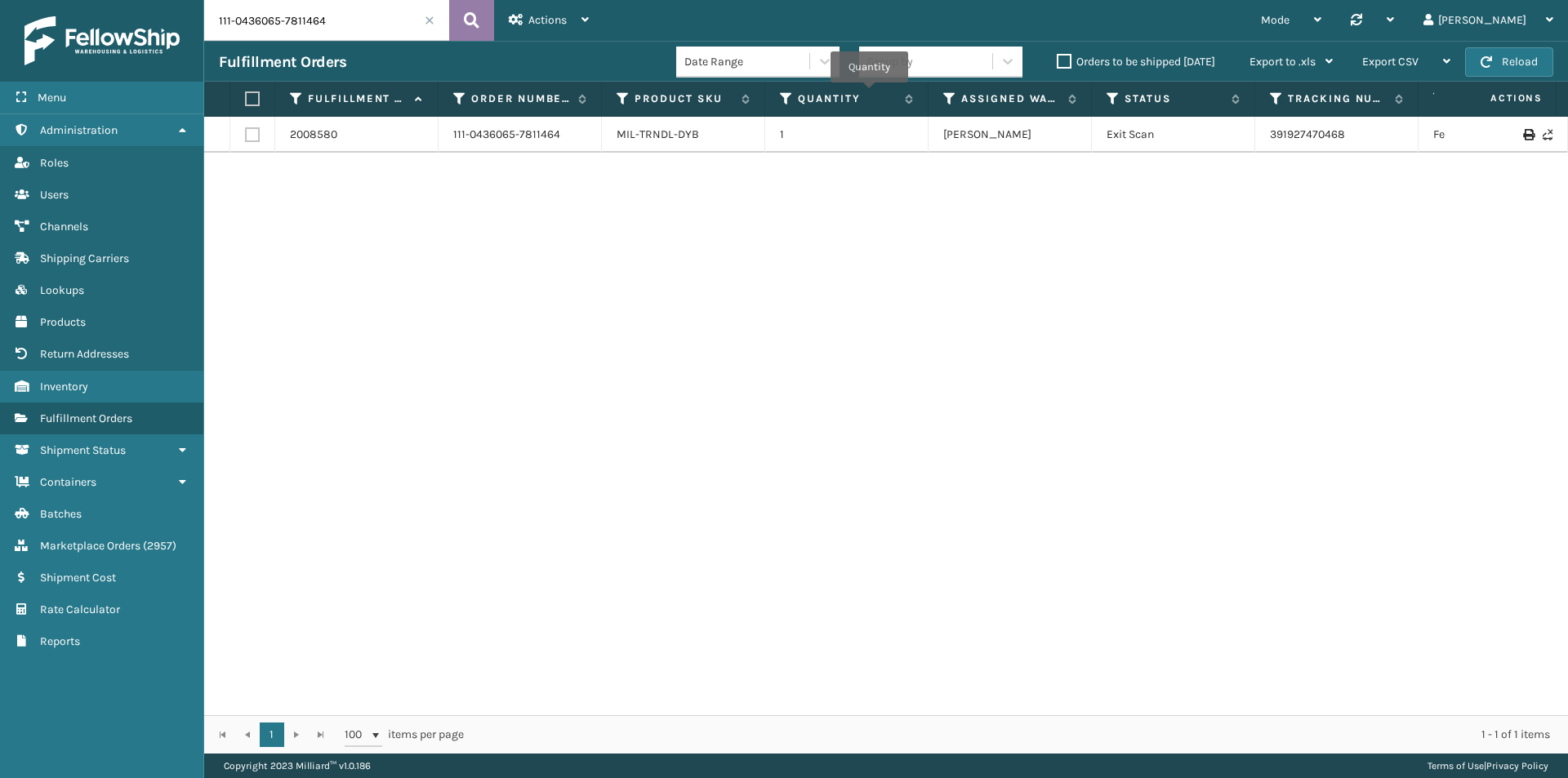
paste input "5922748-7333010"
click at [471, 20] on icon at bounding box center [471, 20] width 15 height 24
click at [405, 18] on input "111-5922748-7333010" at bounding box center [327, 20] width 245 height 41
click at [462, 18] on button at bounding box center [471, 20] width 45 height 41
drag, startPoint x: 1367, startPoint y: 139, endPoint x: 1260, endPoint y: 146, distance: 107.2
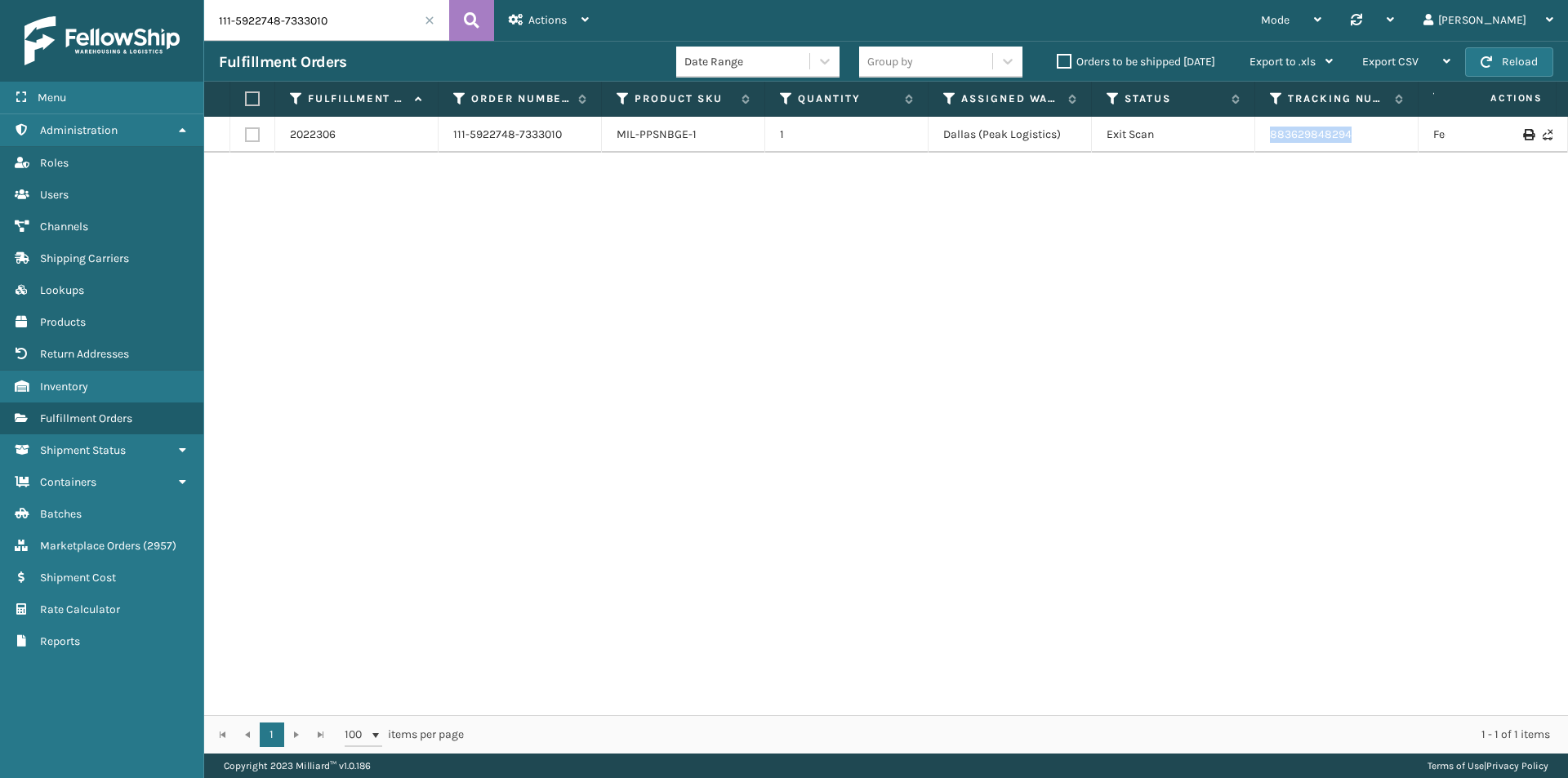
click at [1260, 146] on td "883629848294" at bounding box center [1337, 134] width 163 height 36
copy link "883629848294"
click at [351, 41] on div "111-5922748-7333010 Actions Settings Remove All Filters Track Fulfillment Order…" at bounding box center [886, 376] width 1364 height 754
paste input "0776436-4267464"
click at [490, 17] on button at bounding box center [471, 20] width 45 height 41
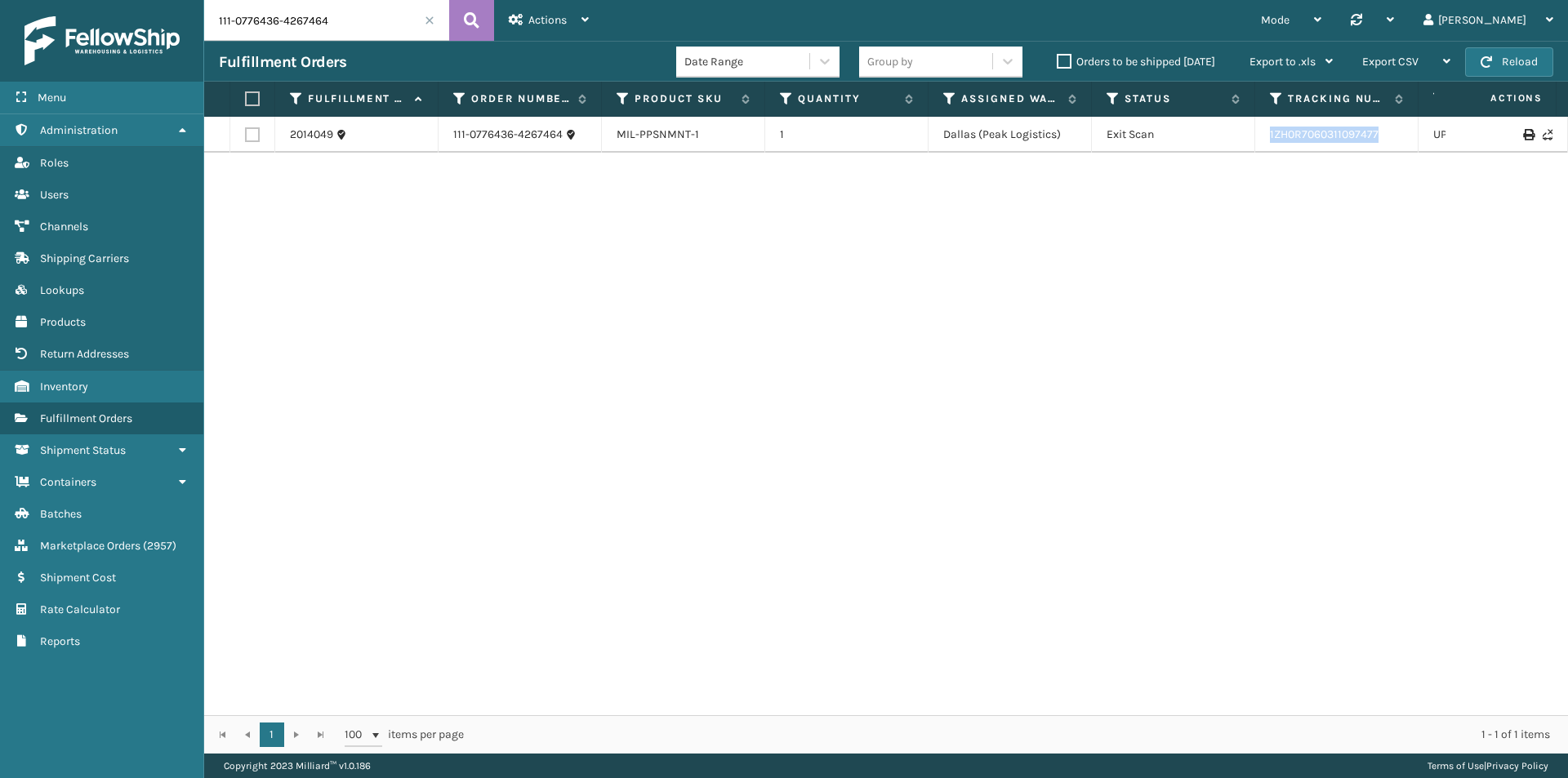
drag, startPoint x: 1399, startPoint y: 144, endPoint x: 1252, endPoint y: 134, distance: 147.3
click at [1252, 134] on tr "2014049 111-0776436-4267464 MIL-PPSNMNT-1 1 Dallas (Peak Logistics) Exit Scan 1…" at bounding box center [1118, 134] width 1827 height 36
copy tr "1ZH0R7060311097477"
click at [334, 16] on input "111-0776436-4267464" at bounding box center [327, 20] width 245 height 41
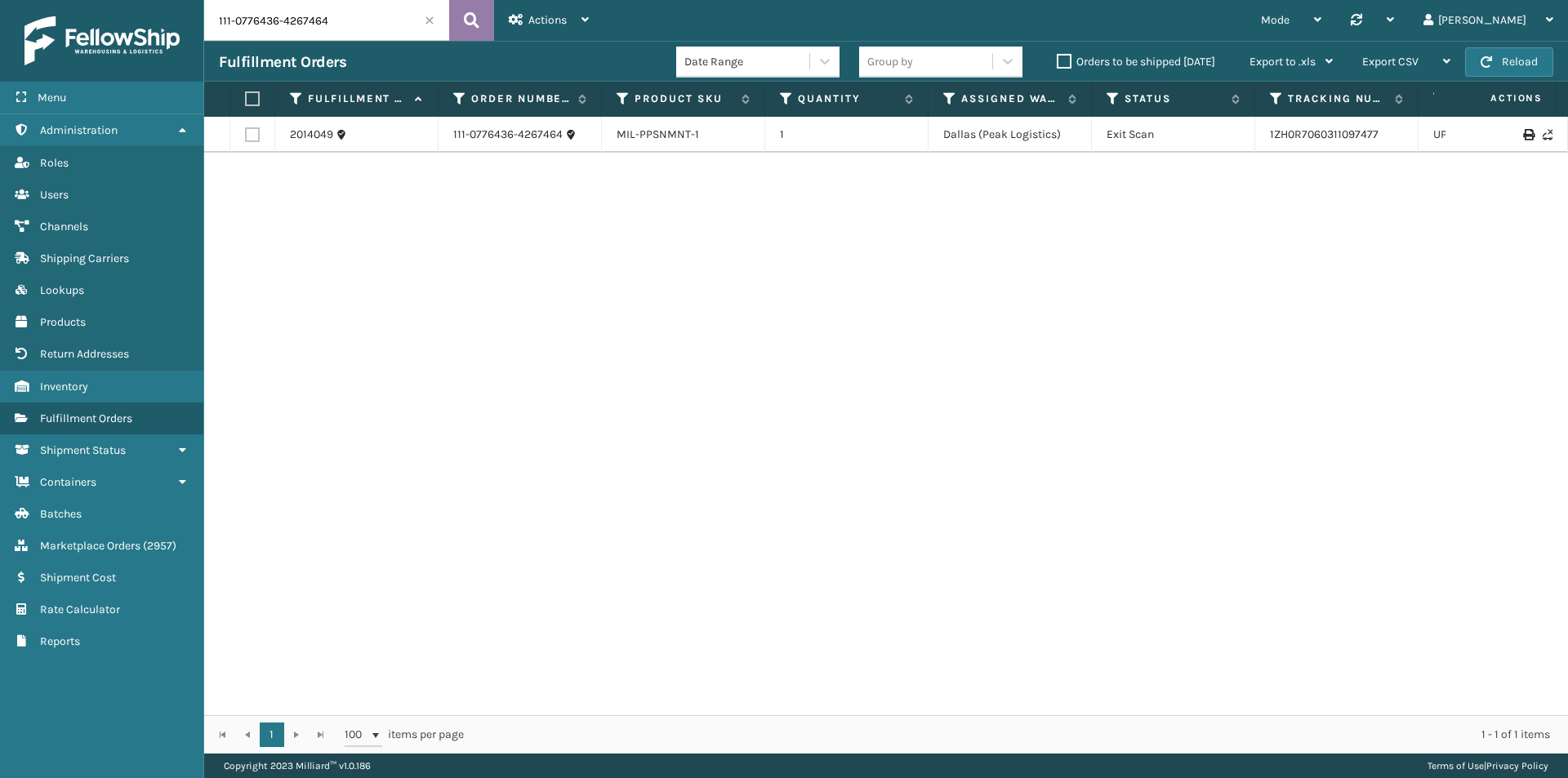
paste input "2-6659147-3360232"
click at [462, 18] on button at bounding box center [471, 20] width 45 height 41
drag, startPoint x: 1397, startPoint y: 145, endPoint x: 1207, endPoint y: 148, distance: 190.0
click at [1207, 148] on tr "2030350 112-6659147-3360232 MIL-WDGPLW-A 1 Dallas (Peak Logistics) Exit Scan 1Z…" at bounding box center [1118, 134] width 1827 height 36
click at [366, 53] on div "Fulfillment Orders" at bounding box center [447, 61] width 457 height 19
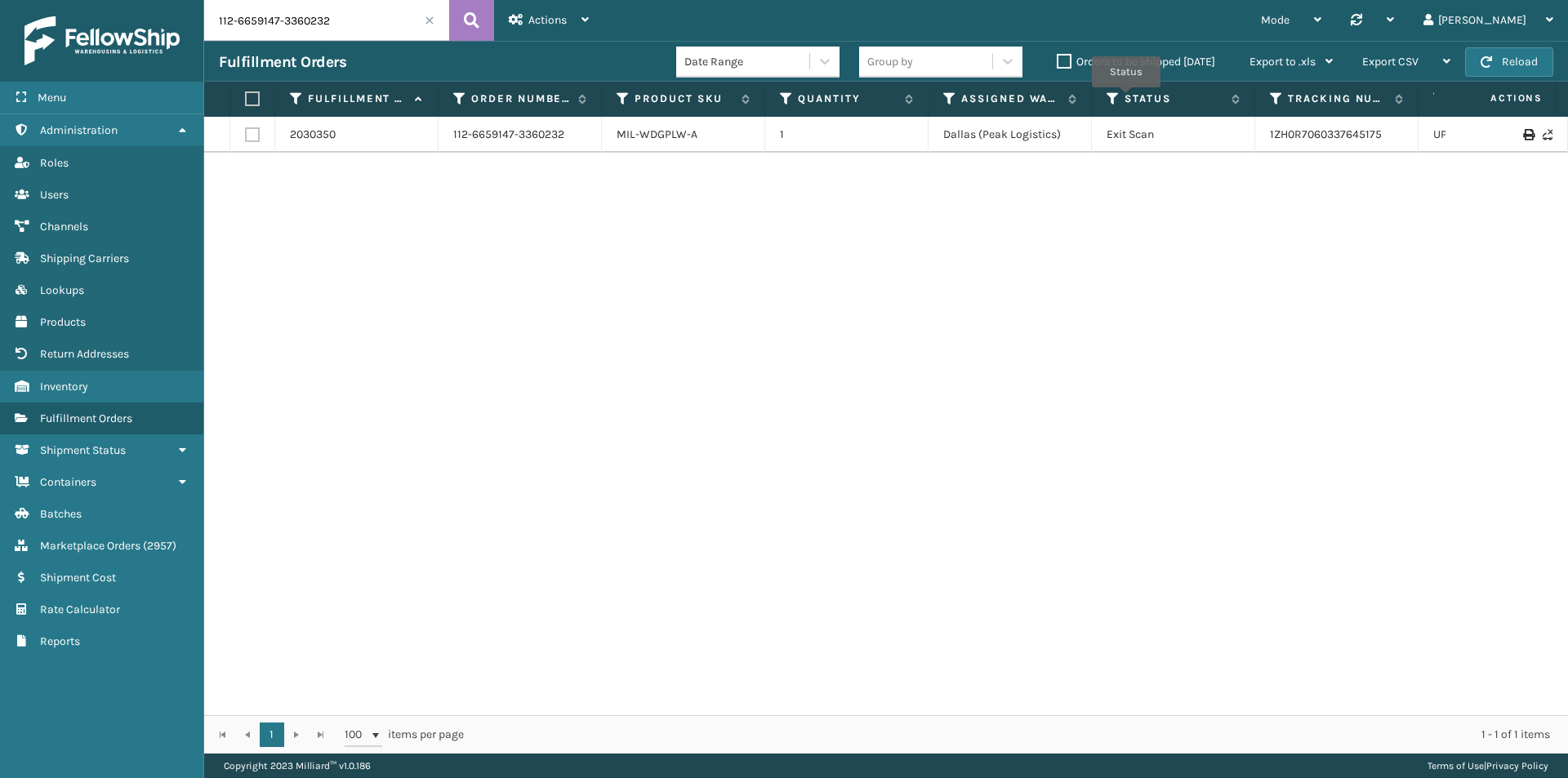
click at [366, 33] on input "112-6659147-3360232" at bounding box center [327, 20] width 245 height 41
paste input "3-8968726-1494656"
click at [478, 18] on icon at bounding box center [471, 20] width 15 height 24
drag, startPoint x: 1350, startPoint y: 132, endPoint x: 876, endPoint y: 118, distance: 474.2
click at [1257, 134] on td "392122646314" at bounding box center [1337, 134] width 163 height 36
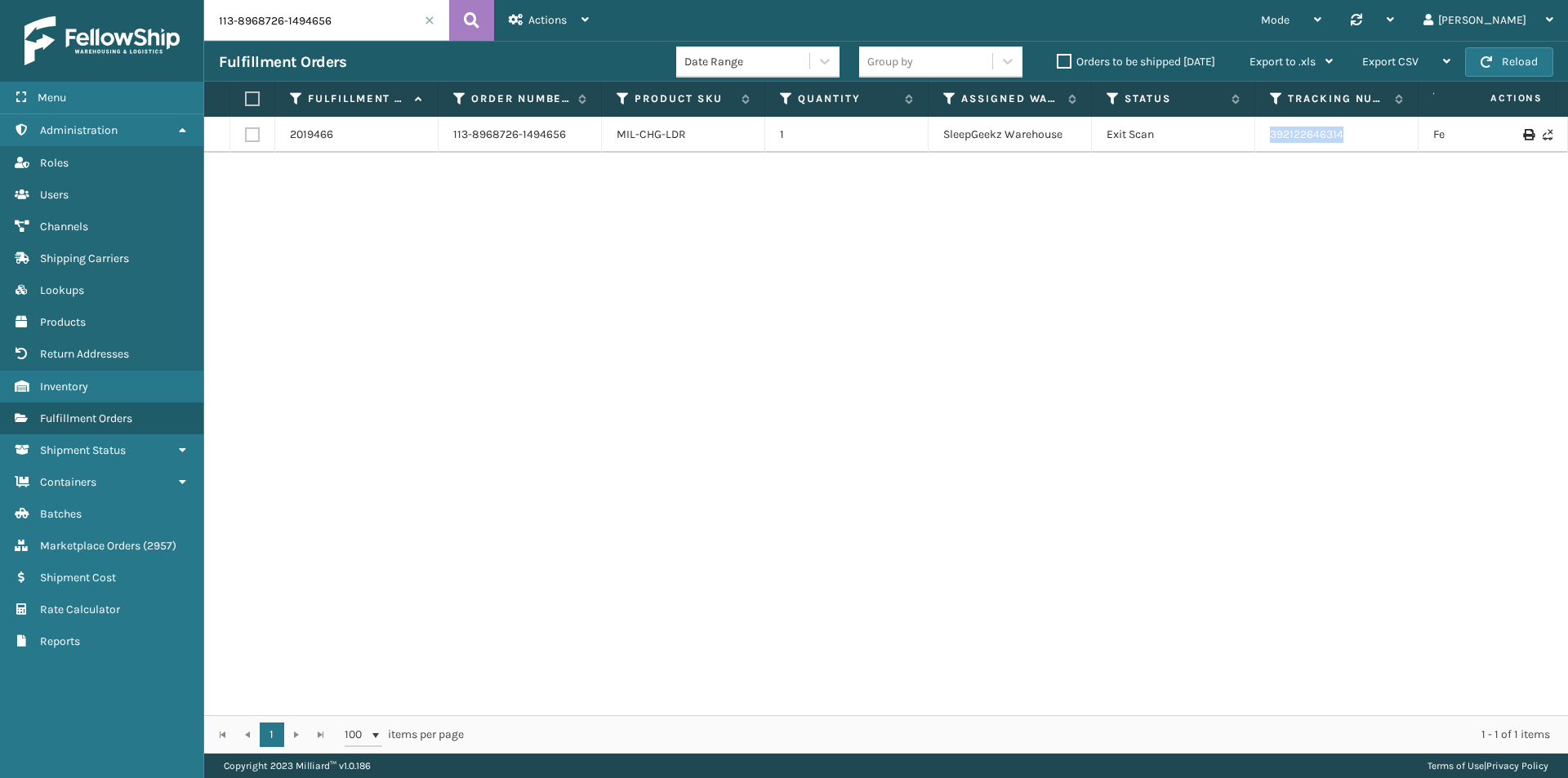
copy link "392122646314"
click at [333, 19] on input "113-8968726-1494656" at bounding box center [327, 20] width 245 height 41
click at [470, 18] on icon at bounding box center [471, 20] width 15 height 24
click at [379, 23] on input "113-8968726-1494656" at bounding box center [327, 20] width 245 height 41
paste input "3988809-5877824"
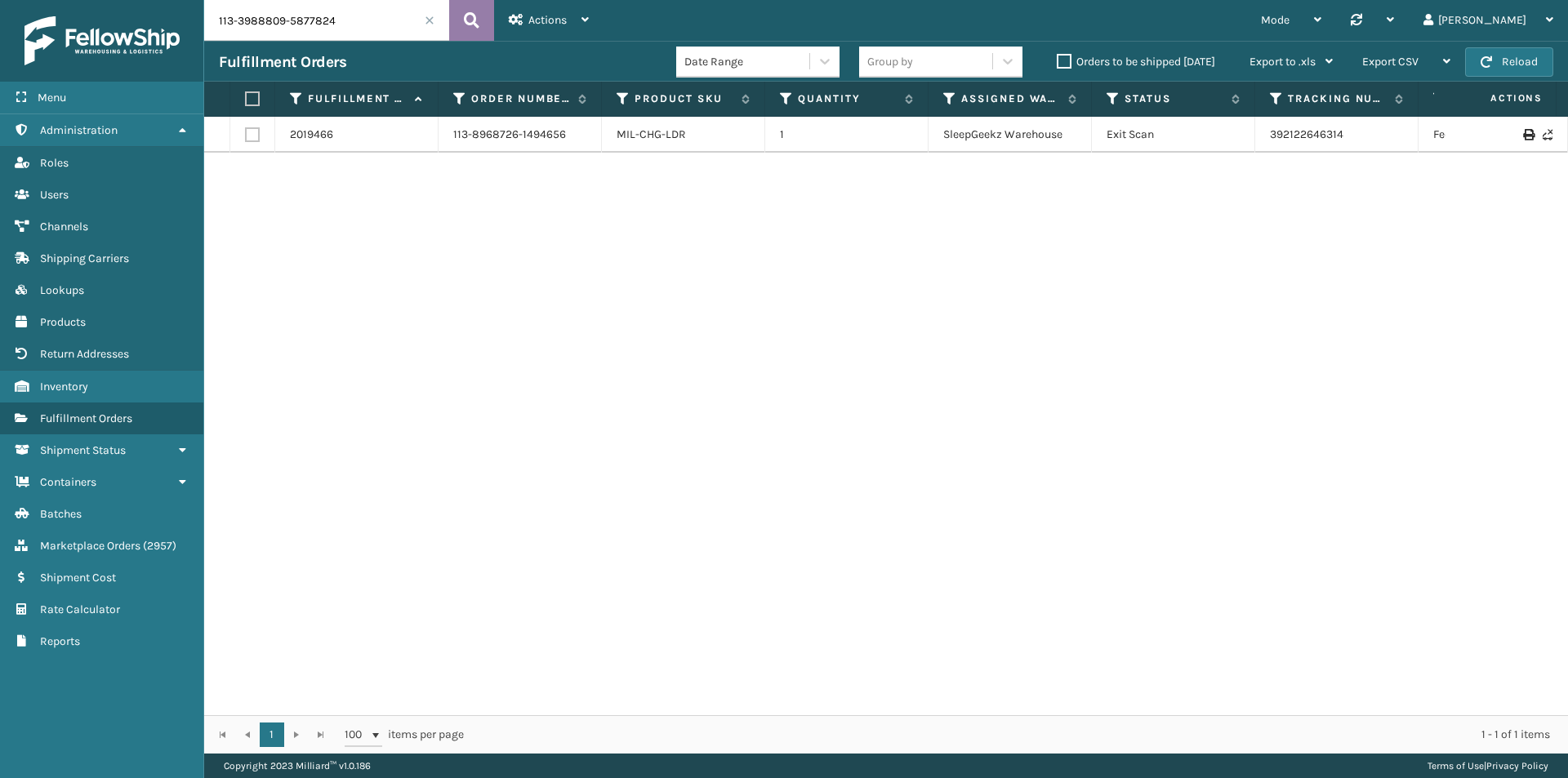
type input "113-3988809-5877824"
click at [477, 20] on icon at bounding box center [471, 20] width 15 height 24
drag, startPoint x: 1404, startPoint y: 134, endPoint x: 1230, endPoint y: 141, distance: 174.1
click at [1230, 141] on tr "2016102 113-3988809-5877824 MIL-CSLP-MSH 1 Haslet (Iron Mountain) Exit Scan 1ZH…" at bounding box center [1118, 134] width 1827 height 36
copy tr "1ZH0R7060305271236"
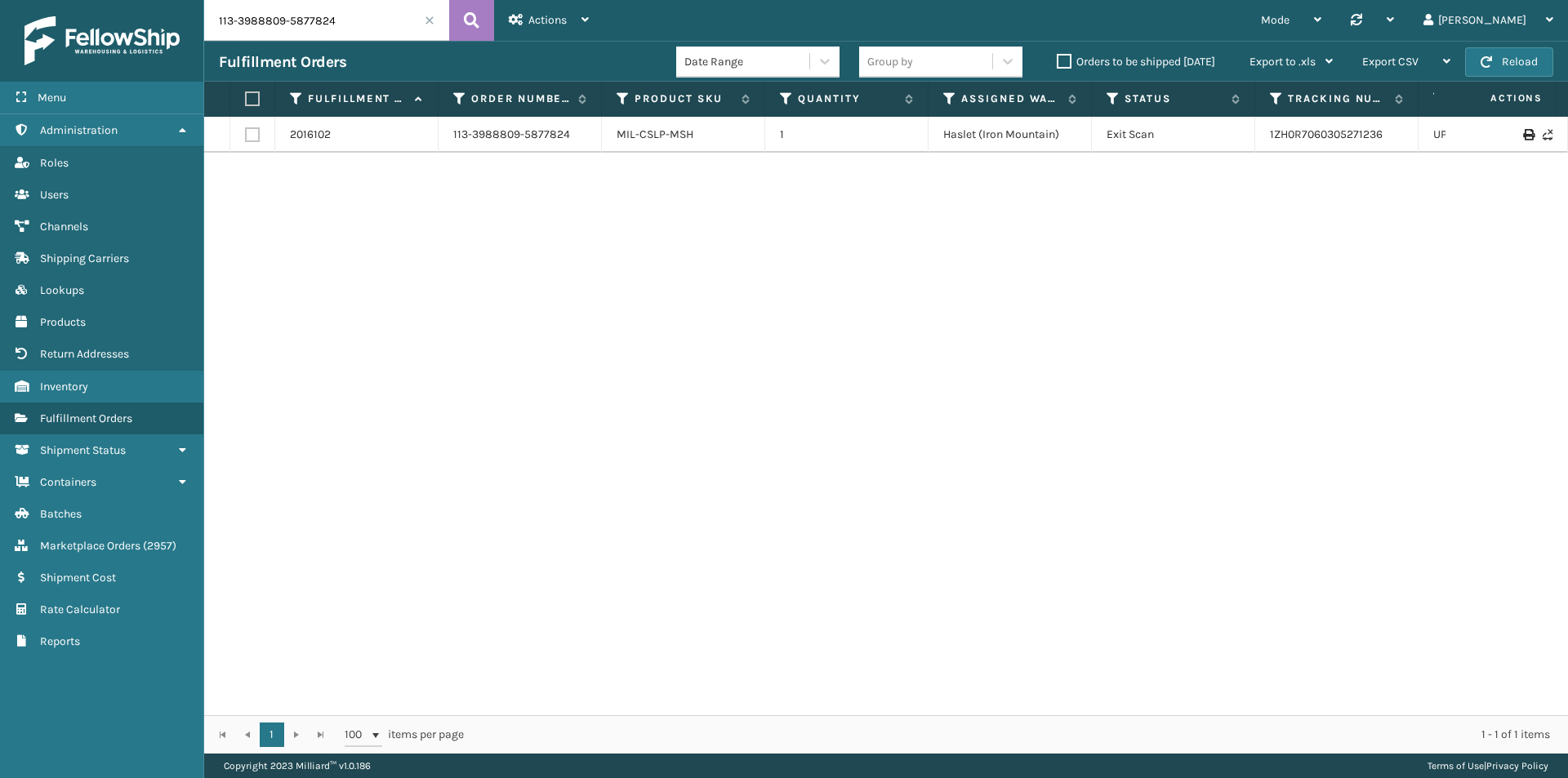
click at [350, 16] on input "113-3988809-5877824" at bounding box center [327, 20] width 245 height 41
paste input "4-9065676-4502613"
type input "114-9065676-4502613"
click at [458, 14] on button at bounding box center [471, 20] width 45 height 41
drag, startPoint x: 1414, startPoint y: 138, endPoint x: 1266, endPoint y: 134, distance: 148.1
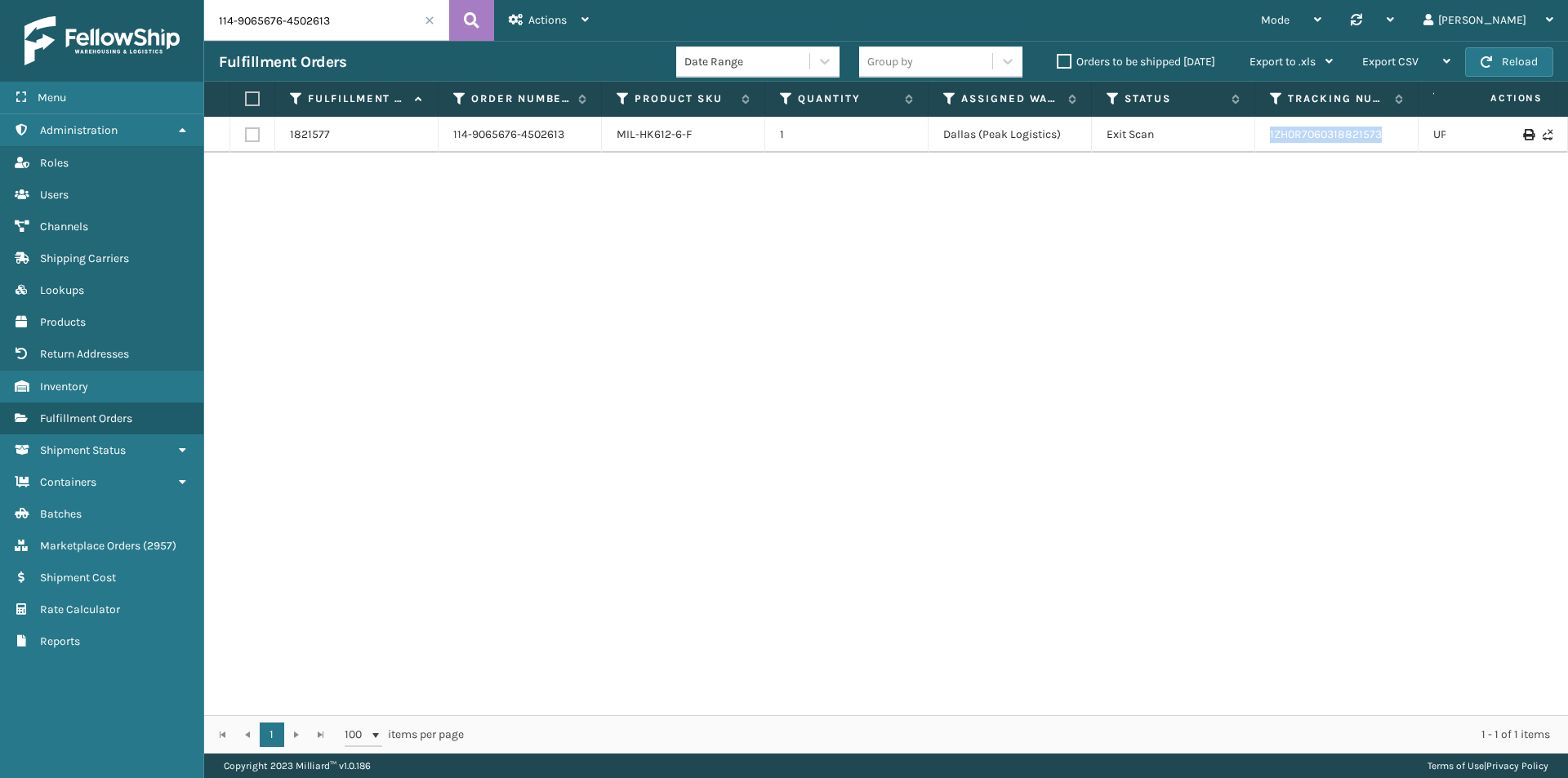
click at [1266, 134] on td "1ZH0R7060318821573" at bounding box center [1337, 134] width 163 height 36
copy link "1ZH0R7060318821573"
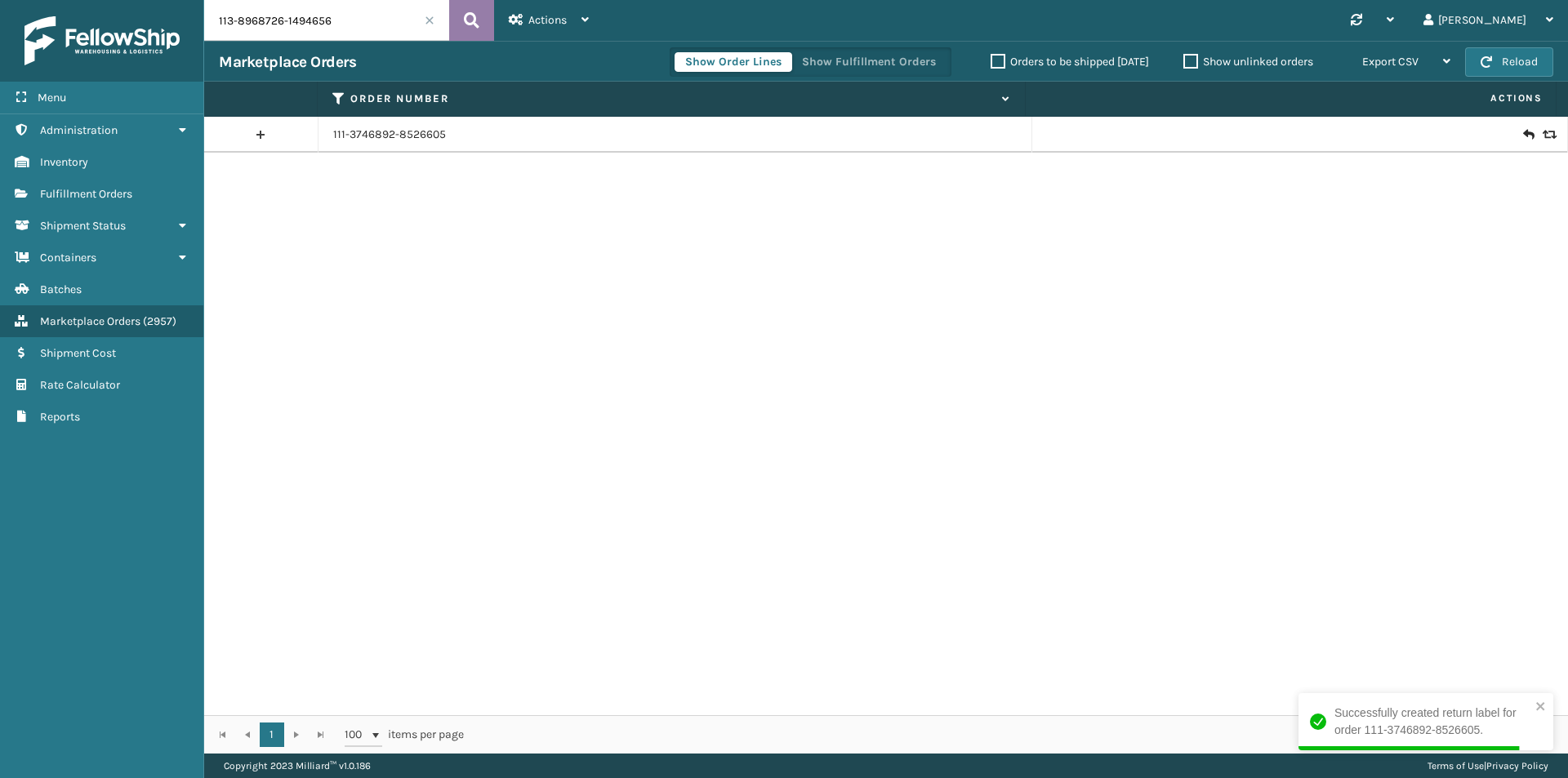
type input "113-8968726-1494656"
click at [471, 18] on icon at bounding box center [471, 20] width 15 height 24
click at [381, 134] on link "113-8968726-1494656" at bounding box center [389, 134] width 113 height 16
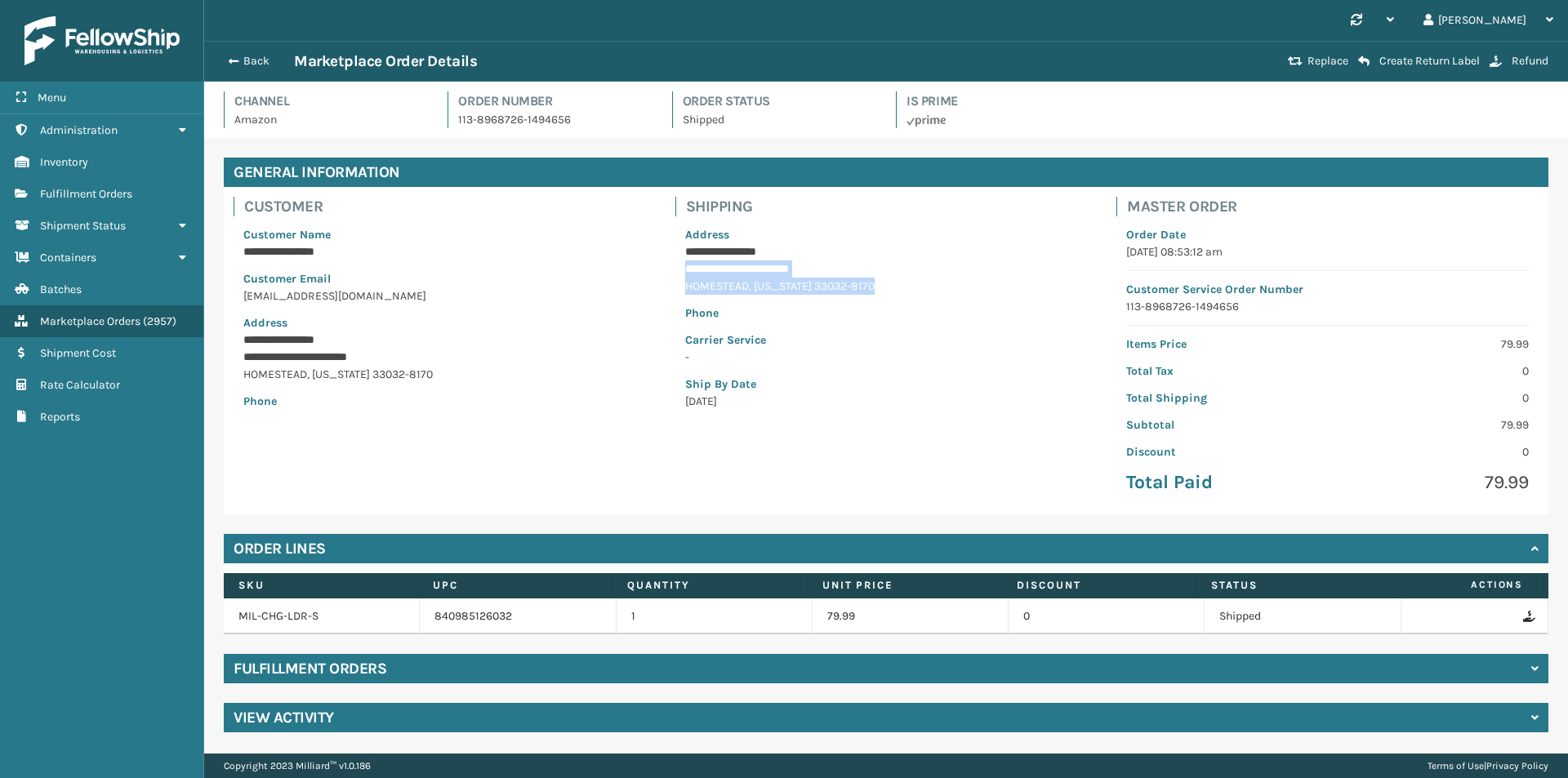
drag, startPoint x: 677, startPoint y: 261, endPoint x: 869, endPoint y: 282, distance: 193.1
click at [869, 282] on div "**********" at bounding box center [887, 318] width 422 height 203
copy div "**********"
click at [245, 52] on div "Back Marketplace Order Details" at bounding box center [750, 60] width 1064 height 19
click at [253, 59] on button "Back" at bounding box center [255, 60] width 75 height 14
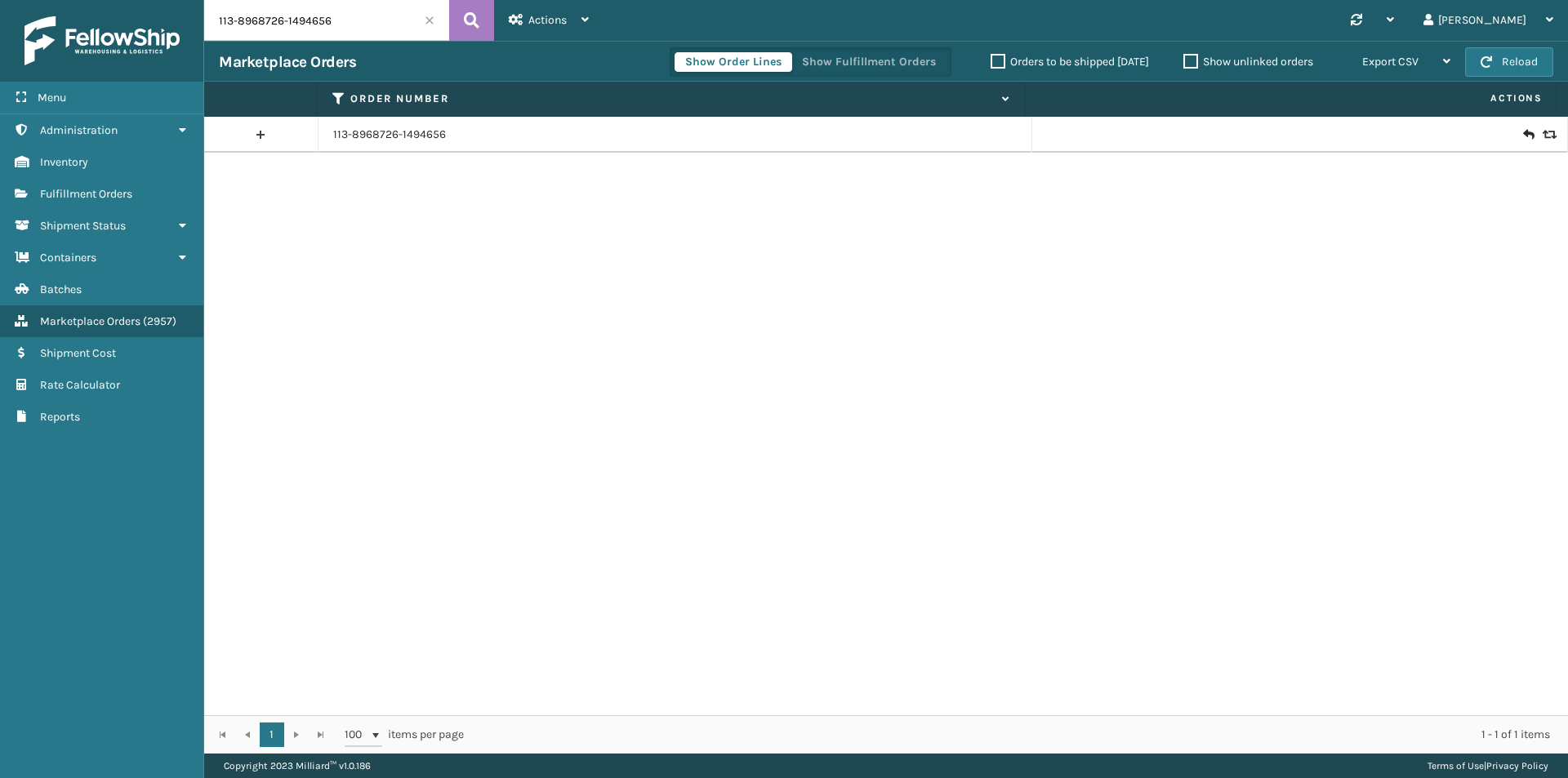
click at [1526, 133] on div at bounding box center [1300, 134] width 506 height 16
click at [1531, 133] on div at bounding box center [1300, 134] width 506 height 16
click at [1543, 133] on icon at bounding box center [1548, 135] width 10 height 12
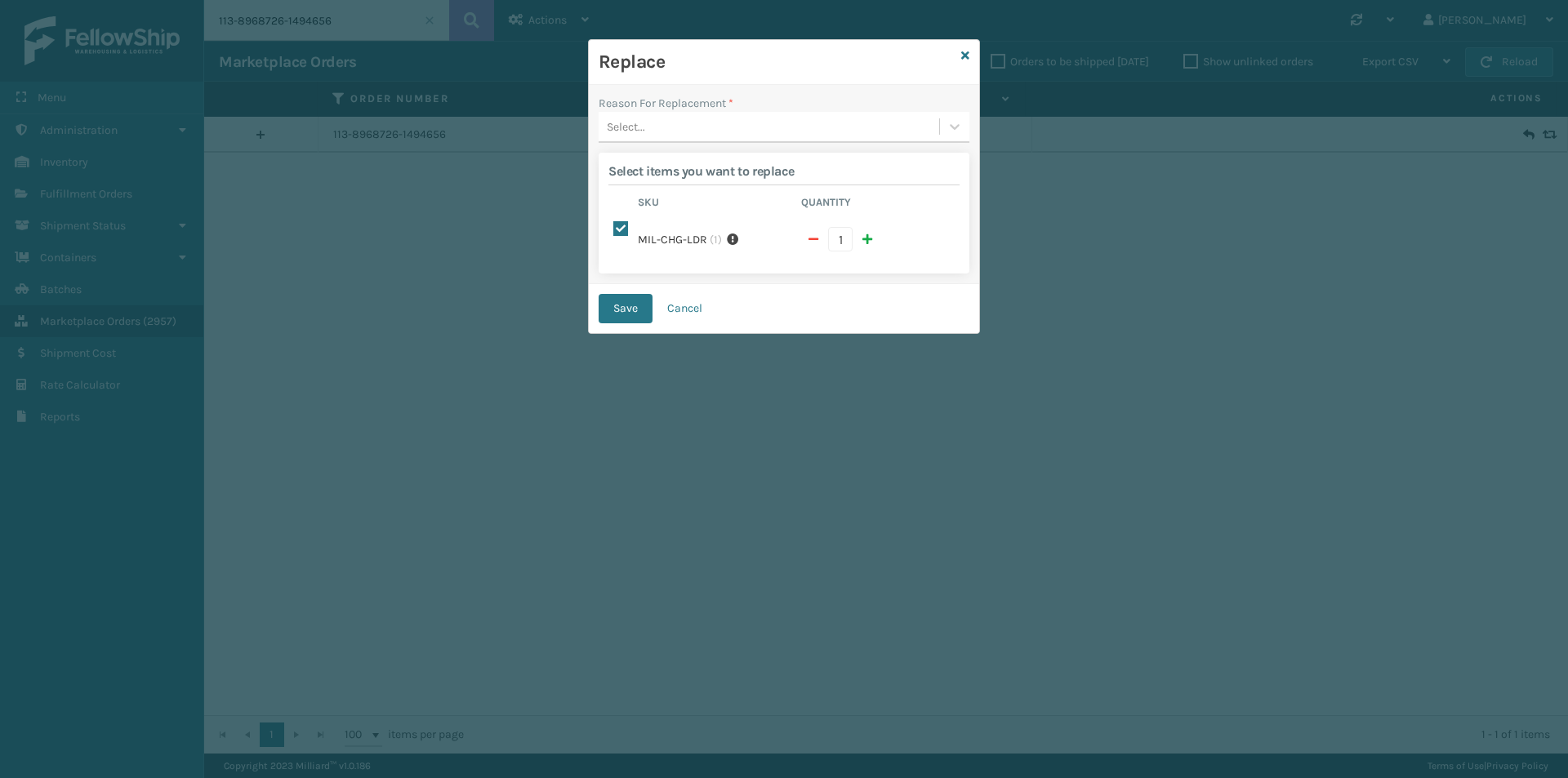
click at [696, 129] on div "Select..." at bounding box center [768, 127] width 340 height 27
click at [707, 172] on div "Arrived damaged" at bounding box center [783, 168] width 371 height 30
click at [618, 305] on button "Save" at bounding box center [625, 308] width 54 height 29
